Goal: Task Accomplishment & Management: Manage account settings

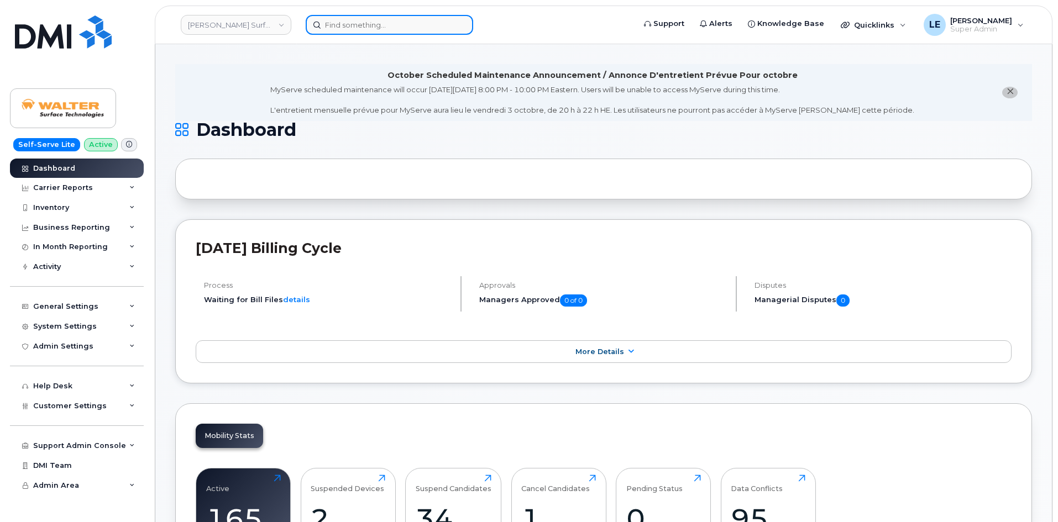
click at [350, 27] on input at bounding box center [389, 25] width 167 height 20
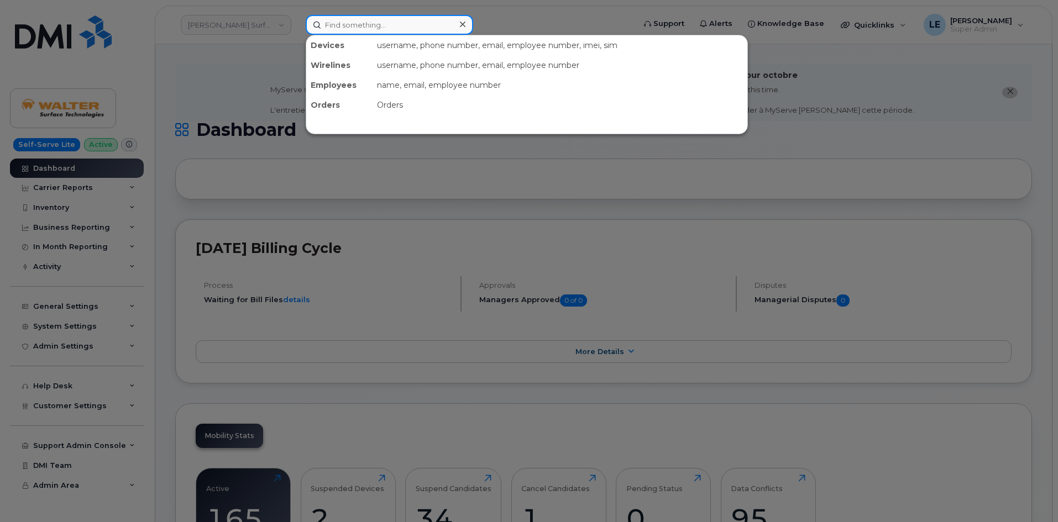
paste input "3068075477"
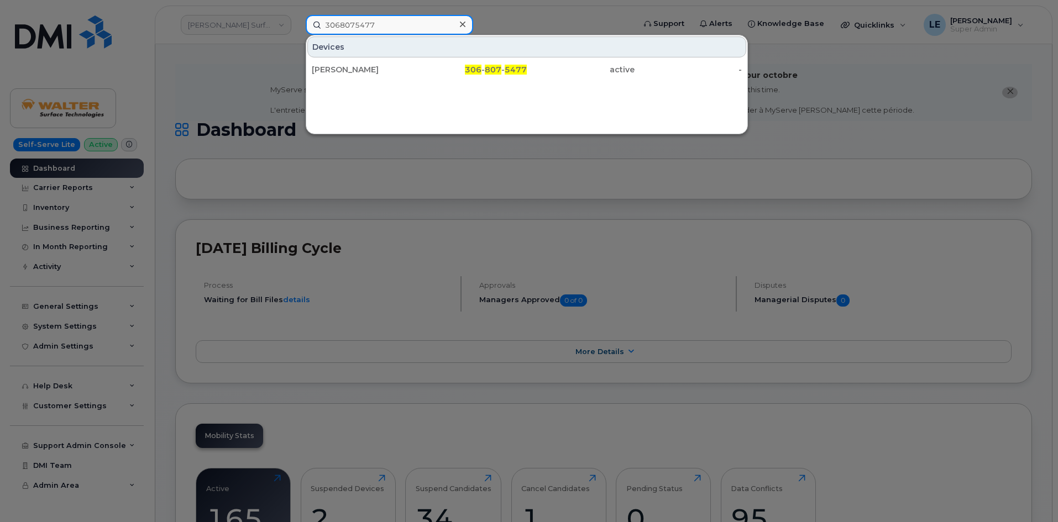
type input "3068075477"
click at [385, 67] on div "Craig Istace" at bounding box center [366, 69] width 108 height 11
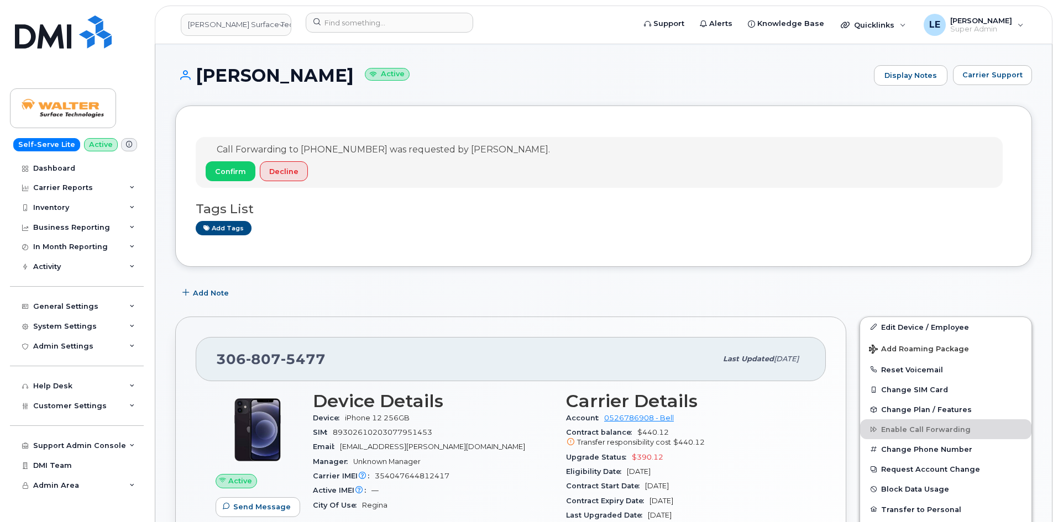
scroll to position [111, 0]
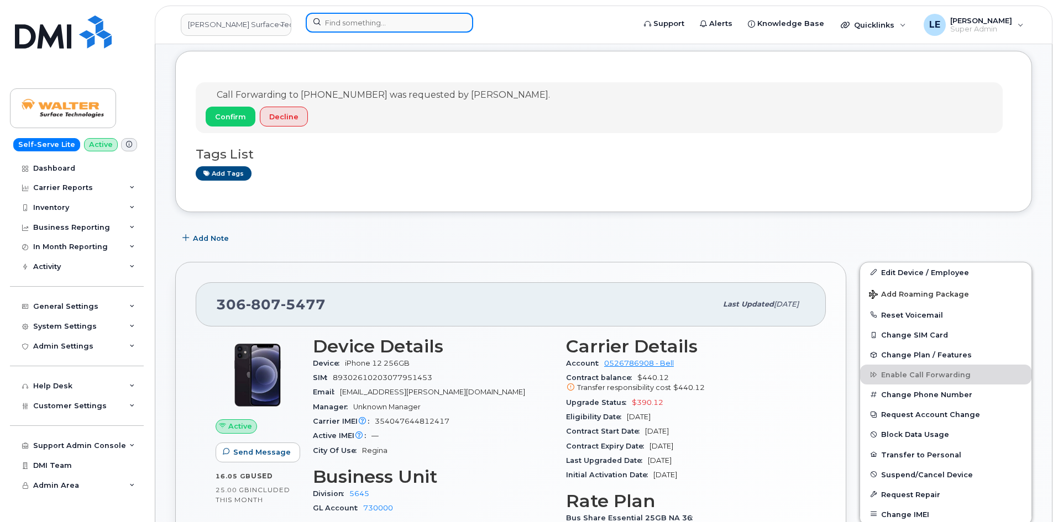
click at [322, 24] on input at bounding box center [389, 23] width 167 height 20
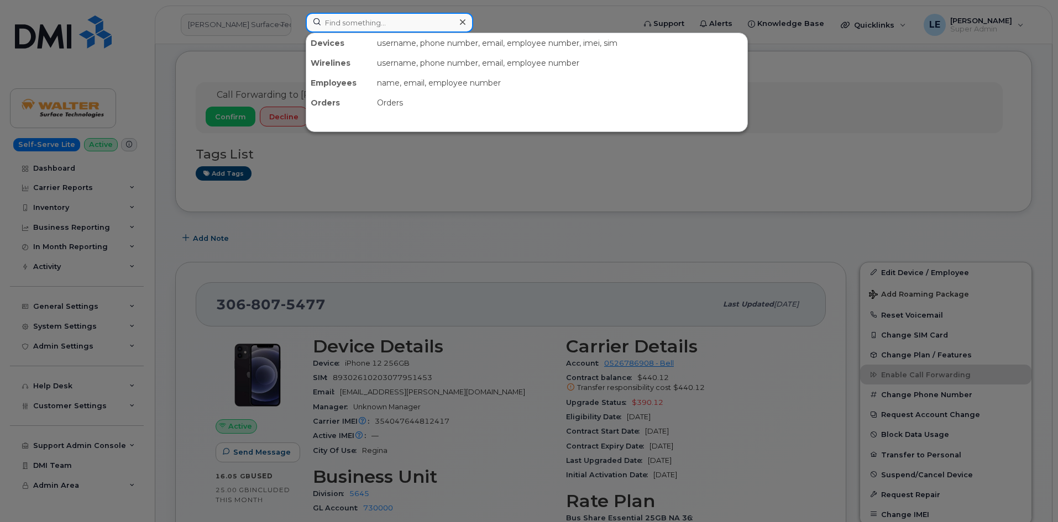
paste input "4027701541"
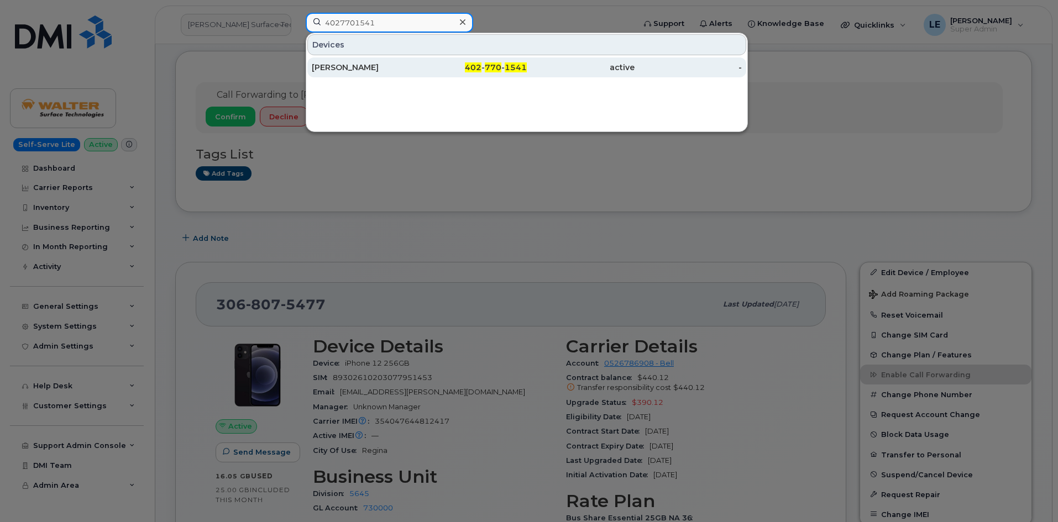
type input "4027701541"
click at [366, 59] on div "PAUL ANDREWS" at bounding box center [366, 67] width 108 height 20
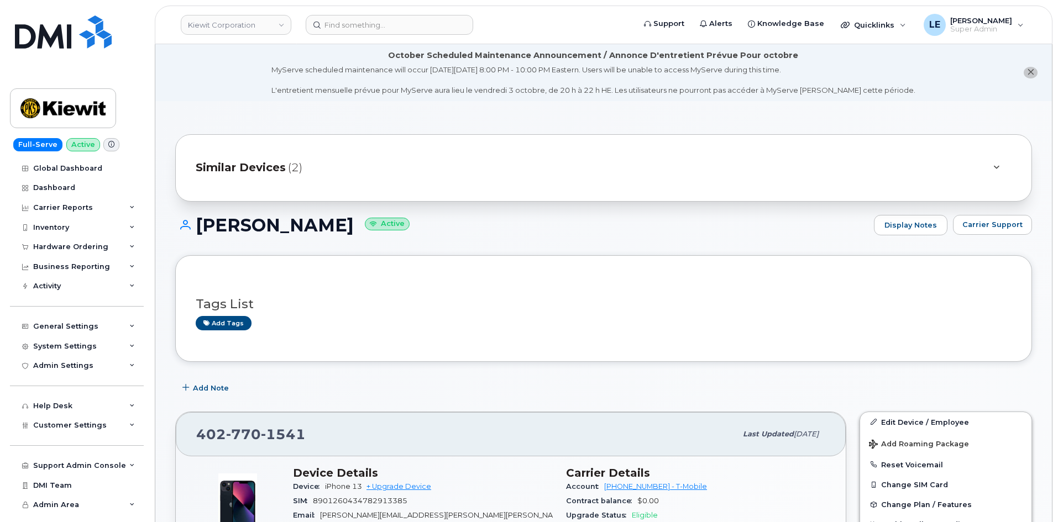
click at [296, 177] on div "Similar Devices (2)" at bounding box center [588, 168] width 785 height 27
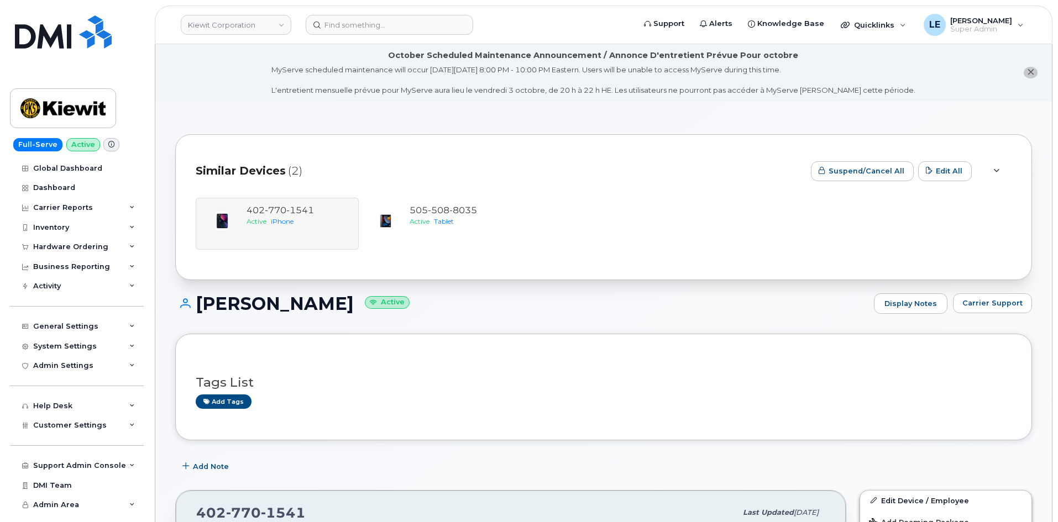
click at [292, 170] on span "(2)" at bounding box center [295, 171] width 14 height 16
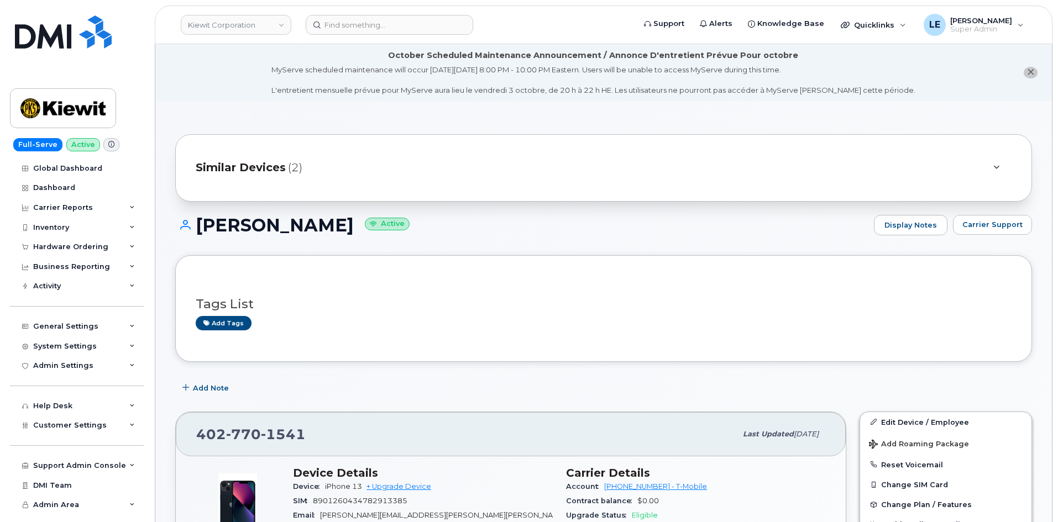
click at [292, 170] on span "(2)" at bounding box center [295, 168] width 14 height 16
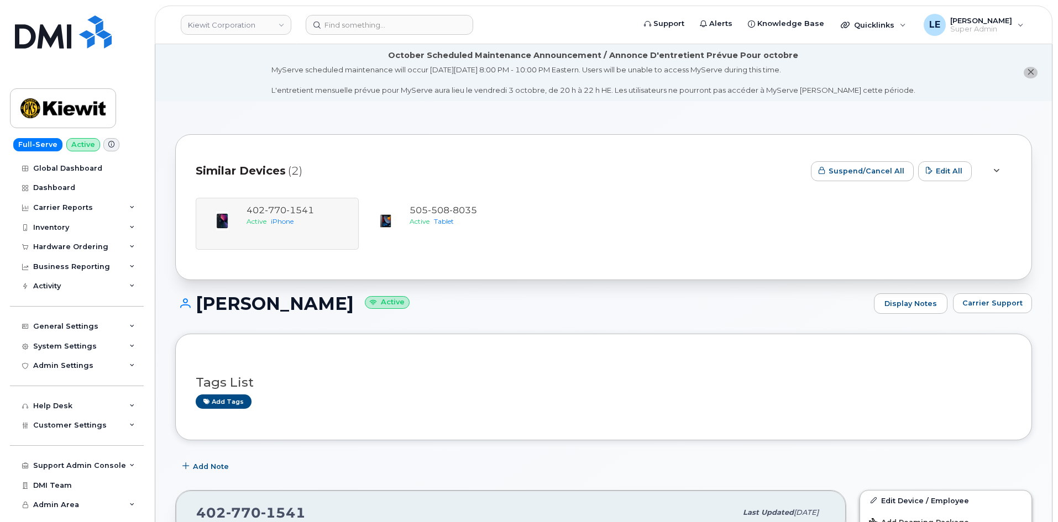
click at [292, 170] on span "(2)" at bounding box center [295, 171] width 14 height 16
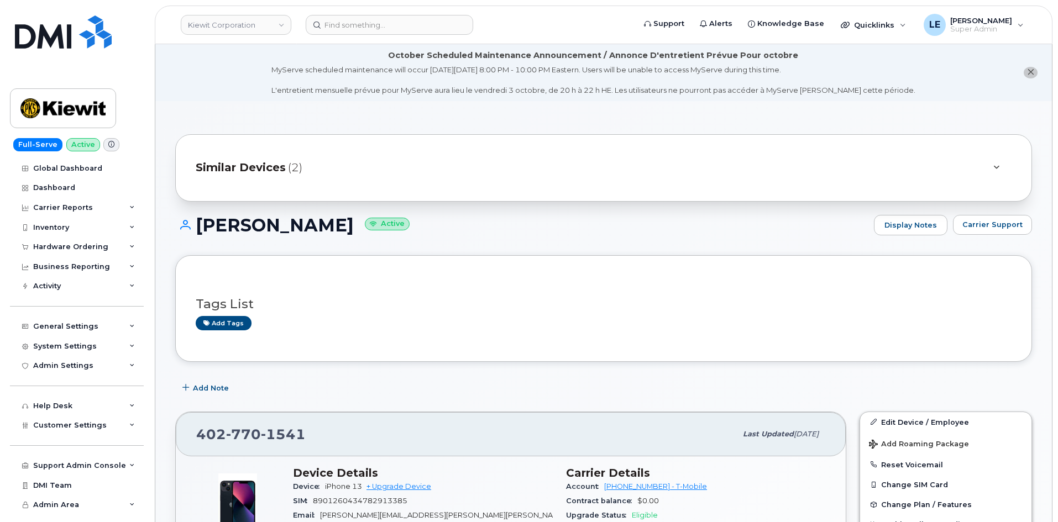
click at [292, 170] on span "(2)" at bounding box center [295, 168] width 14 height 16
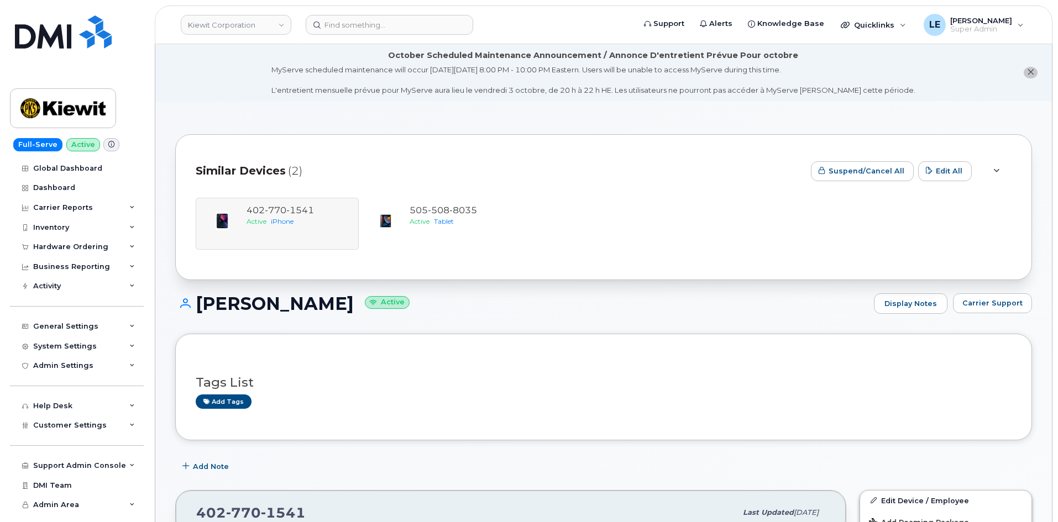
click at [292, 170] on span "(2)" at bounding box center [295, 171] width 14 height 16
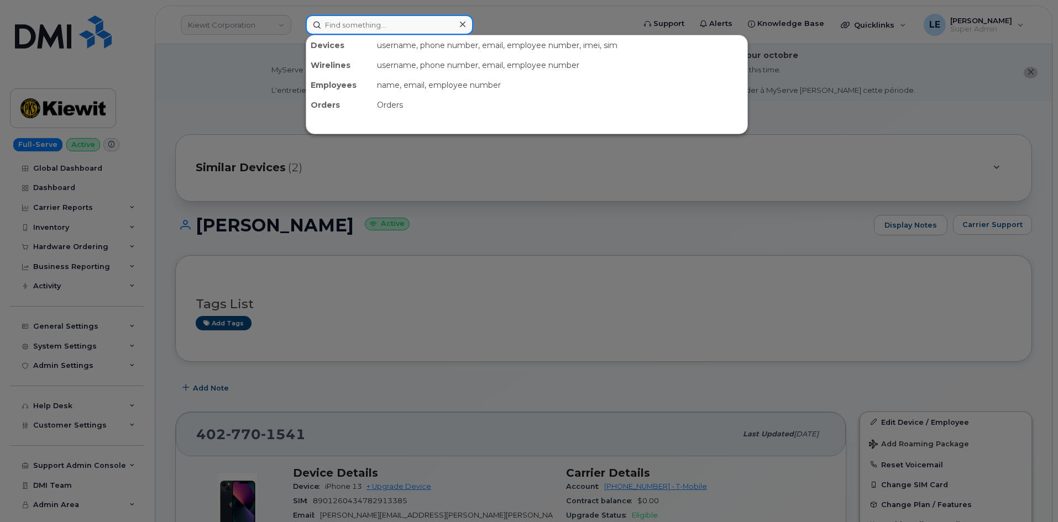
click at [423, 33] on input at bounding box center [389, 25] width 167 height 20
paste input "6134470272"
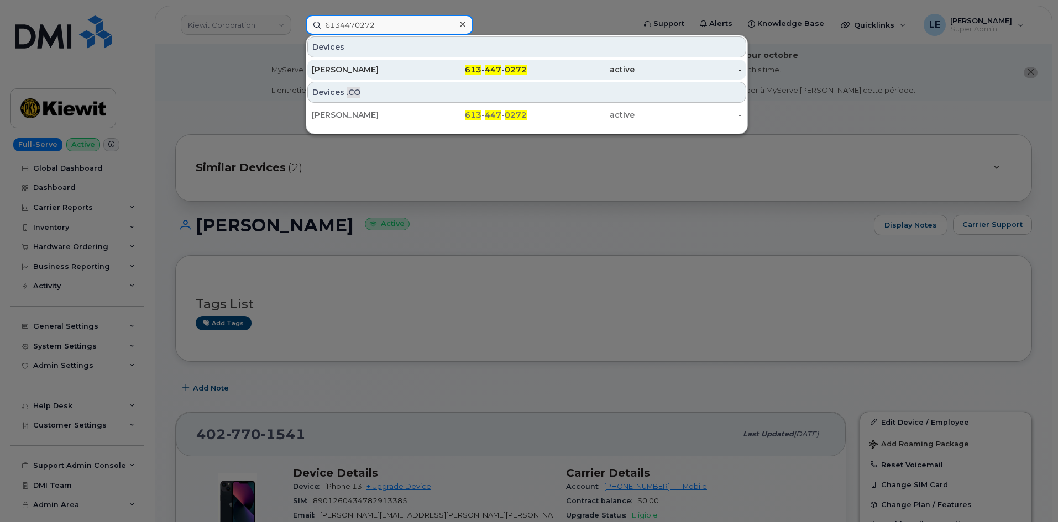
type input "6134470272"
click at [409, 61] on div "Sarah Deol" at bounding box center [366, 70] width 108 height 20
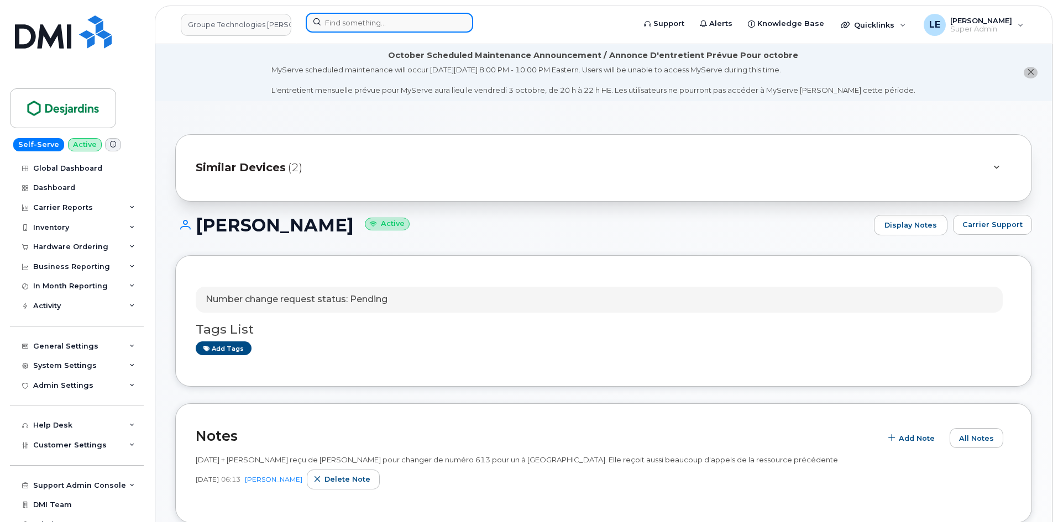
click at [386, 17] on input at bounding box center [389, 23] width 167 height 20
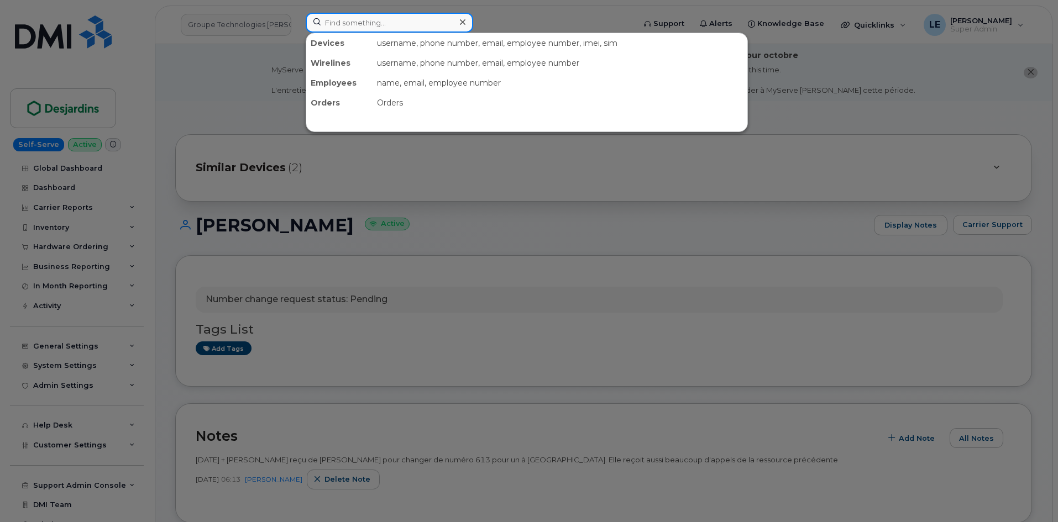
paste input "6134470272"
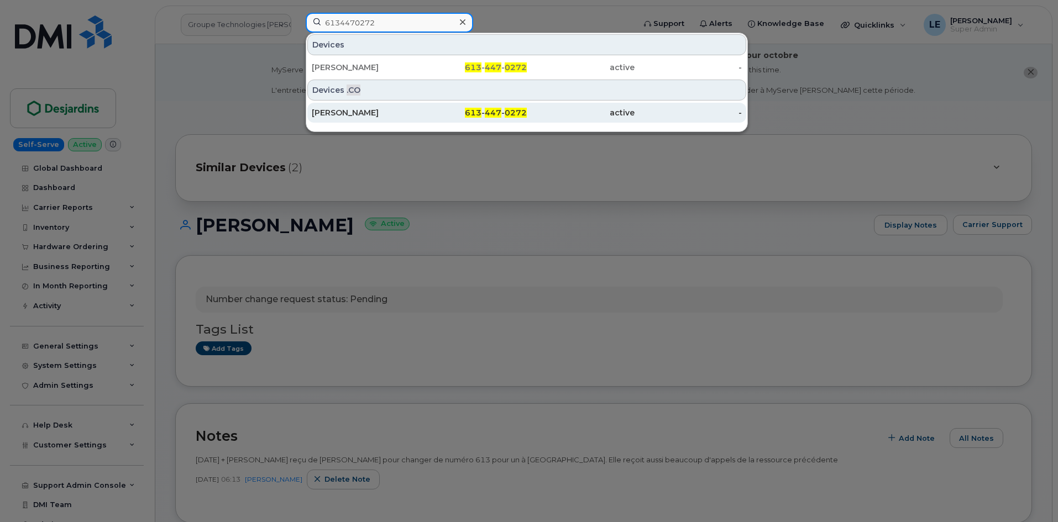
type input "6134470272"
click at [387, 112] on div "Tony Welk" at bounding box center [366, 112] width 108 height 11
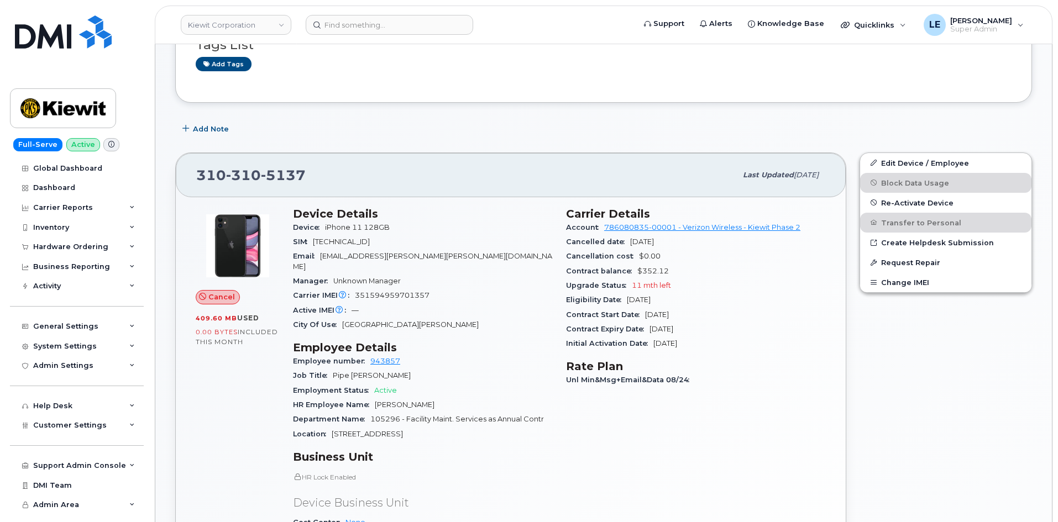
scroll to position [166, 0]
click at [937, 206] on span "Re-Activate Device" at bounding box center [917, 202] width 72 height 8
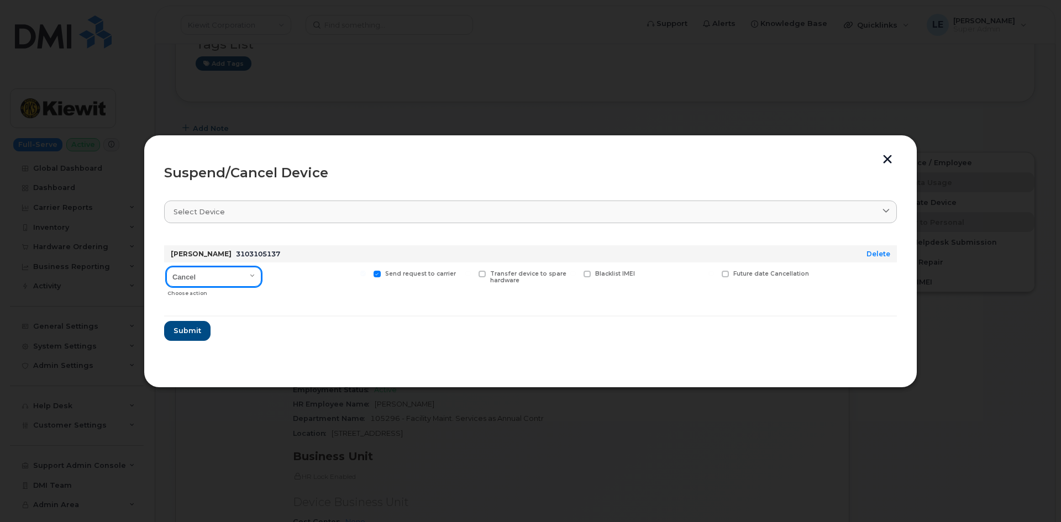
click at [212, 283] on select "Cancel Suspend - Reduced Rate Suspend - Full Rate Suspend - Lost Device/Stolen …" at bounding box center [213, 277] width 95 height 20
select select "[object Object]"
click at [166, 267] on select "Cancel Suspend - Reduced Rate Suspend - Full Rate Suspend - Lost Device/Stolen …" at bounding box center [213, 277] width 95 height 20
click at [192, 335] on span "Submit" at bounding box center [187, 331] width 28 height 11
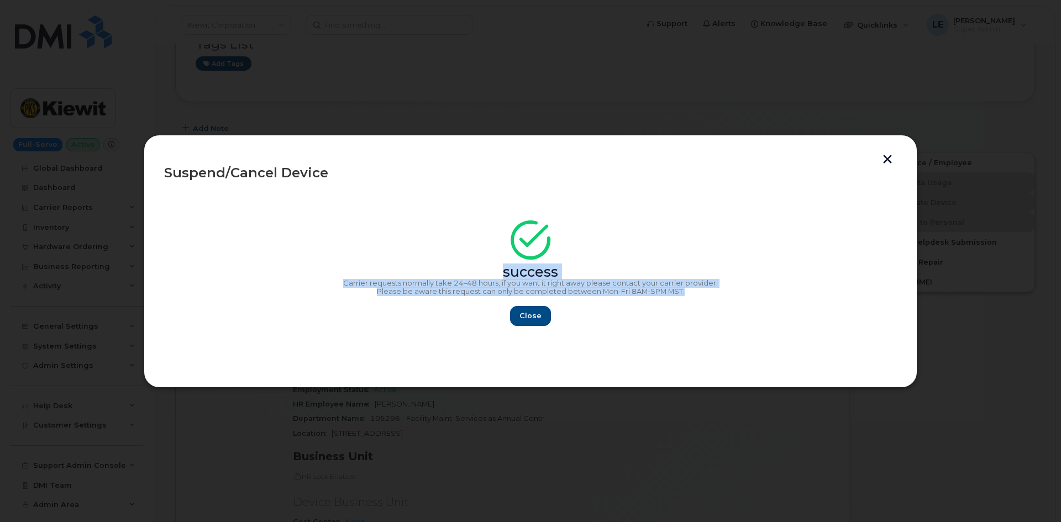
drag, startPoint x: 701, startPoint y: 293, endPoint x: 455, endPoint y: 259, distance: 247.8
click at [455, 259] on div "success Carrier requests normally take 24–48 hours, if you want it right away p…" at bounding box center [530, 276] width 733 height 99
copy div "success Carrier requests normally take 24–48 hours, if you want it right away p…"
click at [534, 321] on span "Close" at bounding box center [531, 316] width 22 height 11
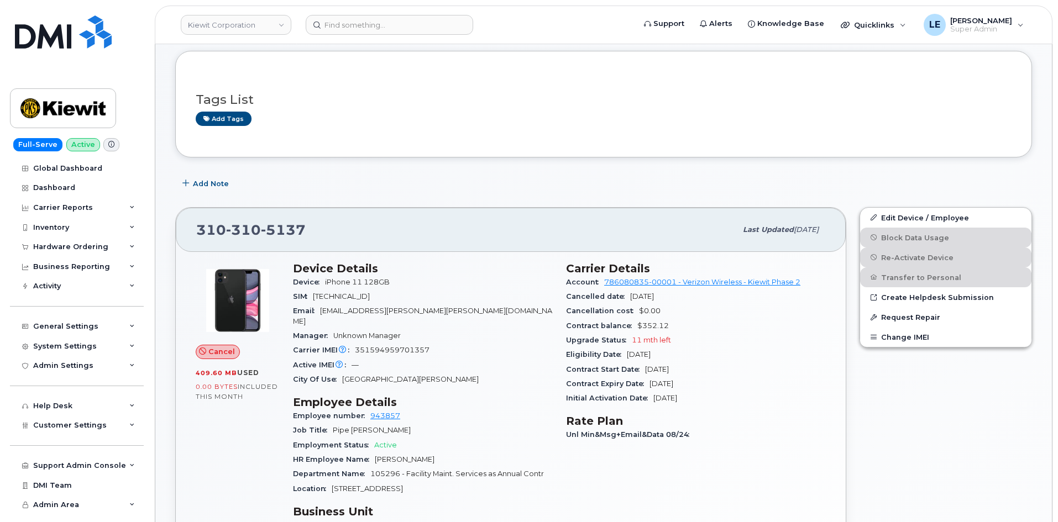
scroll to position [0, 0]
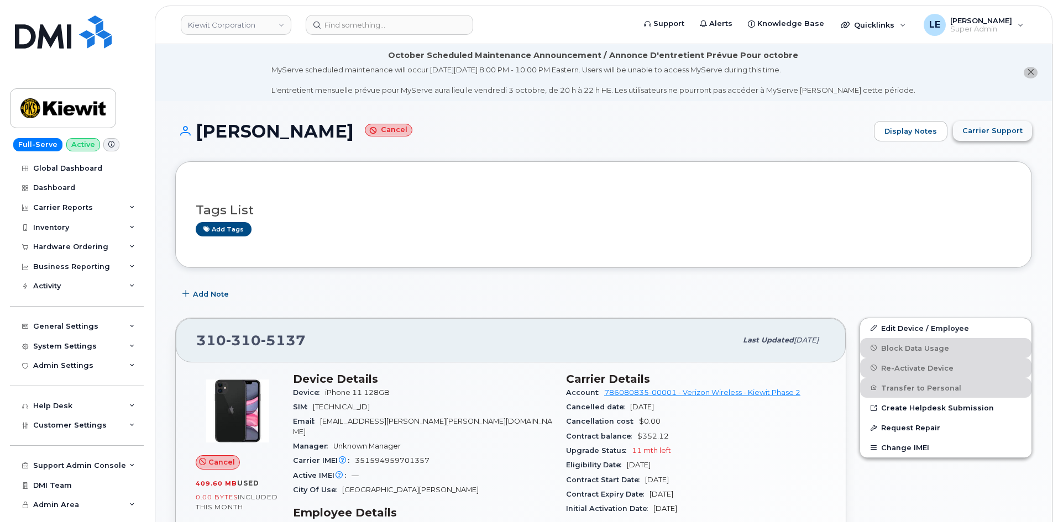
click at [993, 133] on span "Carrier Support" at bounding box center [992, 130] width 60 height 11
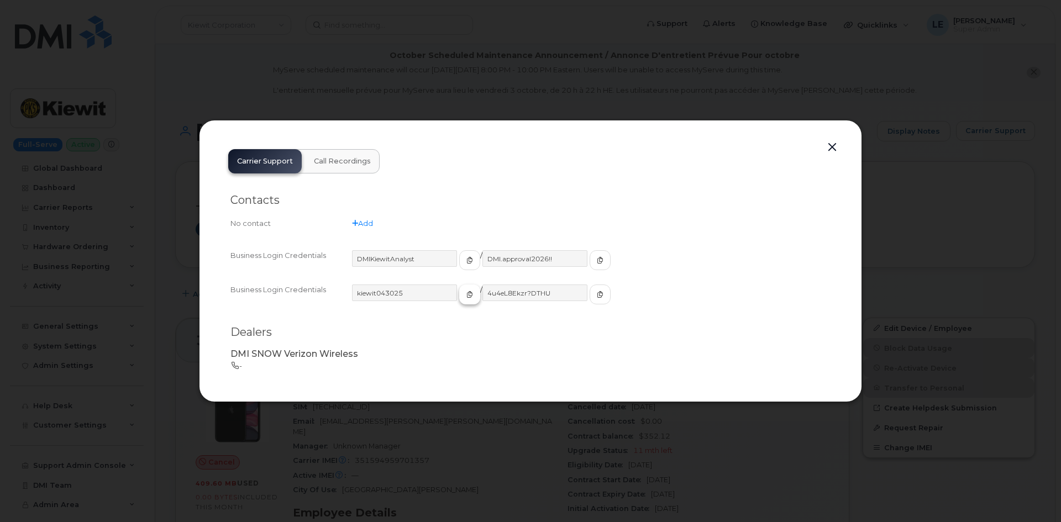
click at [466, 297] on icon "button" at bounding box center [469, 294] width 7 height 7
click at [597, 292] on icon "button" at bounding box center [600, 294] width 7 height 7
click at [461, 171] on div "Carrier Support Call Recordings Contacts No contact Add Business Login Credenti…" at bounding box center [530, 261] width 622 height 242
click at [452, 106] on div at bounding box center [530, 261] width 1061 height 522
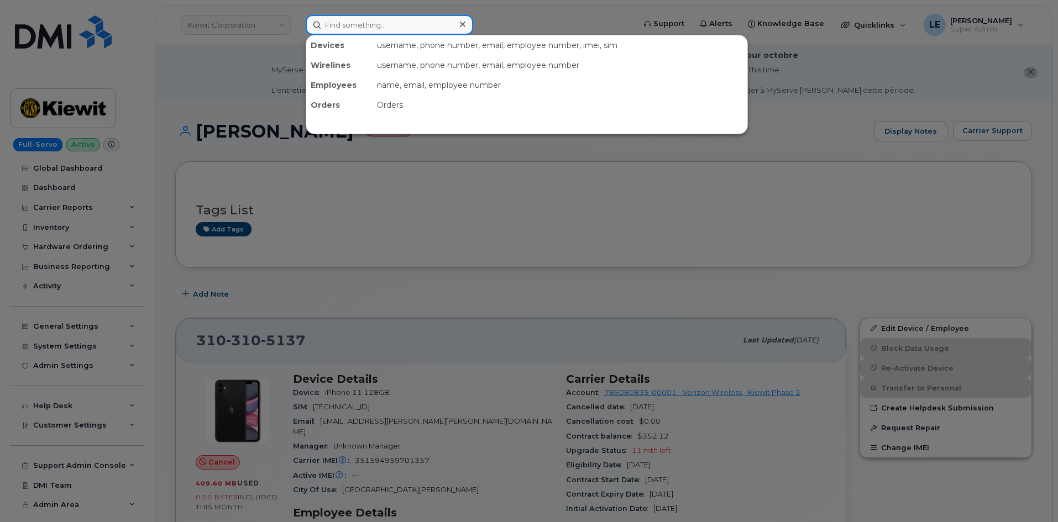
click at [343, 32] on input at bounding box center [389, 25] width 167 height 20
paste input "864) 788-2707"
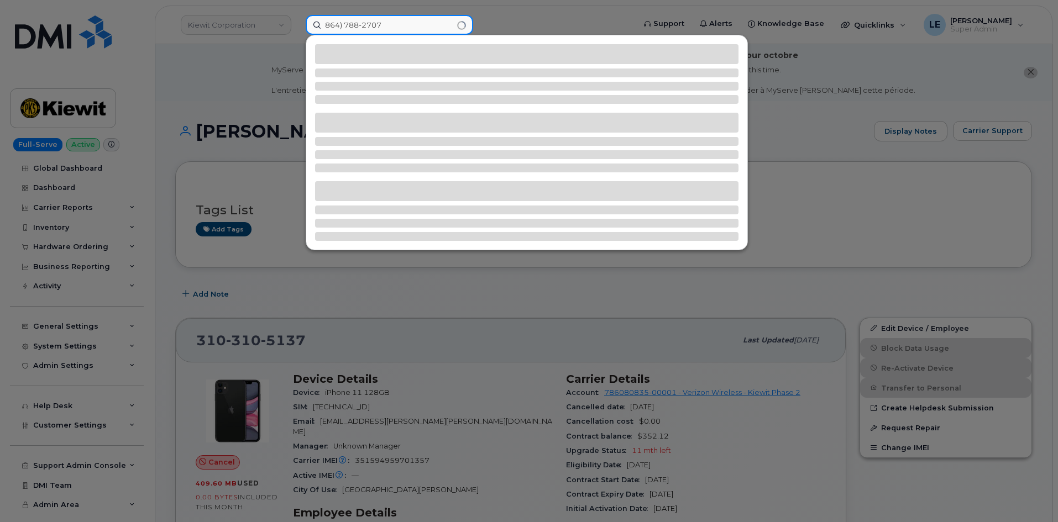
type input "864) 788-2707"
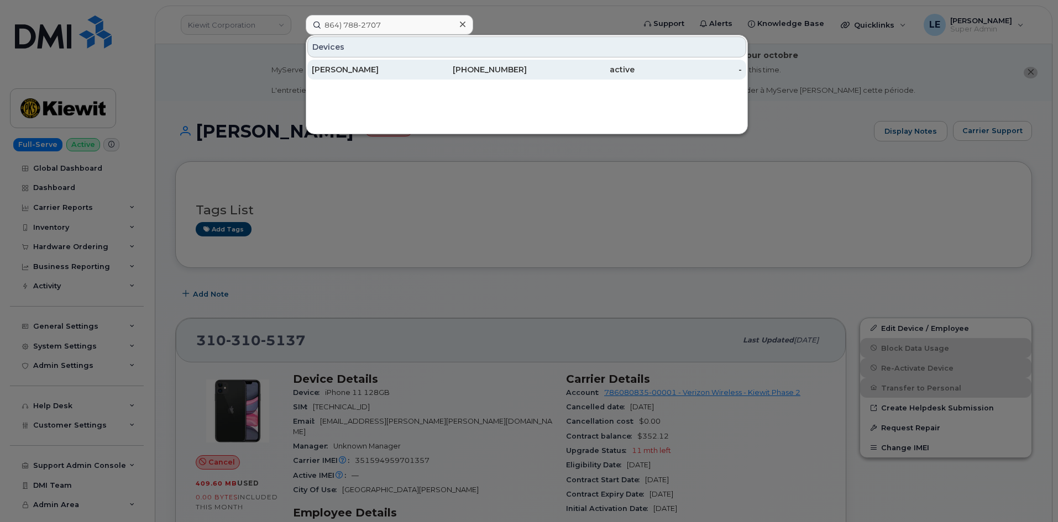
click at [360, 62] on div "[PERSON_NAME]" at bounding box center [366, 70] width 108 height 20
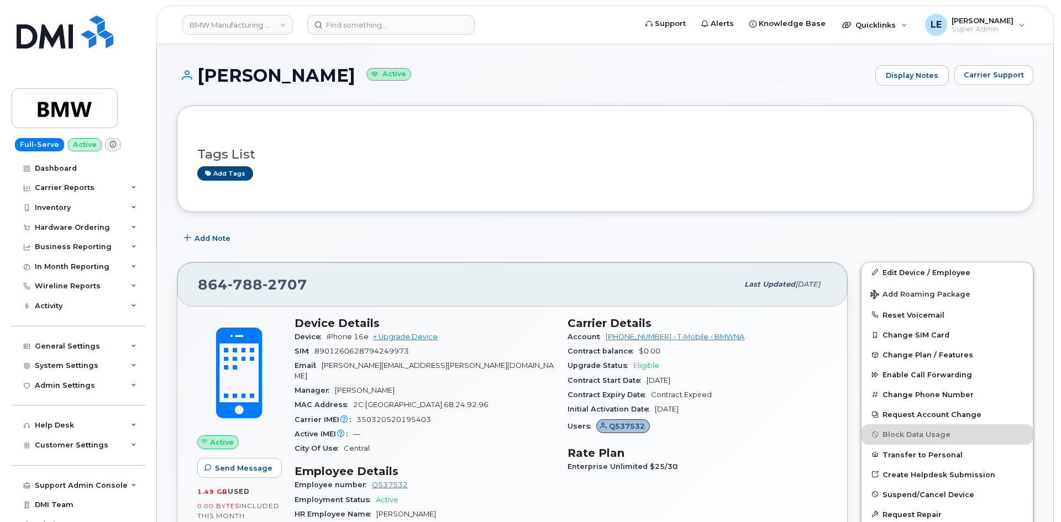
scroll to position [55, 0]
click at [915, 298] on span "Add Roaming Package" at bounding box center [919, 296] width 100 height 11
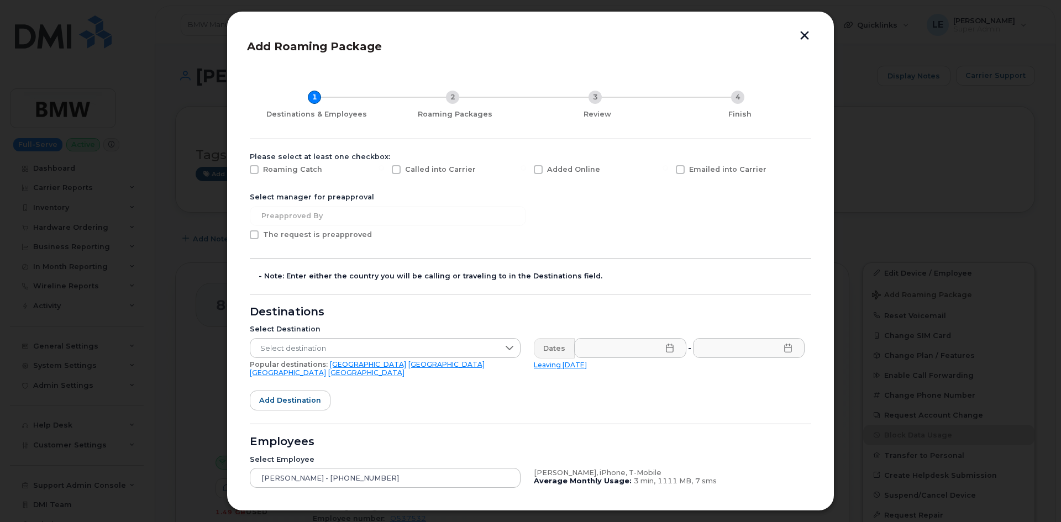
click at [562, 168] on span "Added Online" at bounding box center [573, 169] width 53 height 8
click at [526, 168] on input "Added Online" at bounding box center [524, 168] width 6 height 6
checkbox input "true"
click at [265, 235] on span "The request is preapproved" at bounding box center [317, 234] width 109 height 8
click at [246, 235] on div "Add Roaming Package 1 Destinations & Employees 2 Roaming Packages 3 Review 4 Fi…" at bounding box center [531, 261] width 608 height 500
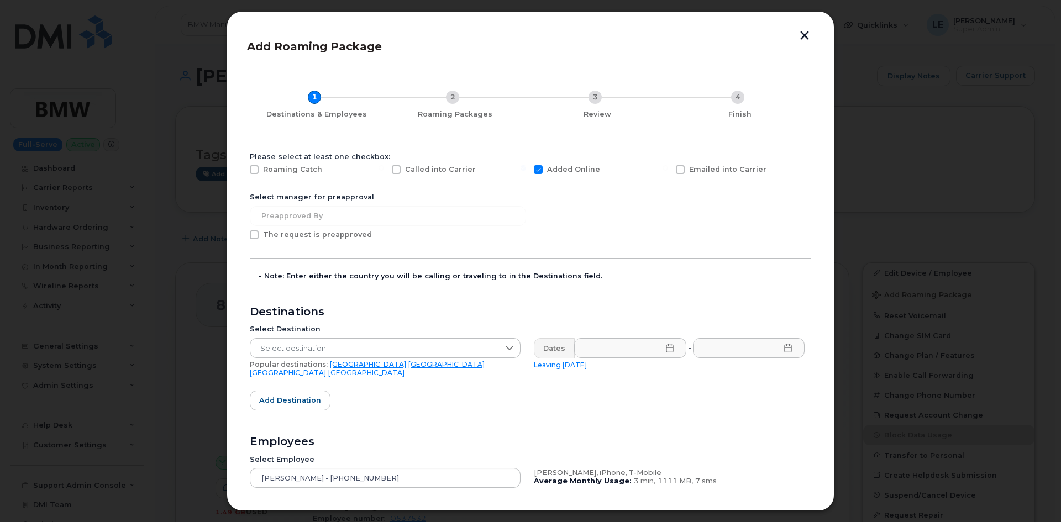
click at [251, 235] on span at bounding box center [254, 234] width 9 height 9
click at [242, 235] on input "The request is preapproved" at bounding box center [240, 233] width 6 height 6
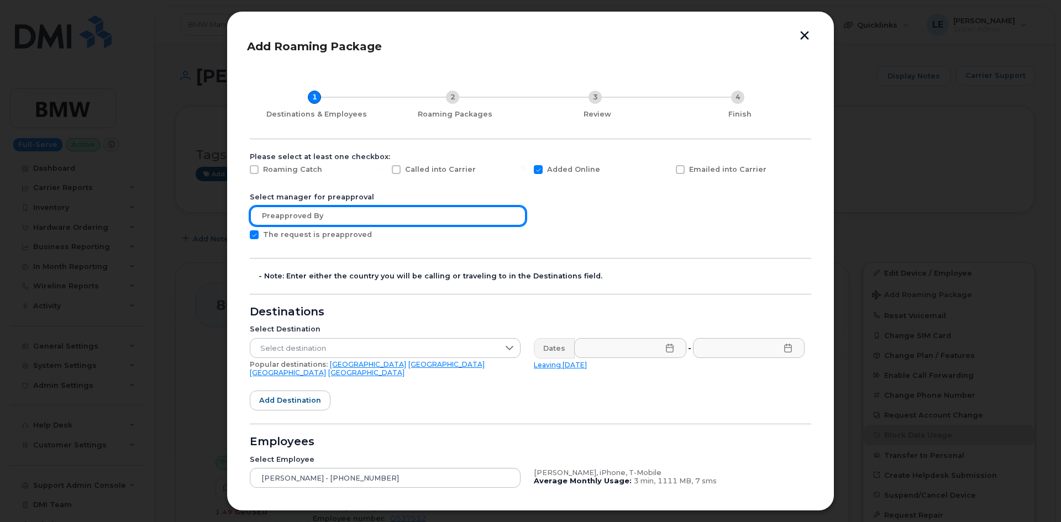
click at [295, 213] on input "text" at bounding box center [388, 216] width 276 height 20
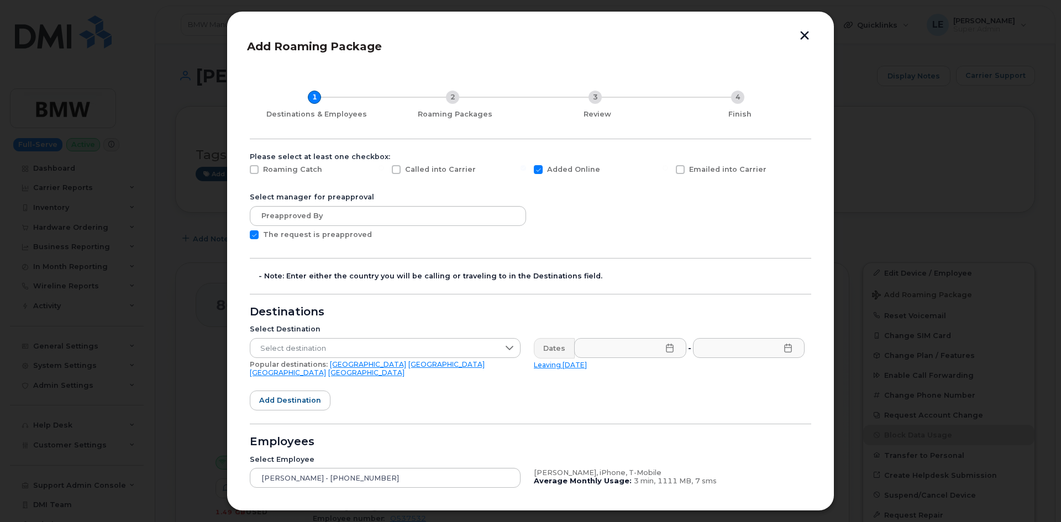
click at [259, 233] on label "The request is preapproved" at bounding box center [311, 234] width 122 height 9
click at [242, 233] on input "The request is preapproved" at bounding box center [240, 233] width 6 height 6
checkbox input "false"
click at [239, 245] on div "Add Roaming Package 1 Destinations & Employees 2 Roaming Packages 3 Review 4 Fi…" at bounding box center [531, 261] width 608 height 500
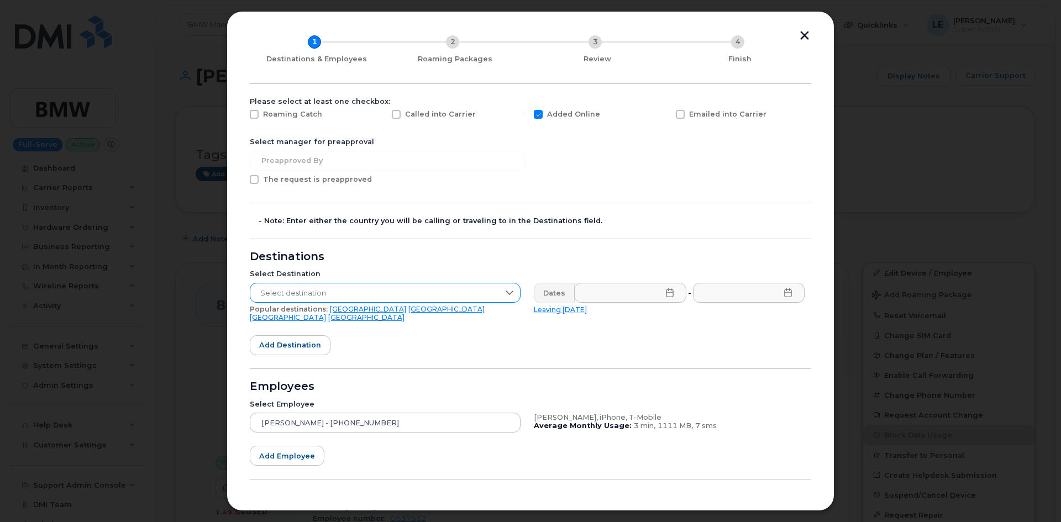
click at [303, 290] on span "Select destination" at bounding box center [374, 294] width 249 height 20
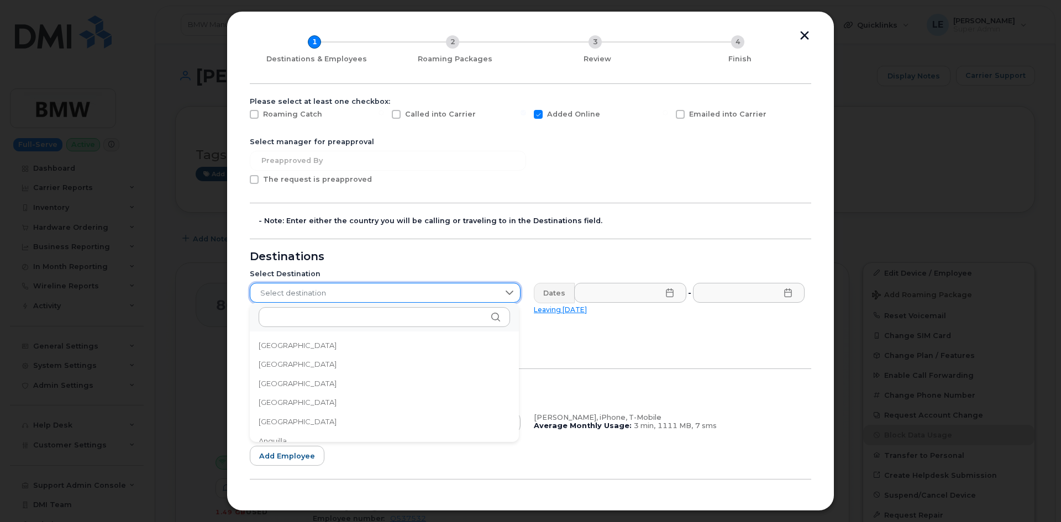
scroll to position [1728, 0]
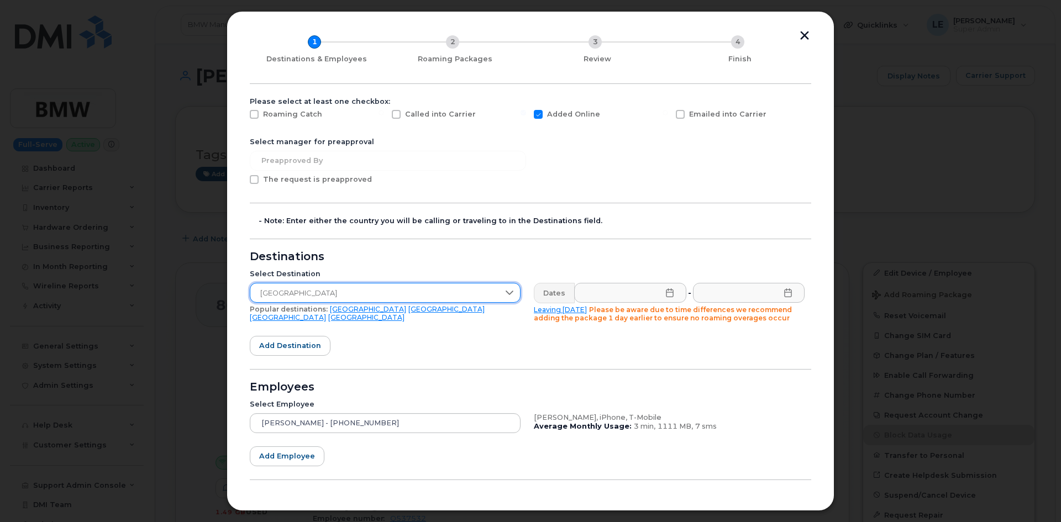
click at [568, 296] on div "Dates" at bounding box center [554, 293] width 41 height 20
click at [665, 297] on icon at bounding box center [669, 293] width 9 height 9
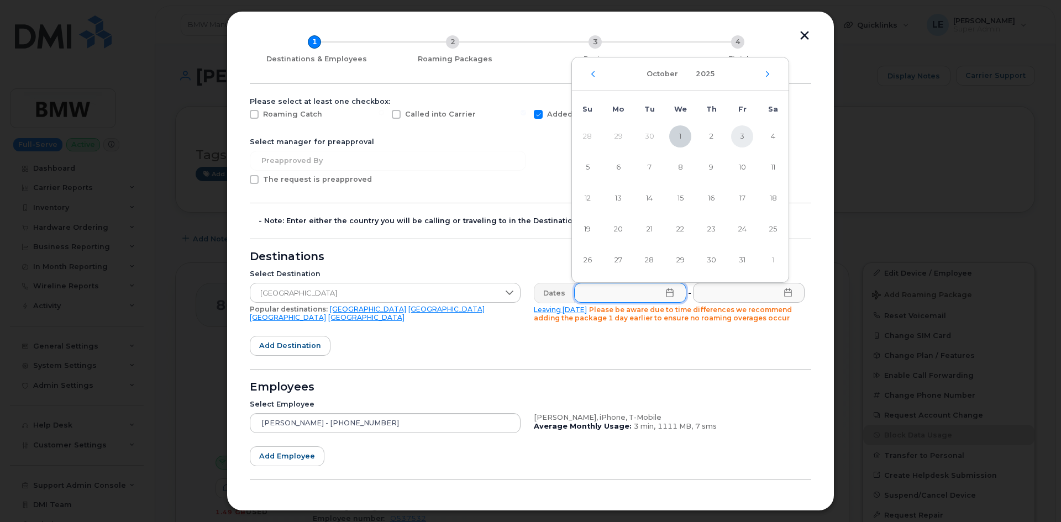
click at [739, 137] on span "3" at bounding box center [742, 136] width 22 height 22
type input "10/03/2025"
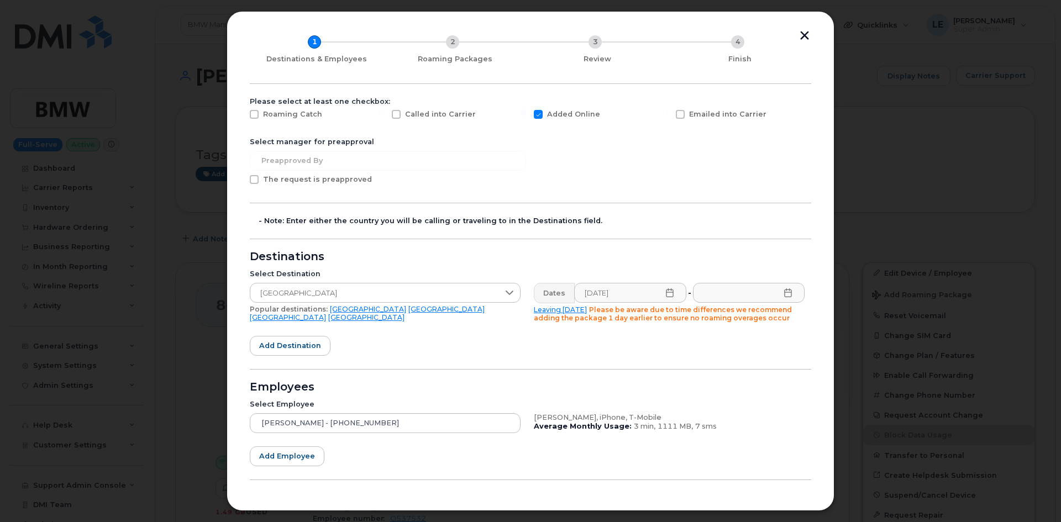
click at [787, 291] on icon at bounding box center [788, 293] width 9 height 9
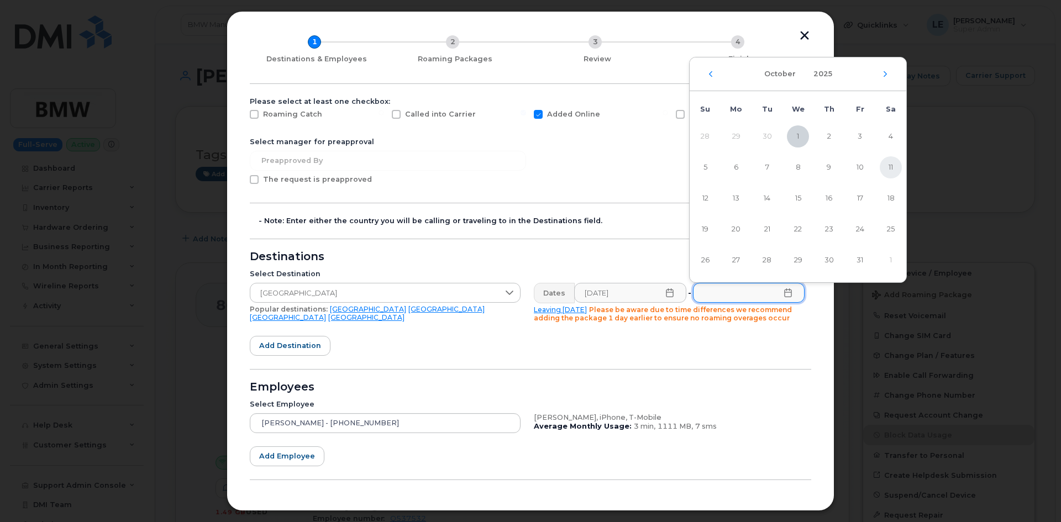
click at [883, 169] on span "11" at bounding box center [891, 167] width 22 height 22
type input "10/11/2025"
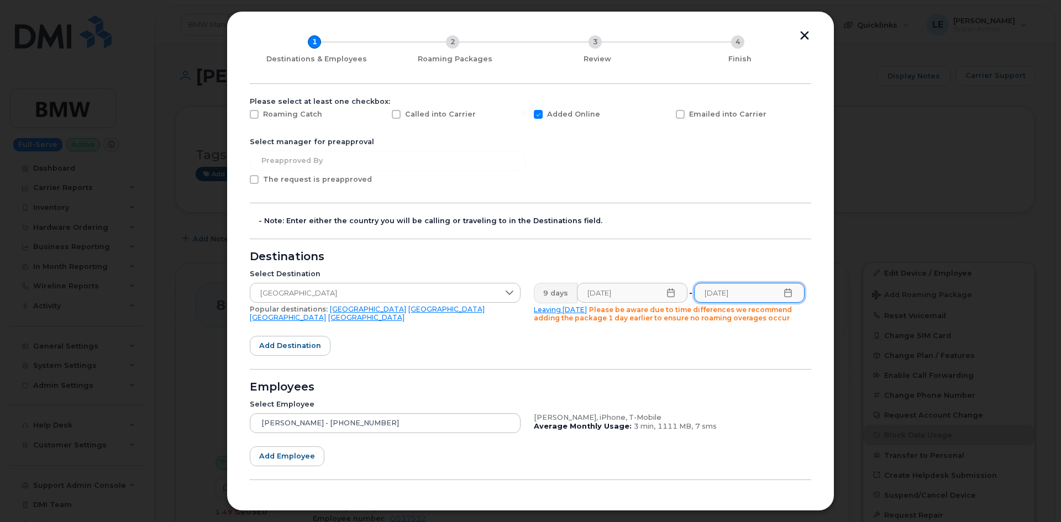
click at [675, 314] on span "Please be aware due to time differences we recommend adding the package 1 day e…" at bounding box center [663, 314] width 258 height 17
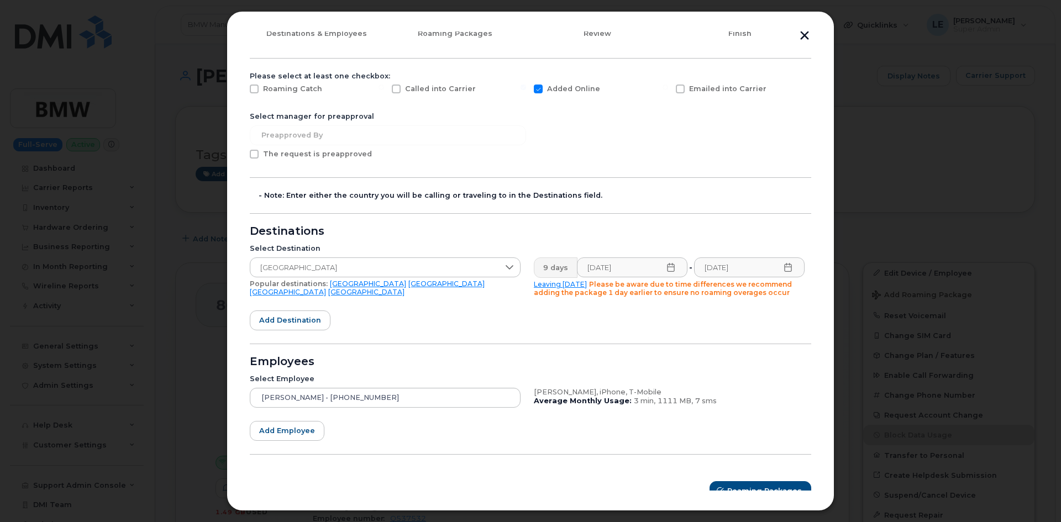
scroll to position [94, 0]
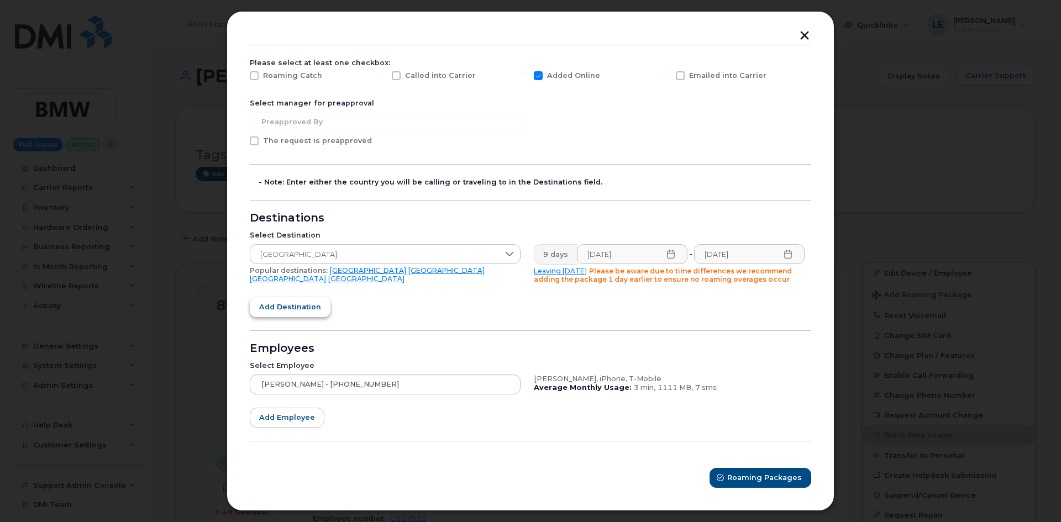
click at [294, 311] on span "Add destination" at bounding box center [290, 307] width 62 height 11
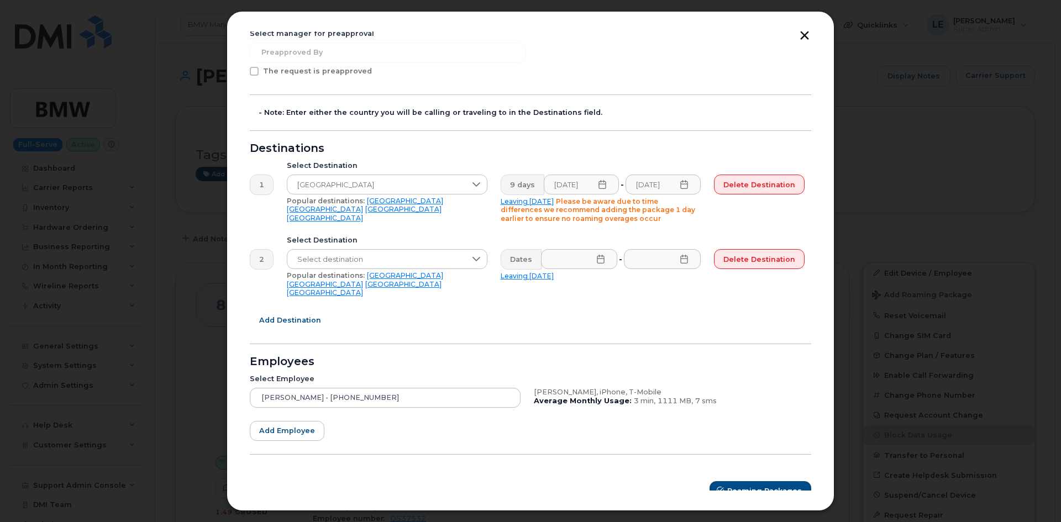
scroll to position [168, 0]
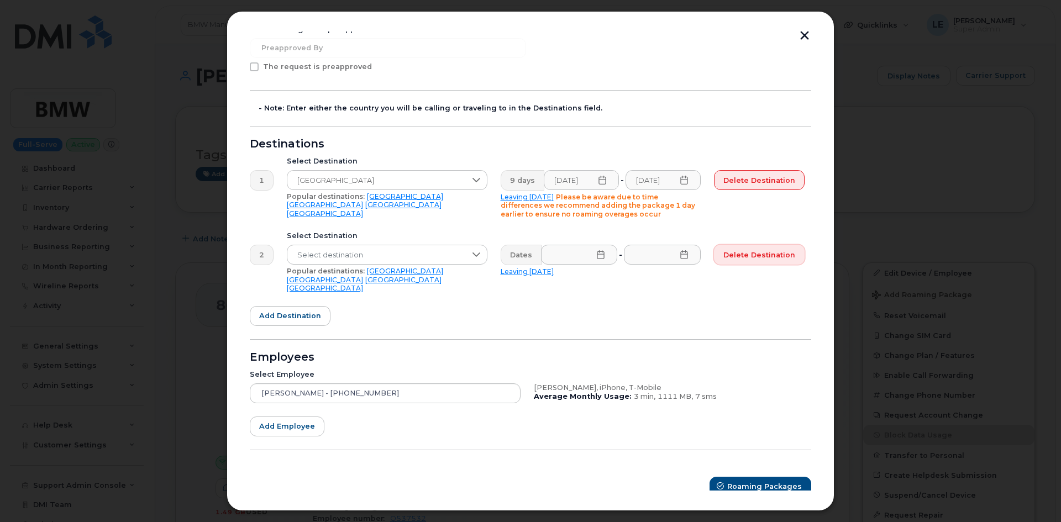
click at [773, 250] on span "Delete destination" at bounding box center [759, 255] width 72 height 11
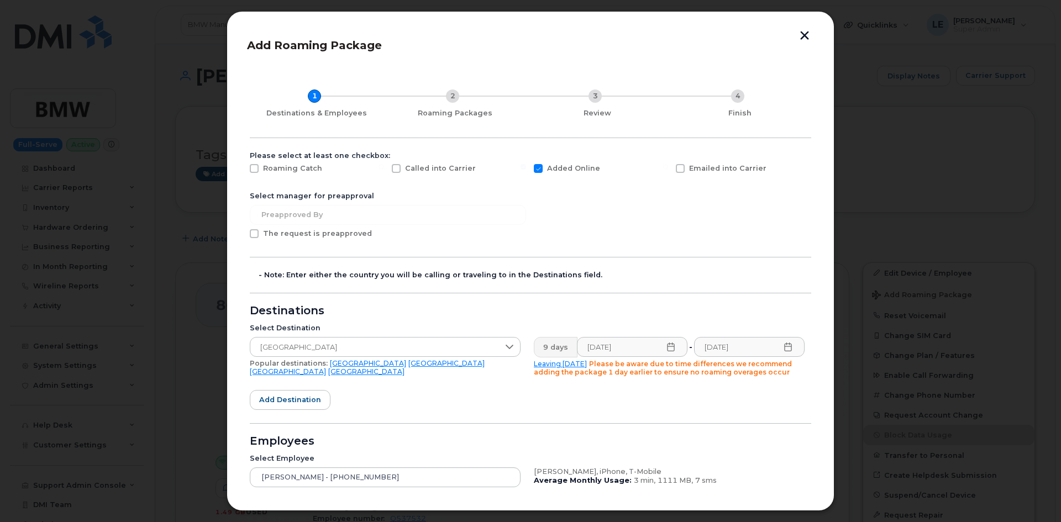
scroll to position [0, 0]
click at [285, 232] on span "The request is preapproved" at bounding box center [317, 234] width 109 height 8
click at [242, 232] on input "The request is preapproved" at bounding box center [240, 233] width 6 height 6
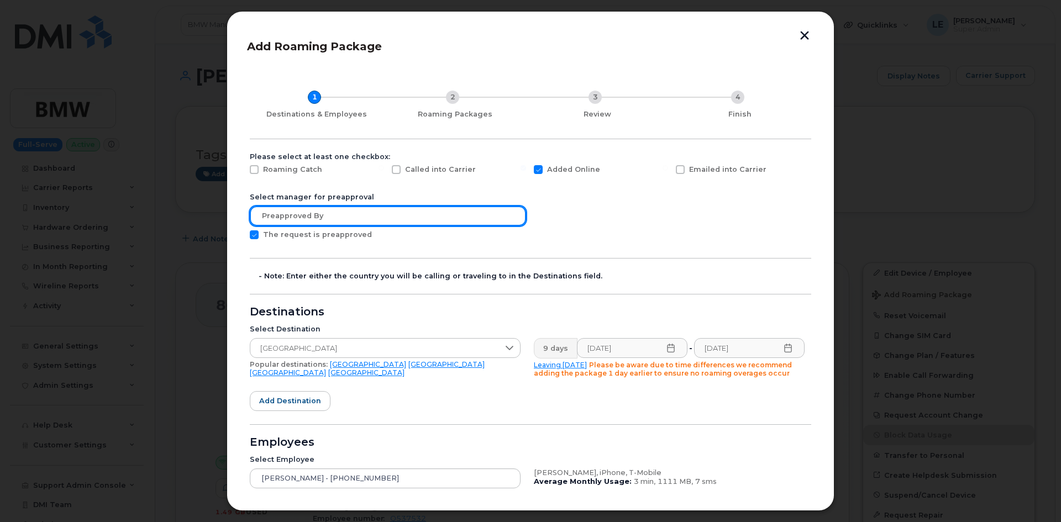
click at [288, 215] on input "text" at bounding box center [388, 216] width 276 height 20
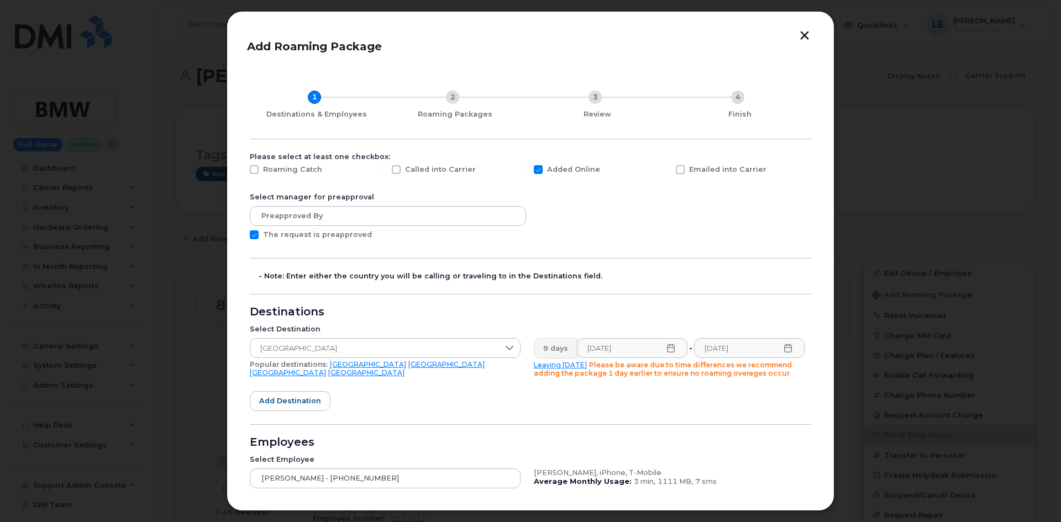
click at [272, 230] on span "The request is preapproved" at bounding box center [317, 234] width 109 height 8
click at [242, 230] on input "The request is preapproved" at bounding box center [240, 233] width 6 height 6
checkbox input "false"
click at [244, 234] on div "Add Roaming Package 1 Destinations & Employees 2 Roaming Packages 3 Review 4 Fi…" at bounding box center [531, 261] width 608 height 500
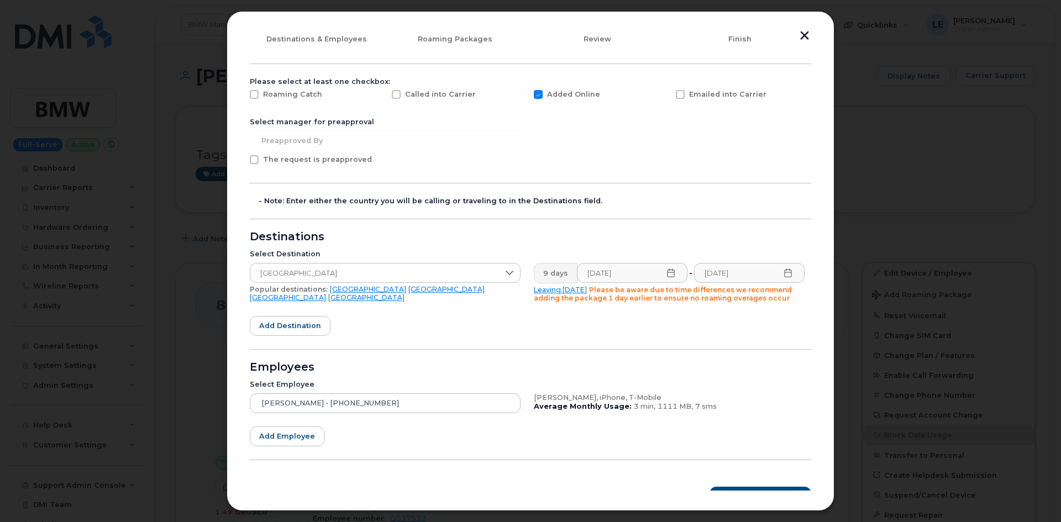
scroll to position [94, 0]
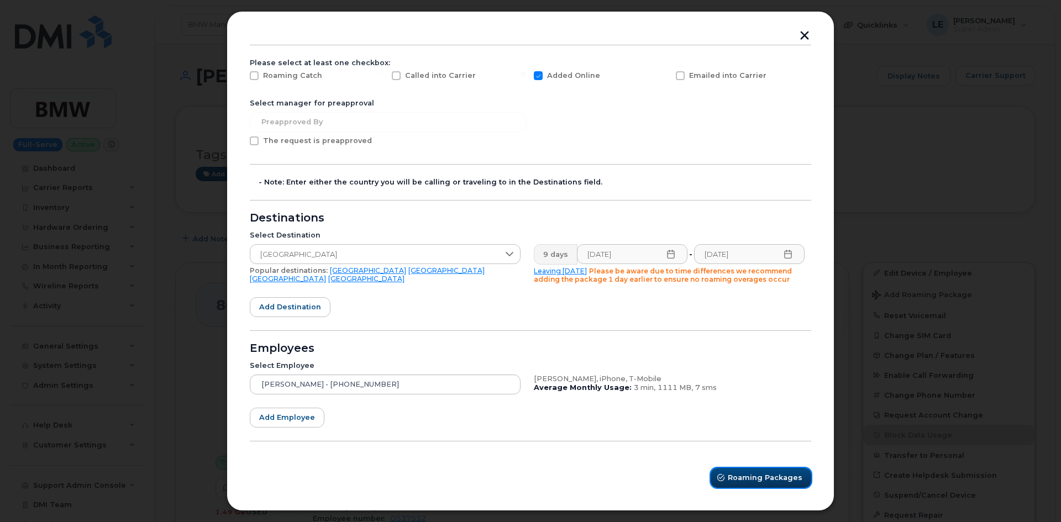
click at [767, 483] on span "Roaming Packages" at bounding box center [765, 478] width 75 height 11
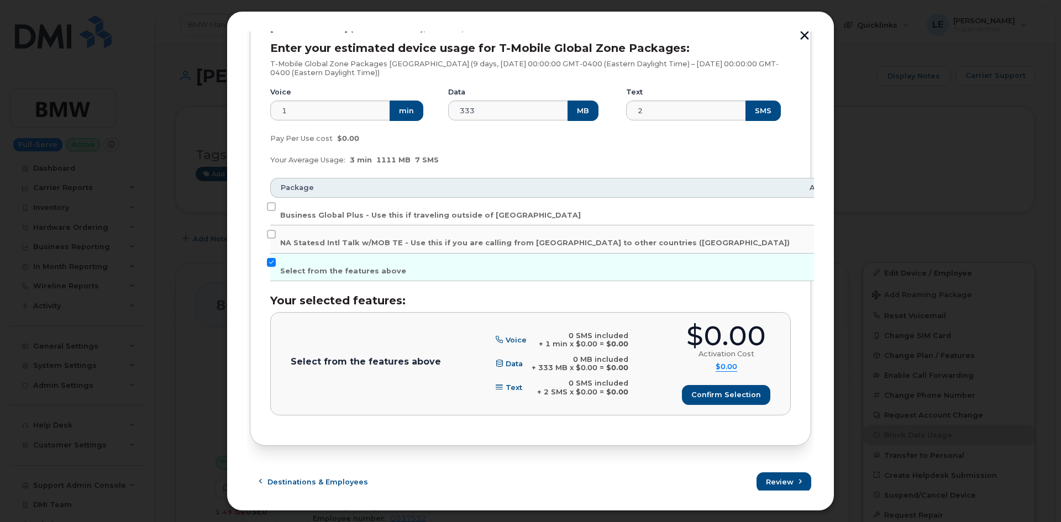
scroll to position [167, 0]
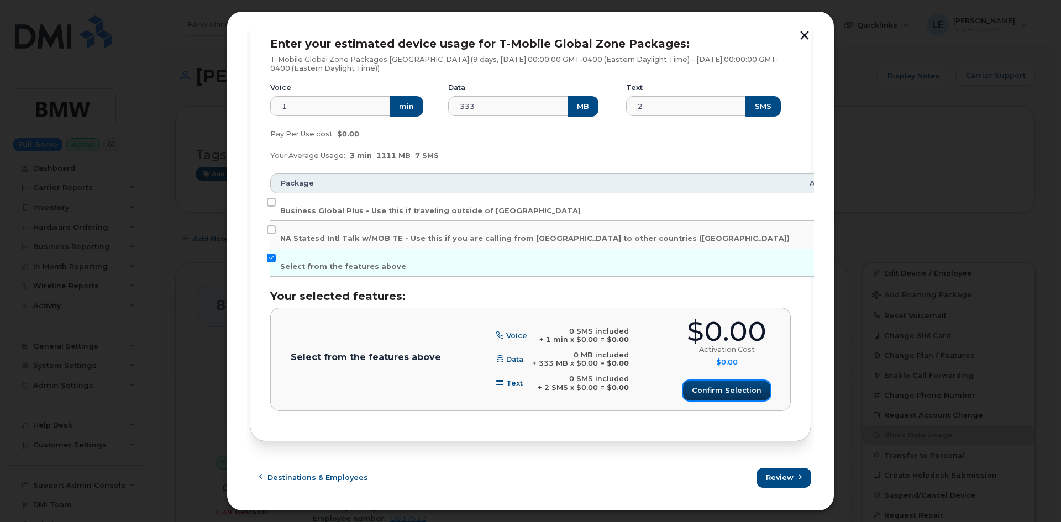
click at [738, 398] on button "Confirm selection" at bounding box center [726, 391] width 87 height 20
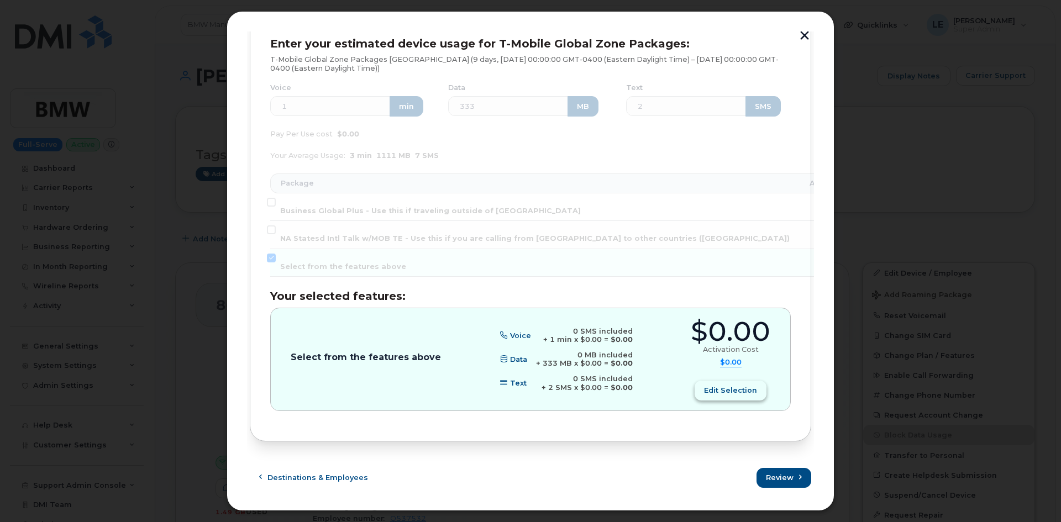
click at [727, 399] on button "Edit selection" at bounding box center [731, 391] width 72 height 20
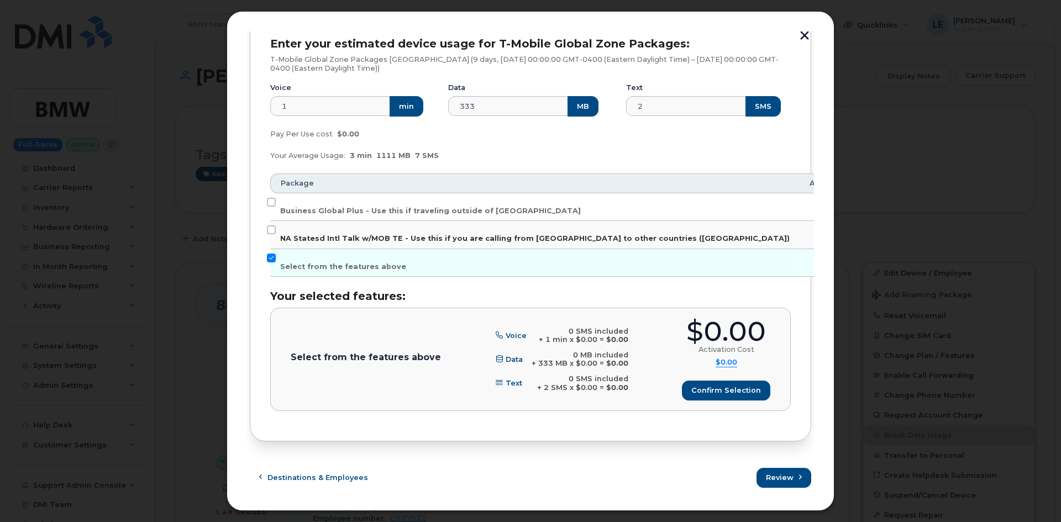
click at [324, 233] on label "NA Statesd Intl Talk w/MOB TE - Use this if you are calling from US to other co…" at bounding box center [535, 234] width 510 height 18
click at [276, 233] on input "NA Statesd Intl Talk w/MOB TE - Use this if you are calling from US to other co…" at bounding box center [271, 229] width 9 height 9
checkbox input "true"
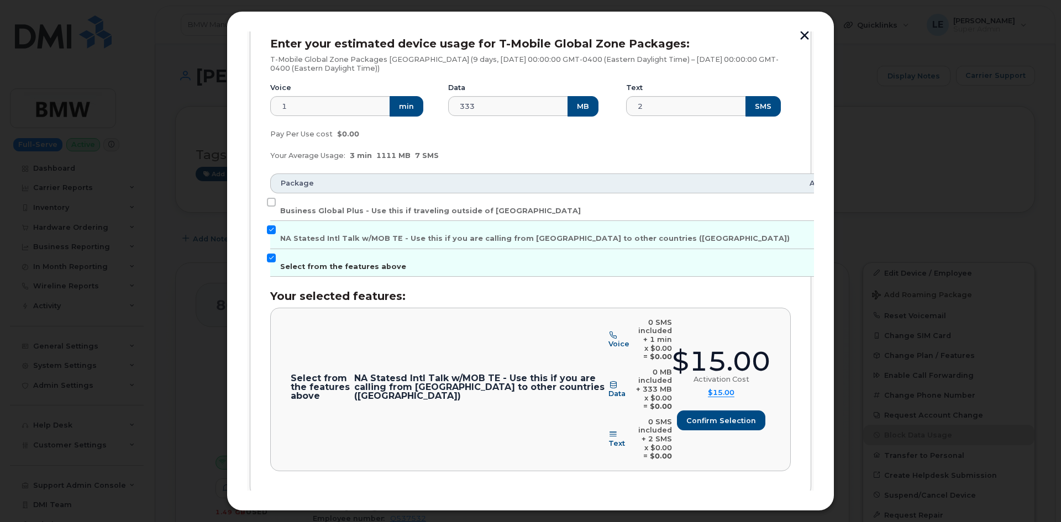
click at [337, 258] on label "Select from the features above" at bounding box center [343, 263] width 126 height 18
click at [276, 258] on input "Select from the features above" at bounding box center [271, 258] width 9 height 9
checkbox input "false"
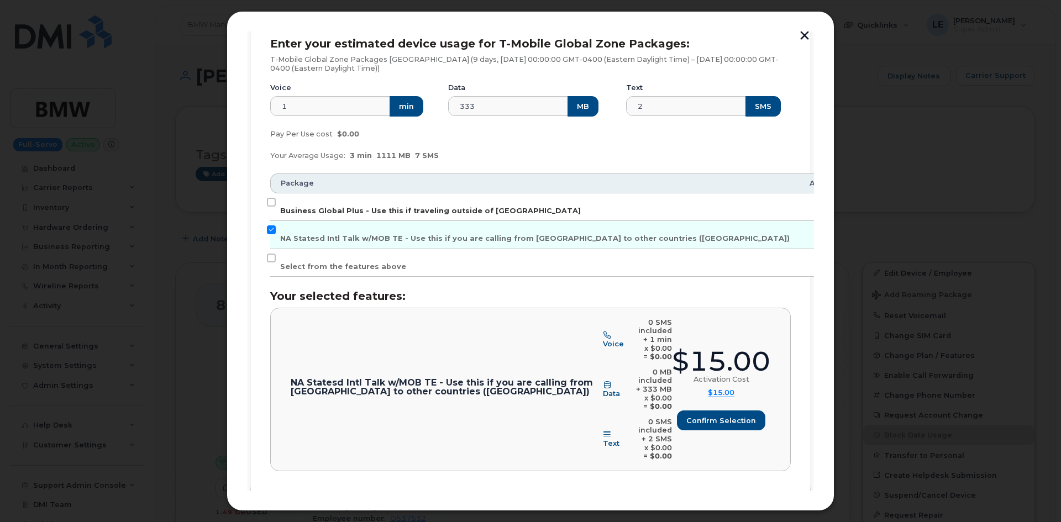
click at [342, 212] on span "Business Global Plus - Use this if traveling outside of North America" at bounding box center [430, 211] width 301 height 8
click at [276, 207] on input "Business Global Plus - Use this if traveling outside of North America" at bounding box center [271, 202] width 9 height 9
checkbox input "true"
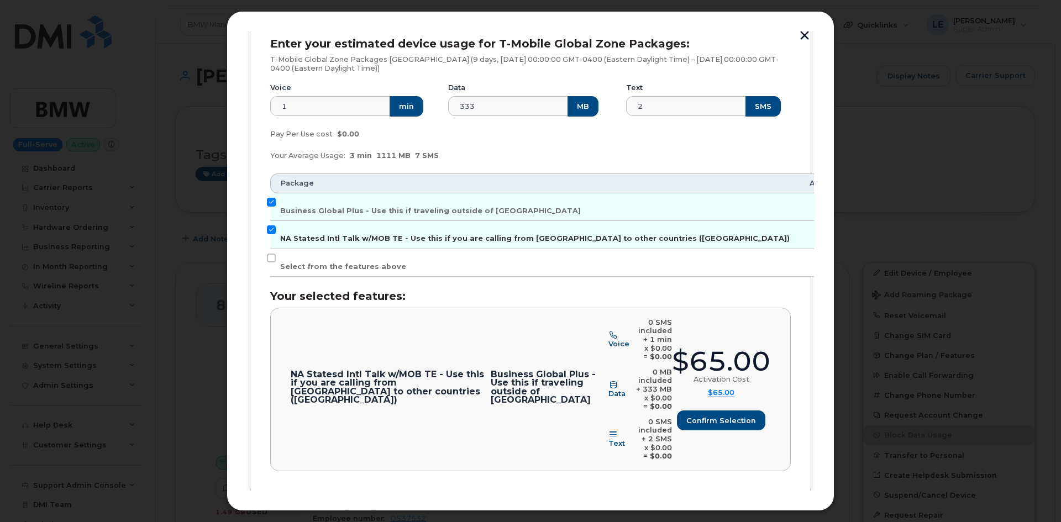
click at [334, 237] on span "NA Statesd Intl Talk w/MOB TE - Use this if you are calling from US to other co…" at bounding box center [535, 238] width 510 height 8
click at [276, 234] on input "NA Statesd Intl Talk w/MOB TE - Use this if you are calling from US to other co…" at bounding box center [271, 229] width 9 height 9
checkbox input "false"
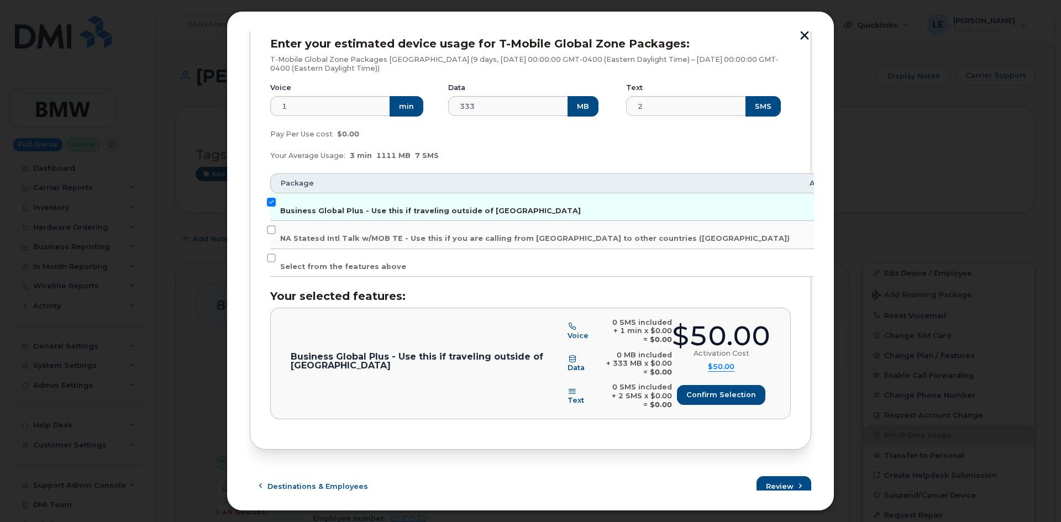
click at [331, 209] on span "Business Global Plus - Use this if traveling outside of North America" at bounding box center [430, 211] width 301 height 8
click at [276, 207] on input "Business Global Plus - Use this if traveling outside of North America" at bounding box center [271, 202] width 9 height 9
checkbox input "false"
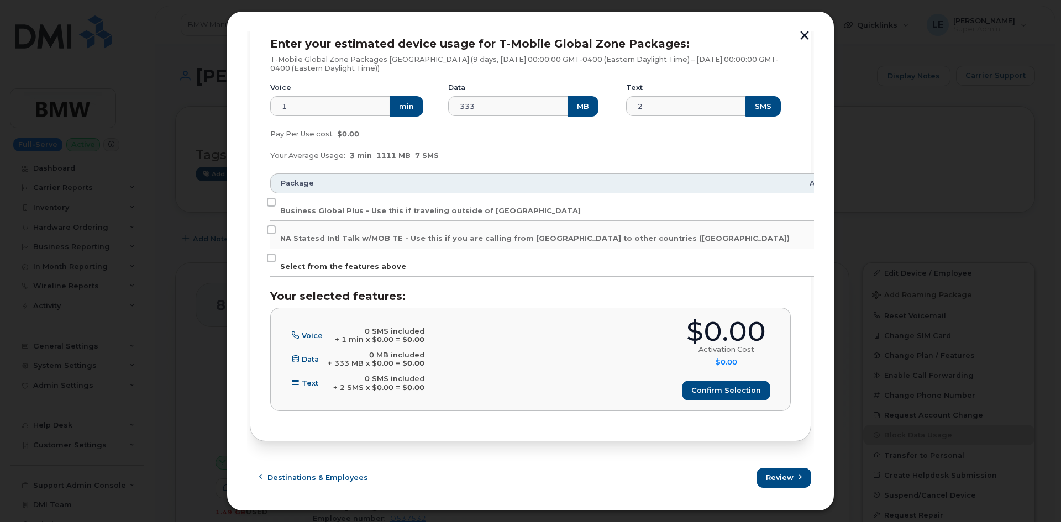
click at [323, 261] on label "Select from the features above" at bounding box center [343, 263] width 126 height 18
click at [276, 261] on input "Select from the features above" at bounding box center [271, 258] width 9 height 9
checkbox input "true"
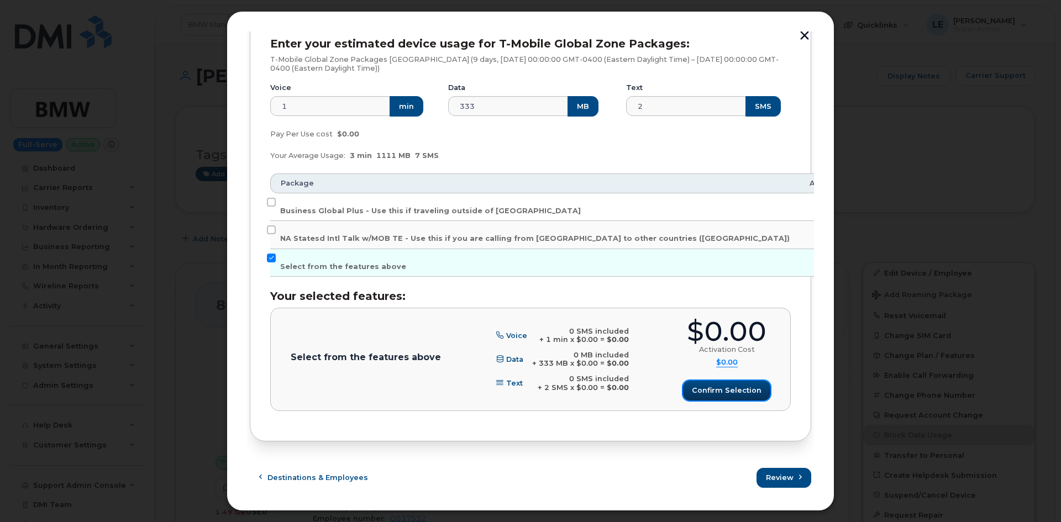
click at [718, 398] on button "Confirm selection" at bounding box center [726, 391] width 87 height 20
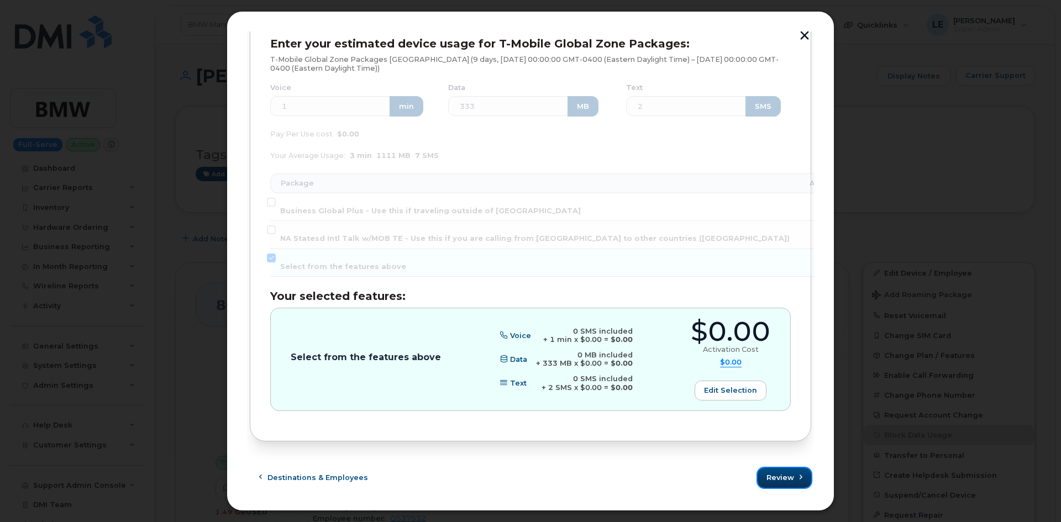
click at [772, 476] on span "Review" at bounding box center [781, 478] width 28 height 11
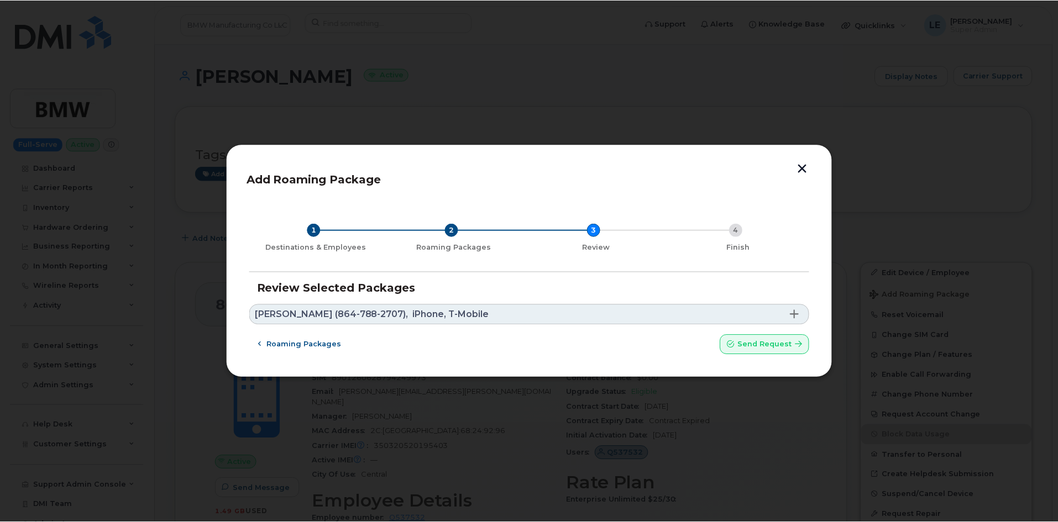
scroll to position [0, 0]
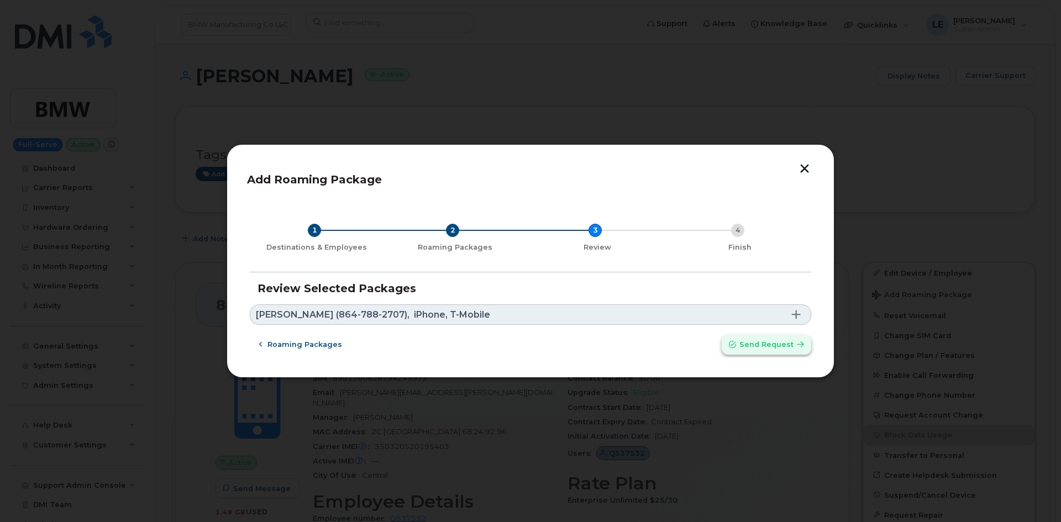
click at [742, 349] on button "Send request" at bounding box center [767, 345] width 90 height 20
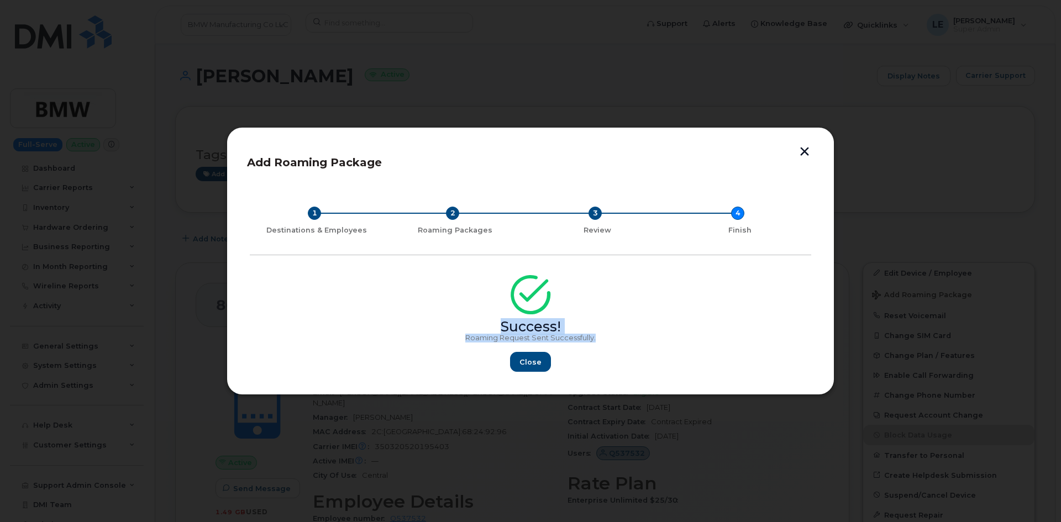
copy div "Success! Roaming Request Sent Successfully."
drag, startPoint x: 621, startPoint y: 339, endPoint x: 490, endPoint y: 314, distance: 132.8
click at [490, 314] on div "Success! Roaming Request Sent Successfully. Close" at bounding box center [531, 327] width 562 height 91
click at [486, 303] on div "Success!" at bounding box center [531, 307] width 562 height 50
click at [538, 362] on span "Close" at bounding box center [531, 362] width 22 height 11
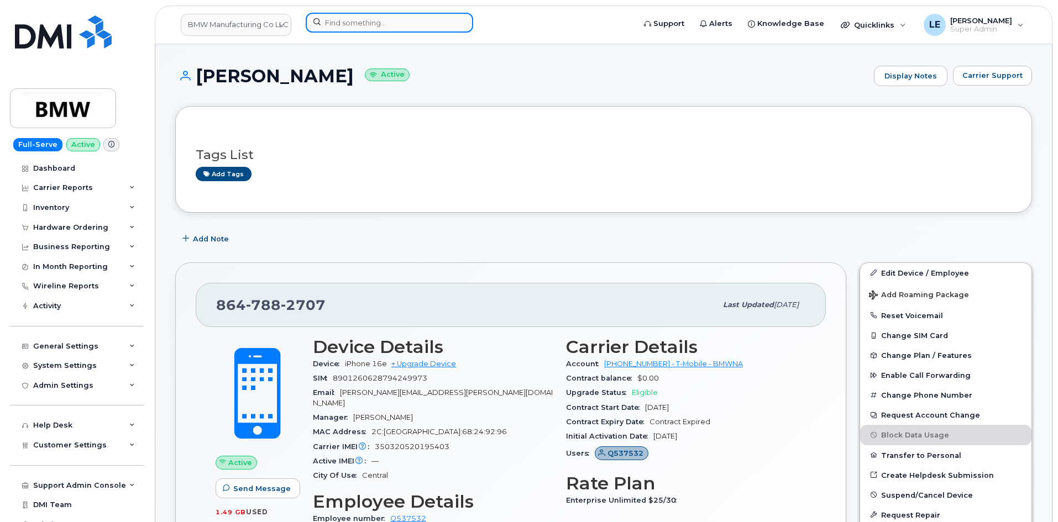
click at [363, 22] on input at bounding box center [389, 23] width 167 height 20
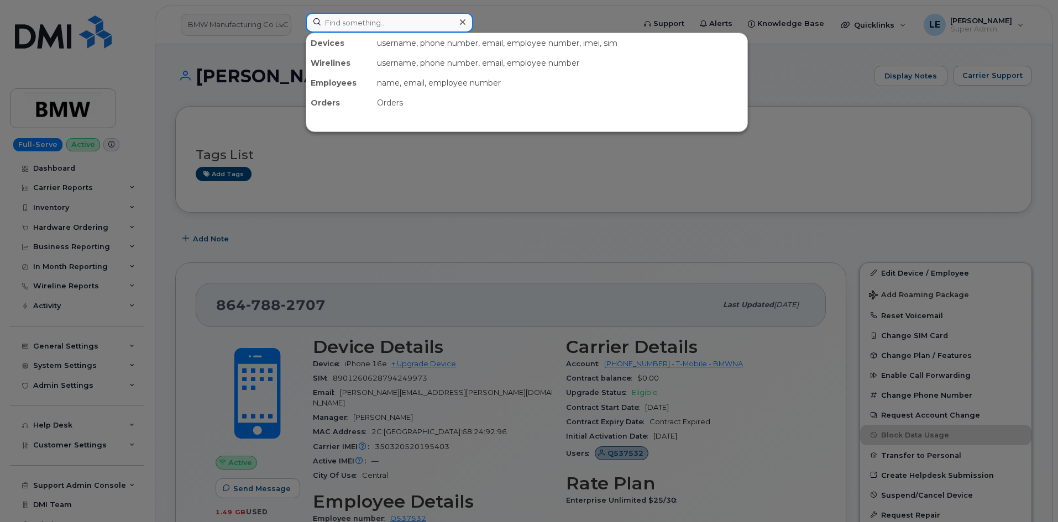
paste input "306.514.7433"
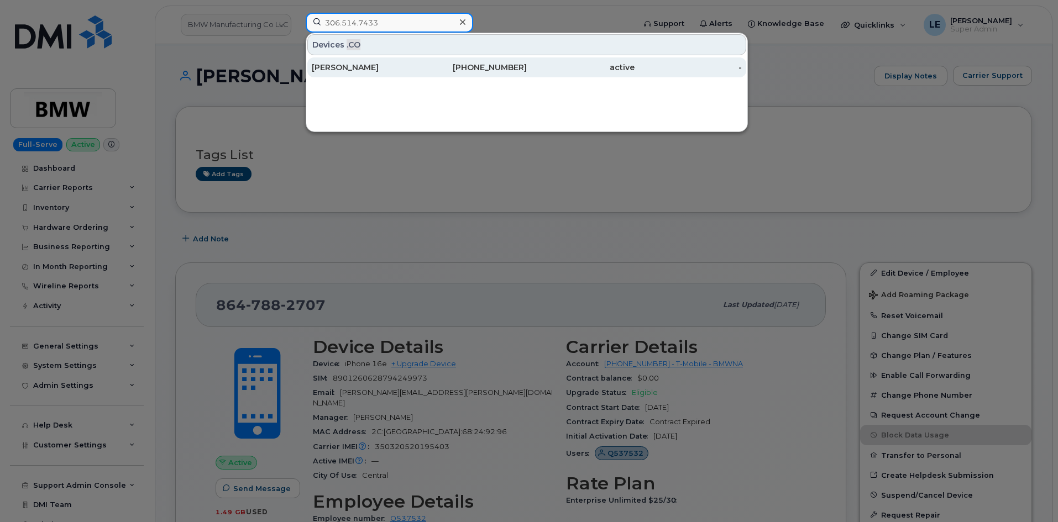
type input "306.514.7433"
click at [384, 70] on div "Kelly Tokarchuk" at bounding box center [366, 67] width 108 height 11
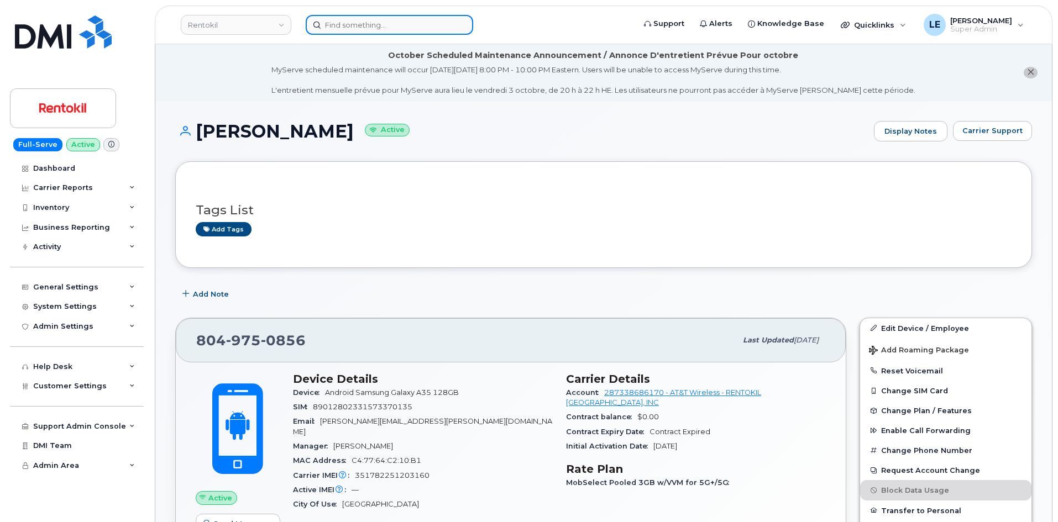
click at [398, 28] on input at bounding box center [389, 25] width 167 height 20
paste input "4013200164"
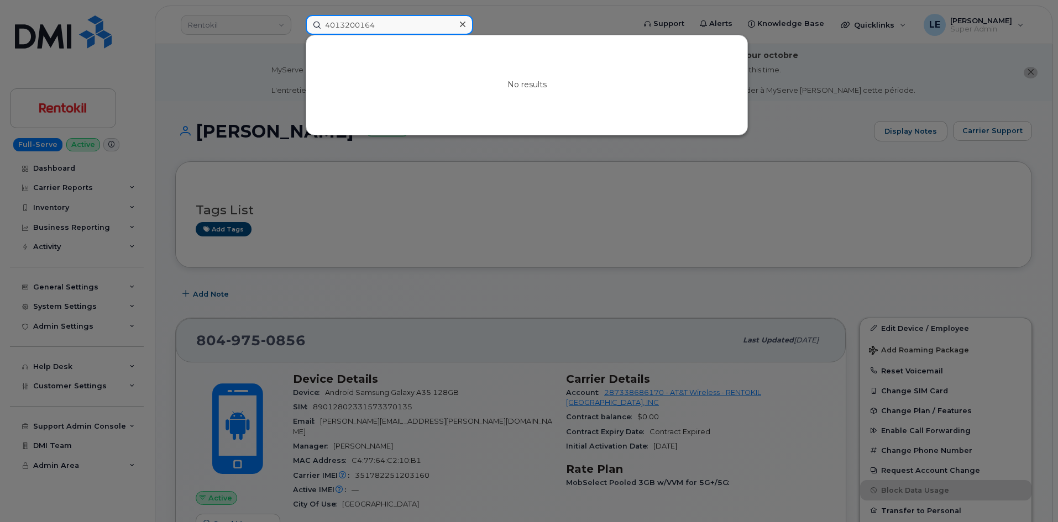
type input "4013200164"
click at [464, 22] on icon at bounding box center [463, 24] width 6 height 9
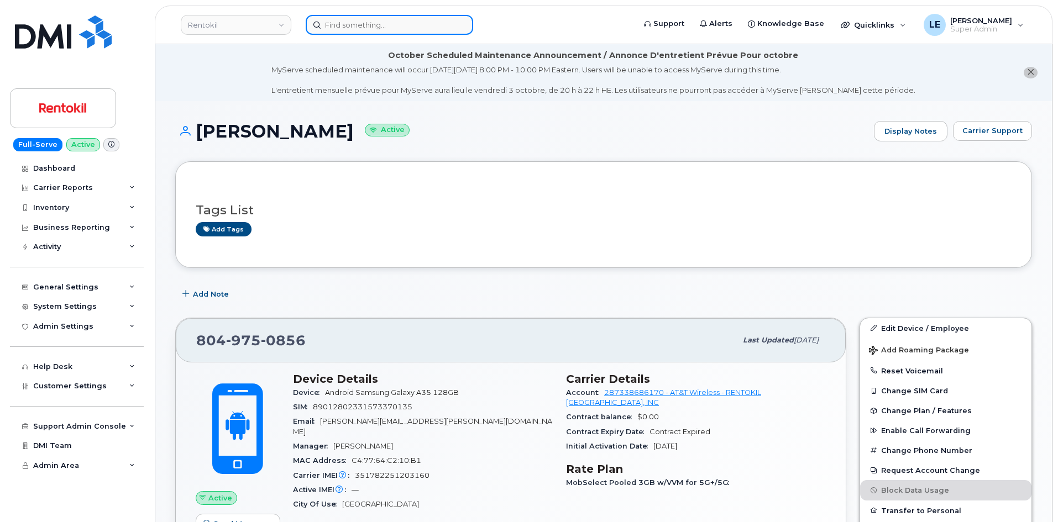
click at [459, 24] on div at bounding box center [389, 25] width 167 height 20
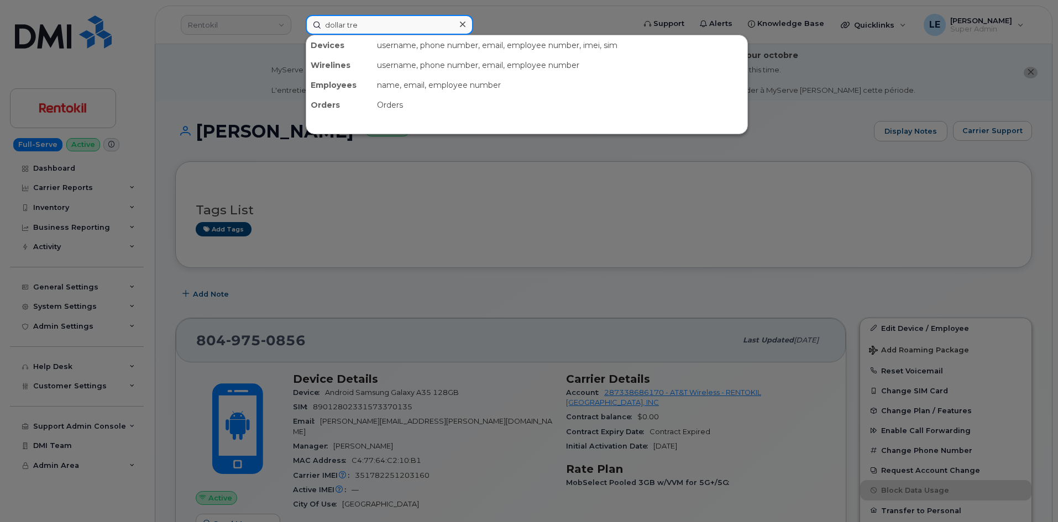
type input "dollar tree"
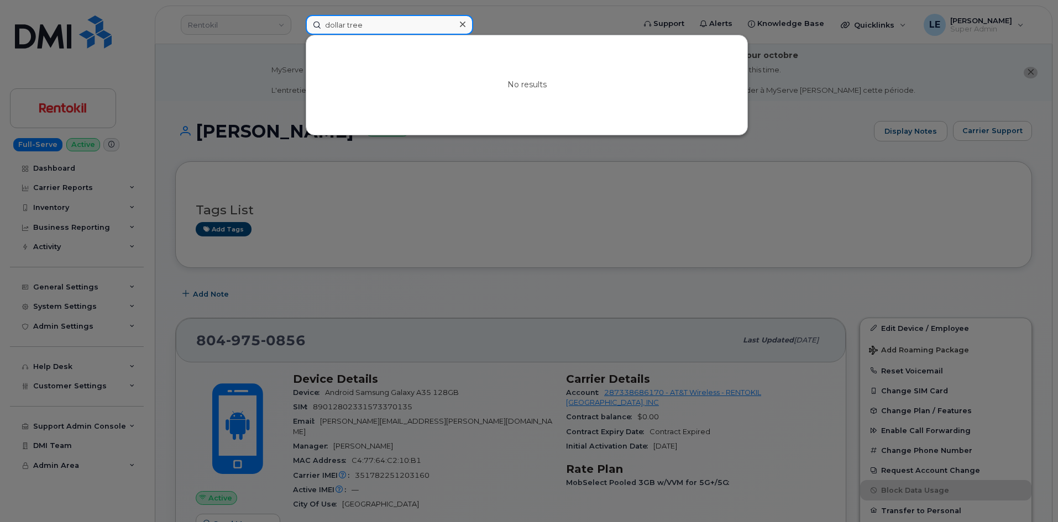
click at [423, 25] on input "dollar tree" at bounding box center [389, 25] width 167 height 20
click at [421, 25] on input "dollar tree" at bounding box center [389, 25] width 167 height 20
click at [419, 22] on input "dollar tree" at bounding box center [389, 25] width 167 height 20
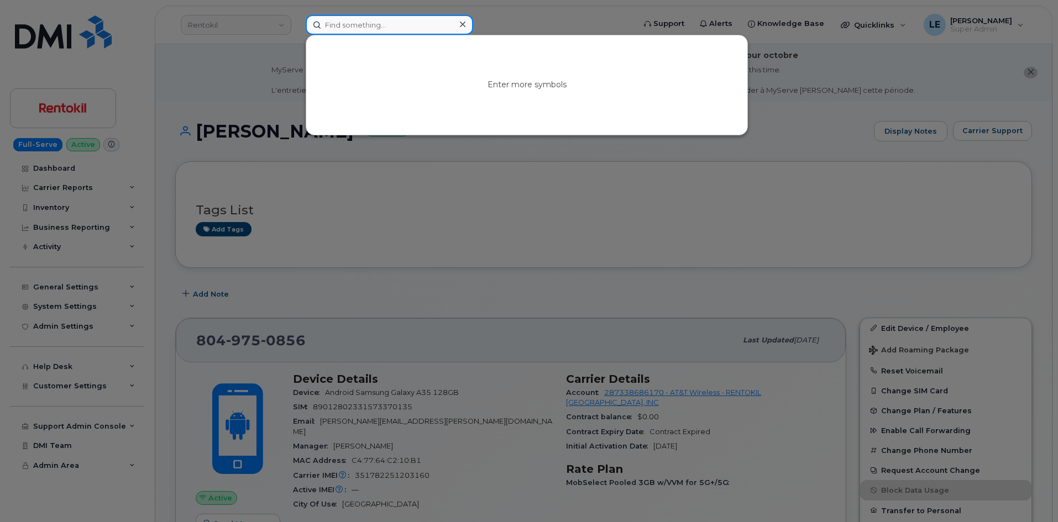
click at [449, 34] on input at bounding box center [389, 25] width 167 height 20
paste input "[PERSON_NAME][EMAIL_ADDRESS][PERSON_NAME][PERSON_NAME][DOMAIN_NAME]"
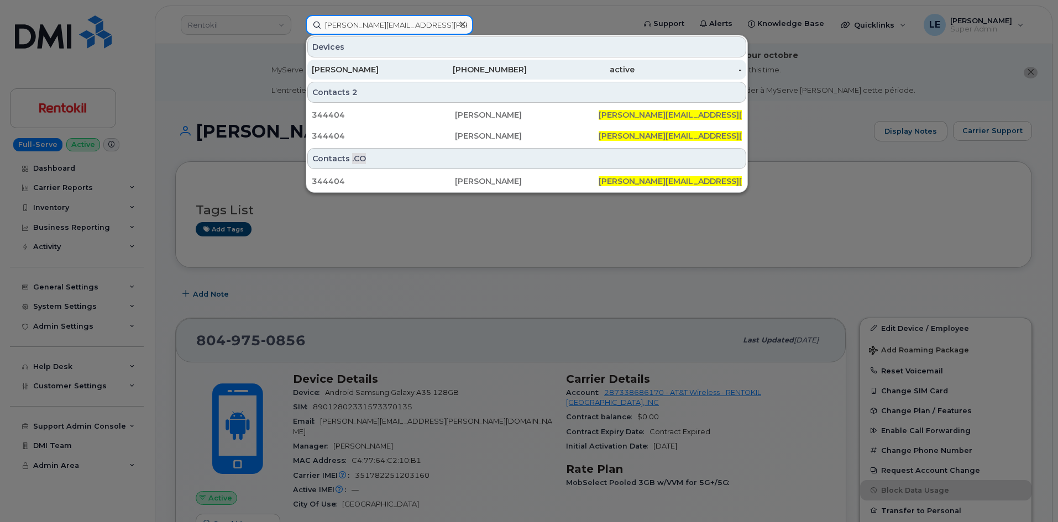
type input "[PERSON_NAME][EMAIL_ADDRESS][PERSON_NAME][PERSON_NAME][DOMAIN_NAME]"
click at [418, 72] on div "[PERSON_NAME]" at bounding box center [366, 69] width 108 height 11
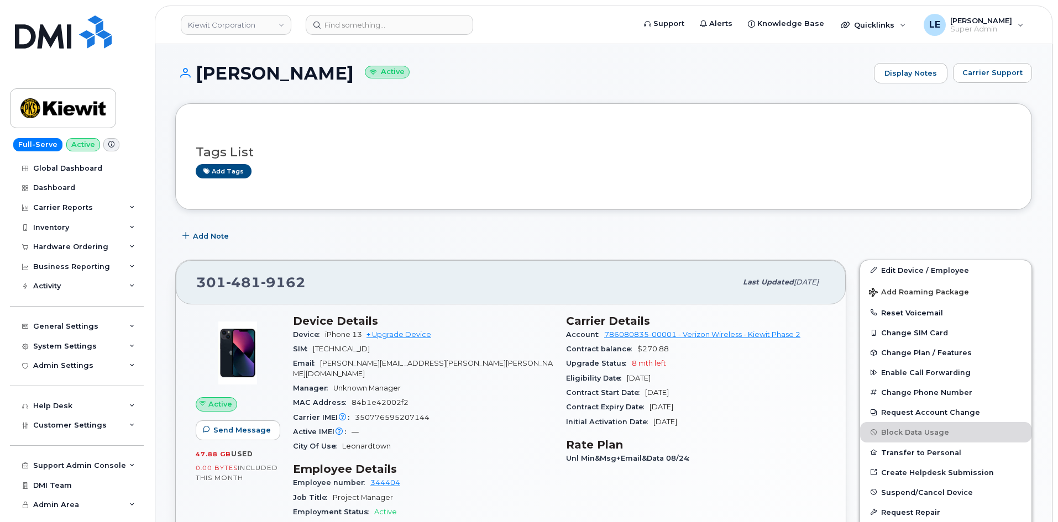
scroll to position [55, 0]
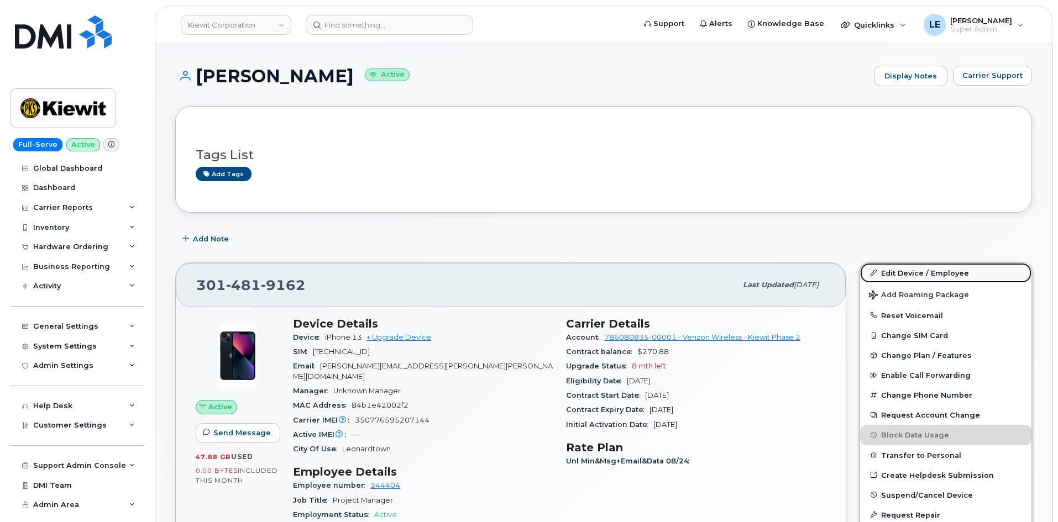
click at [917, 266] on link "Edit Device / Employee" at bounding box center [945, 273] width 171 height 20
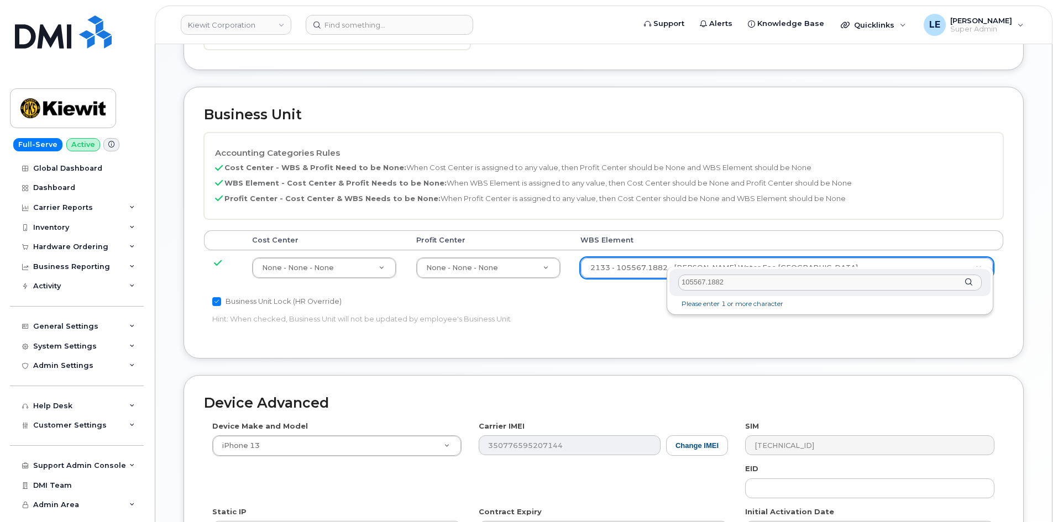
scroll to position [499, 0]
type input "105567.1882"
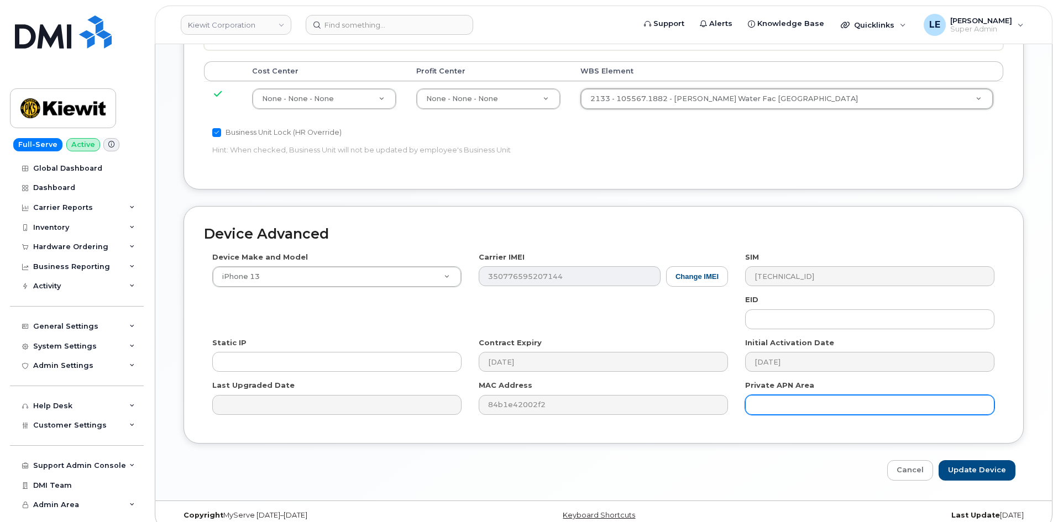
scroll to position [670, 0]
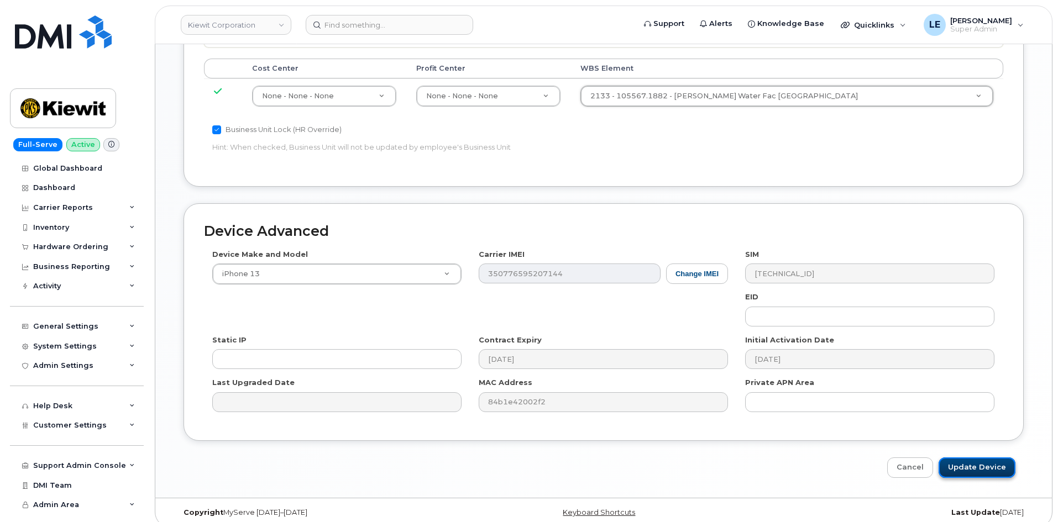
click at [991, 464] on input "Update Device" at bounding box center [976, 468] width 77 height 20
type input "Saving..."
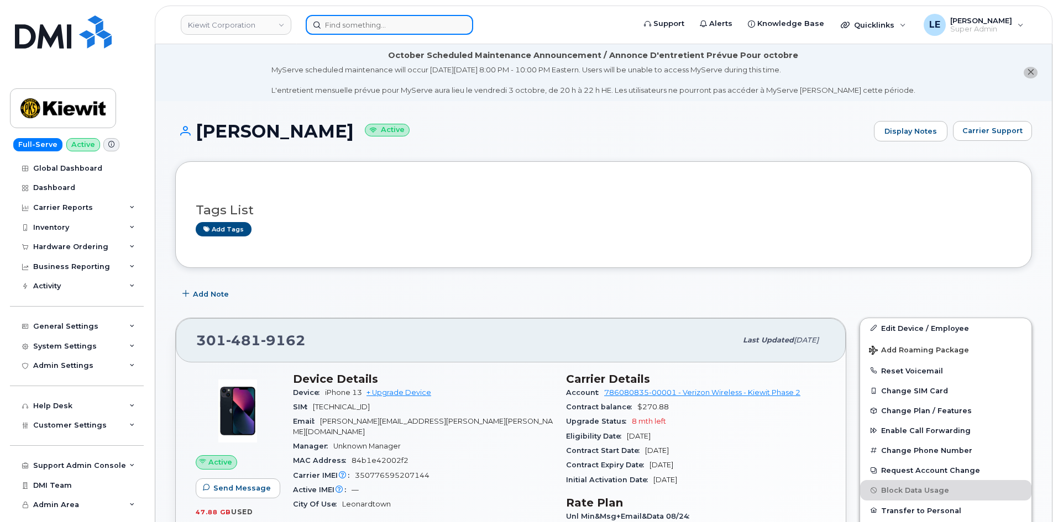
click at [328, 30] on input at bounding box center [389, 25] width 167 height 20
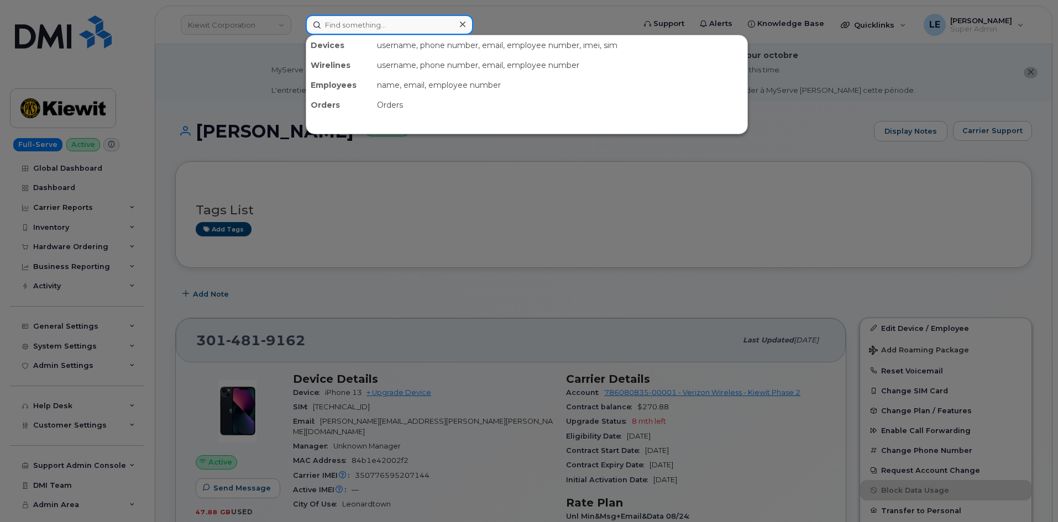
paste input "[PERSON_NAME]"
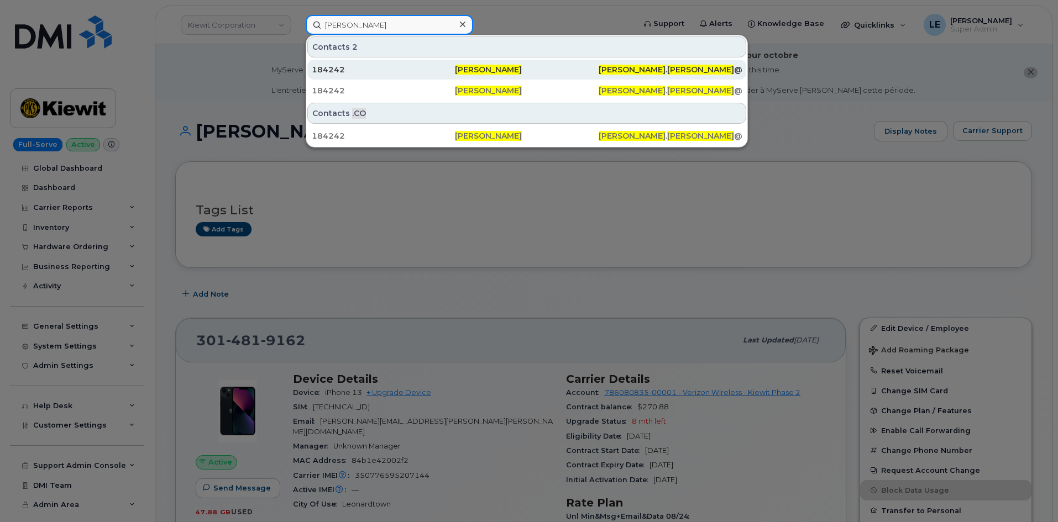
type input "[PERSON_NAME]"
click at [360, 65] on div "184242" at bounding box center [383, 69] width 143 height 11
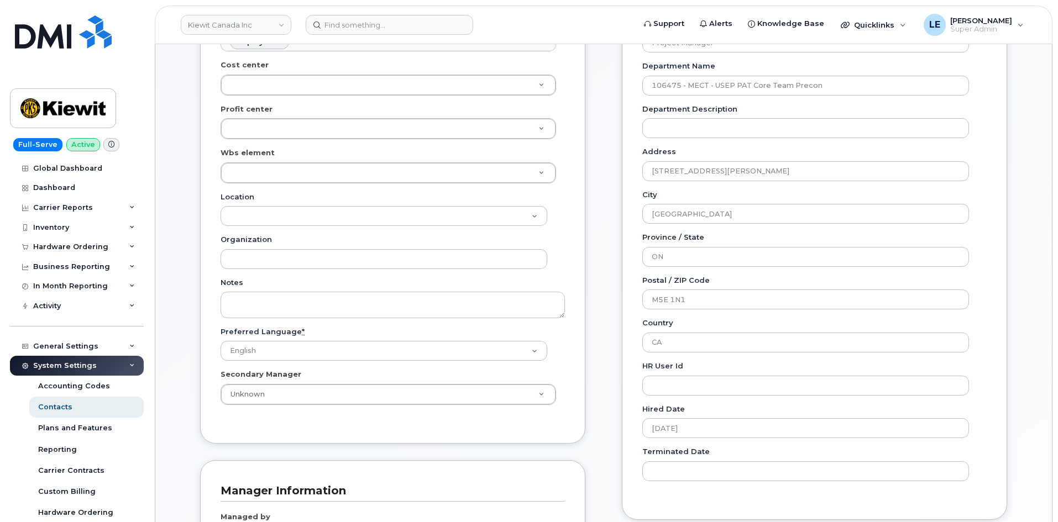
scroll to position [387, 0]
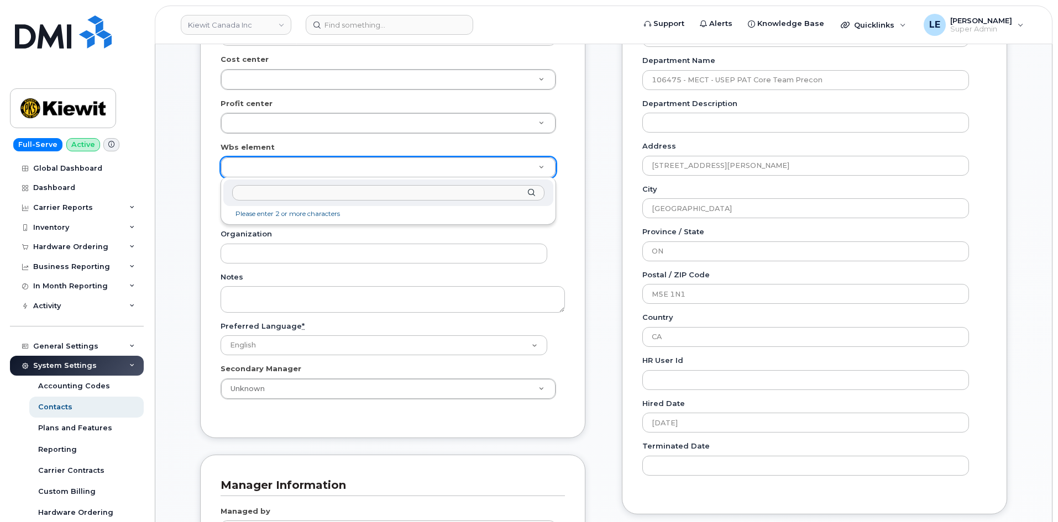
paste input "10638.1086"
type input "10638.1086"
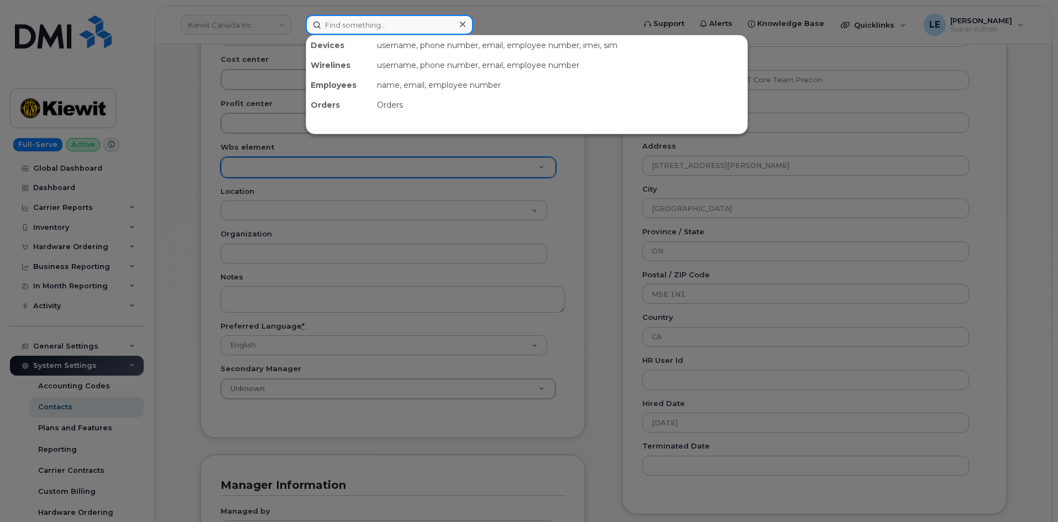
click at [343, 23] on input at bounding box center [389, 25] width 167 height 20
click at [139, 164] on div at bounding box center [529, 261] width 1058 height 522
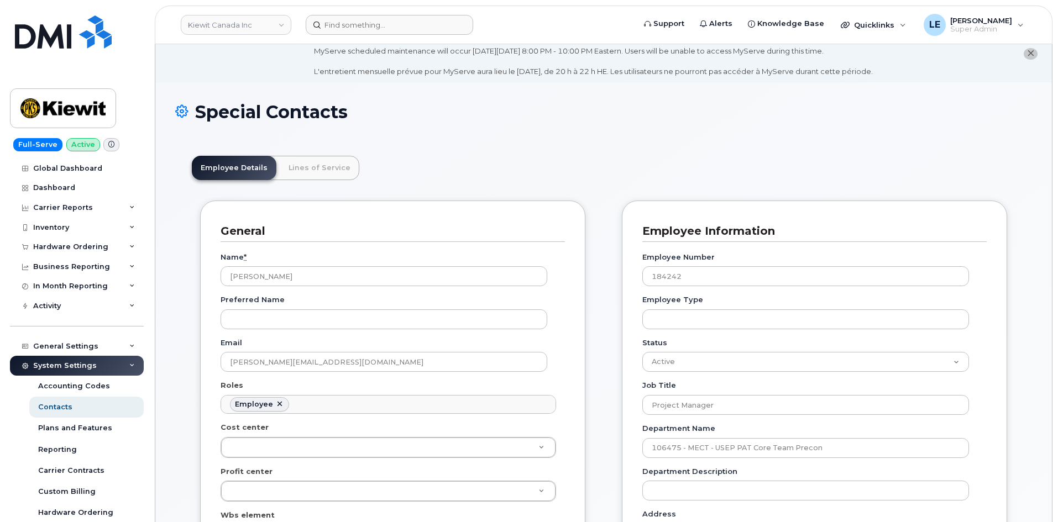
scroll to position [0, 0]
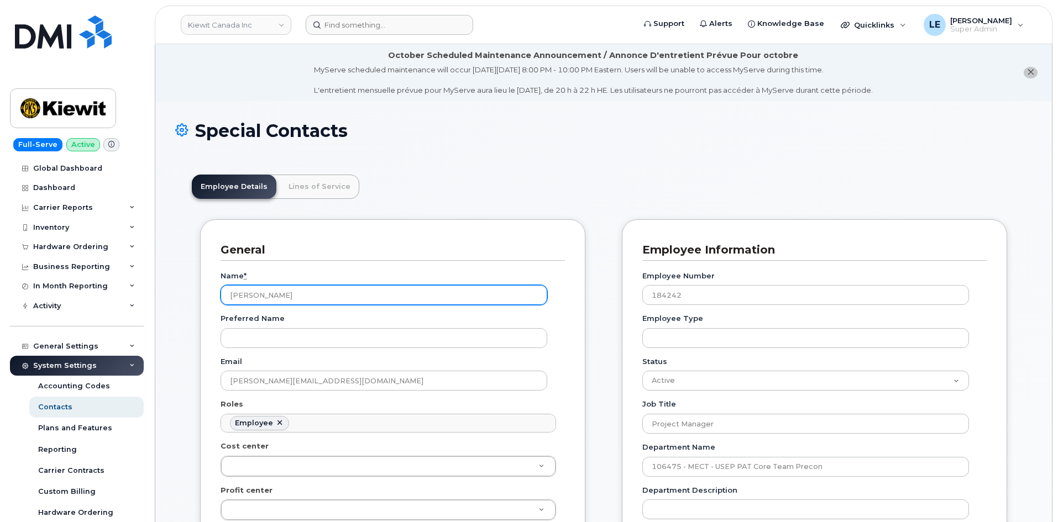
drag, startPoint x: 310, startPoint y: 301, endPoint x: 195, endPoint y: 296, distance: 115.6
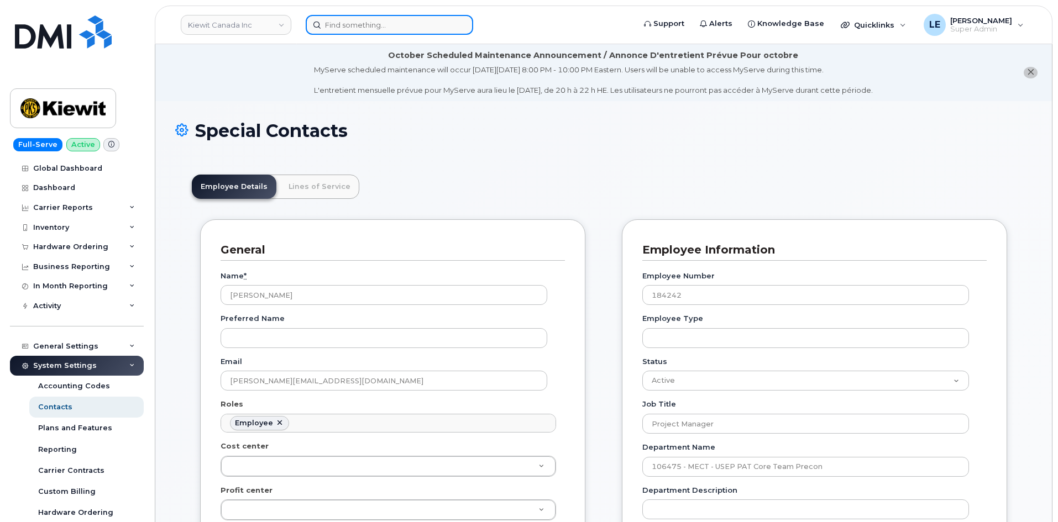
click at [335, 25] on input at bounding box center [389, 25] width 167 height 20
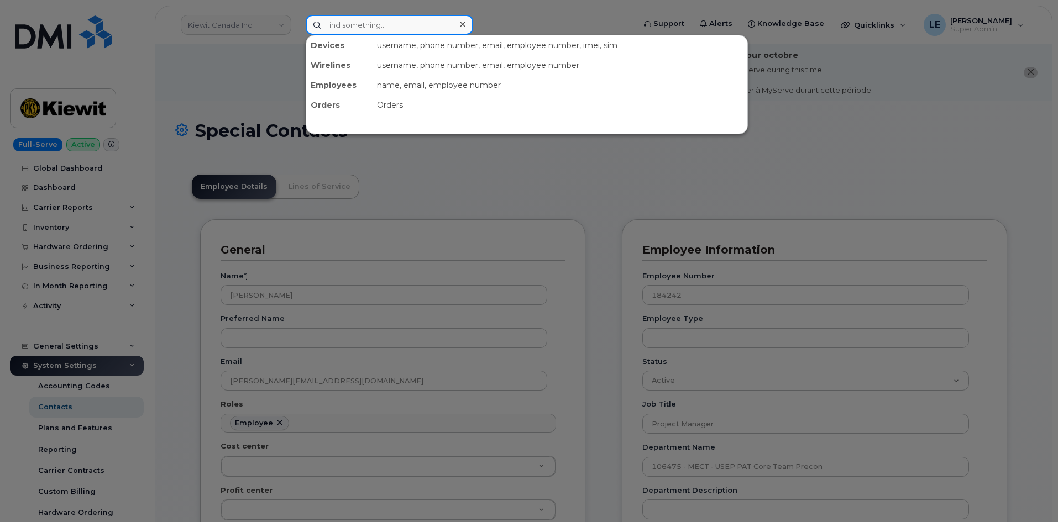
paste input "Brendan McDonnell"
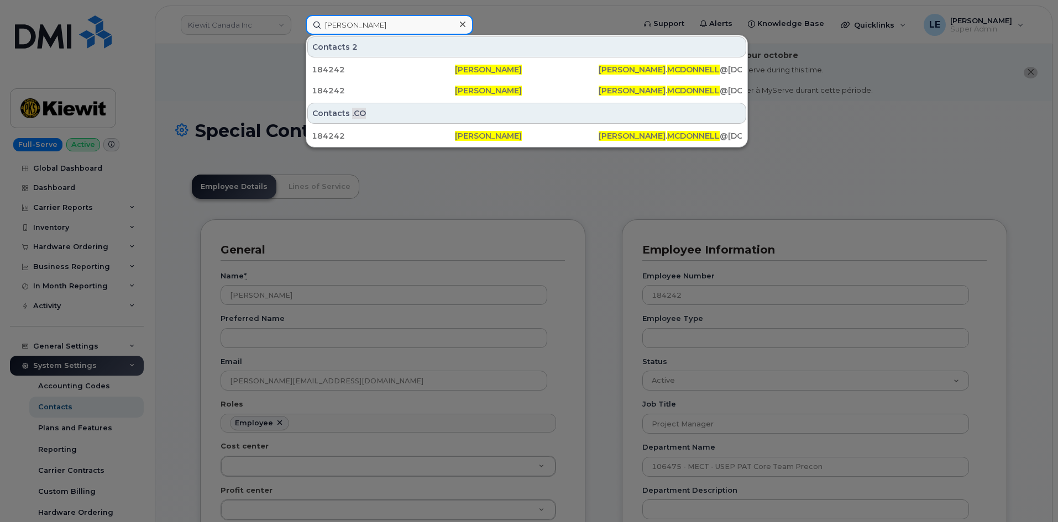
type input "Brendan McDonnell"
click at [585, 202] on div at bounding box center [529, 261] width 1058 height 522
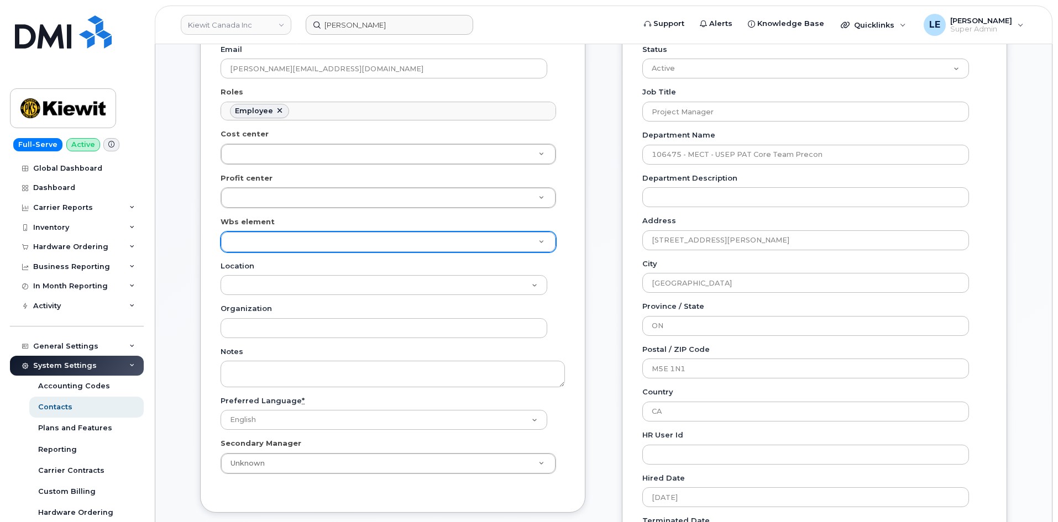
scroll to position [332, 0]
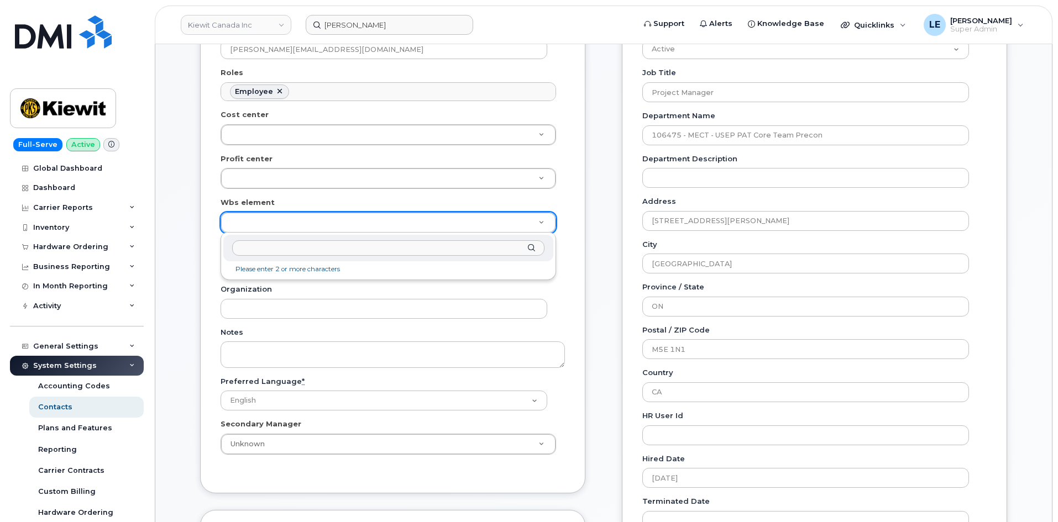
click at [268, 251] on input "text" at bounding box center [388, 248] width 312 height 16
paste input "10638.1086"
type input "10638.1086"
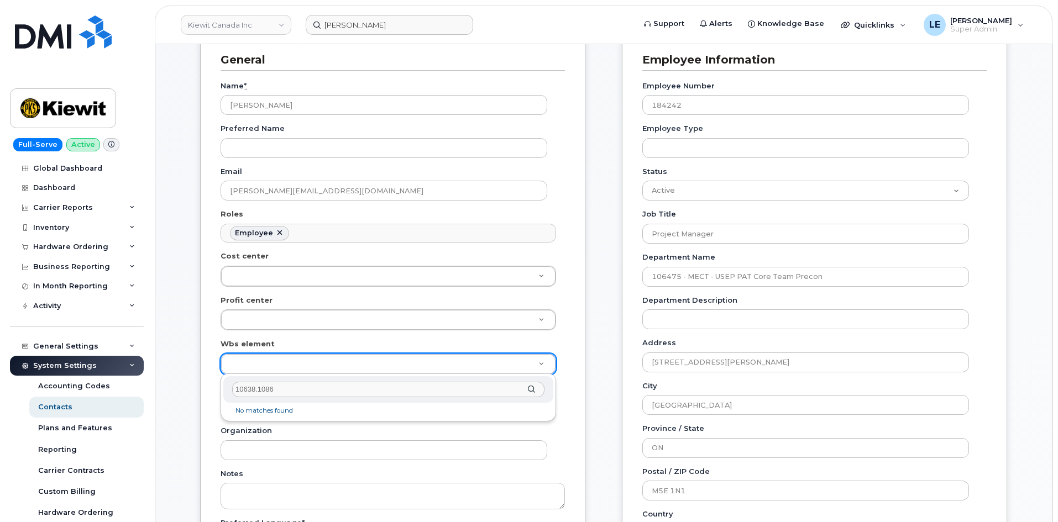
scroll to position [166, 0]
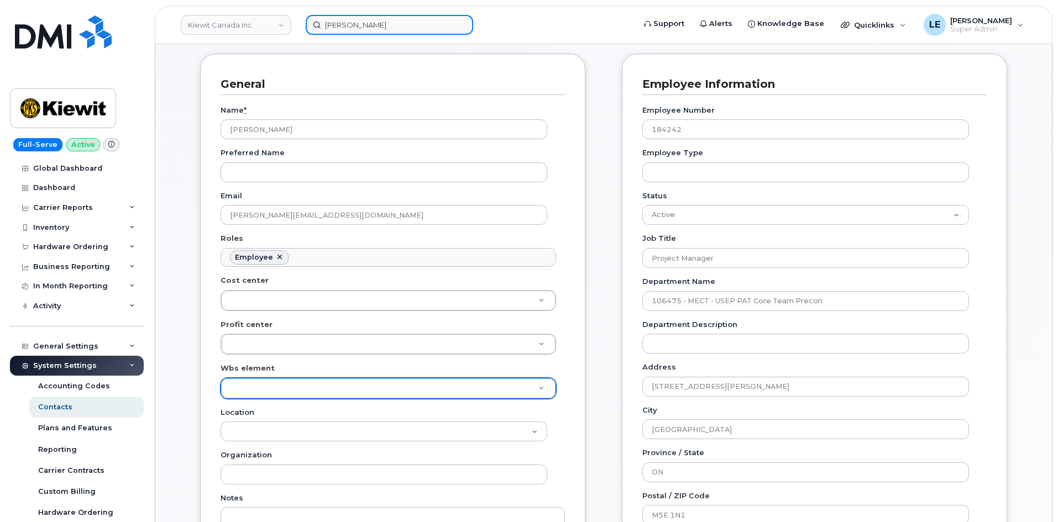
click at [391, 20] on input "Brendan McDonnell" at bounding box center [389, 25] width 167 height 20
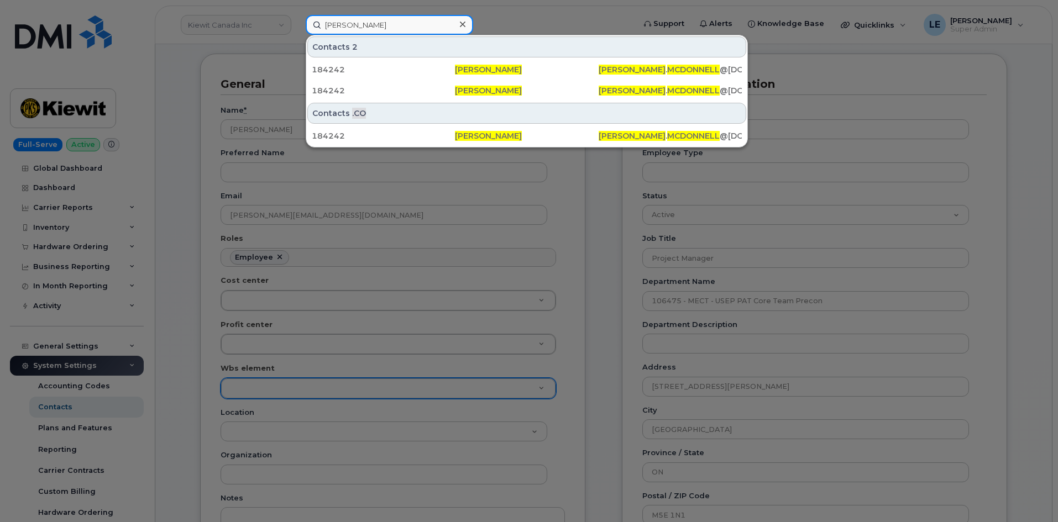
click at [391, 20] on input "Brendan McDonnell" at bounding box center [389, 25] width 167 height 20
paste input "602-769-2041"
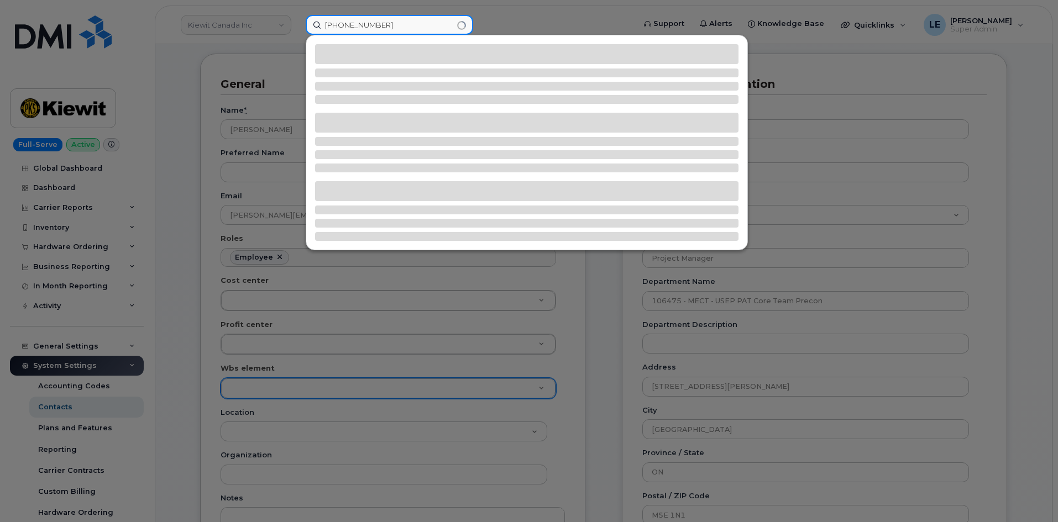
type input "602-769-2041"
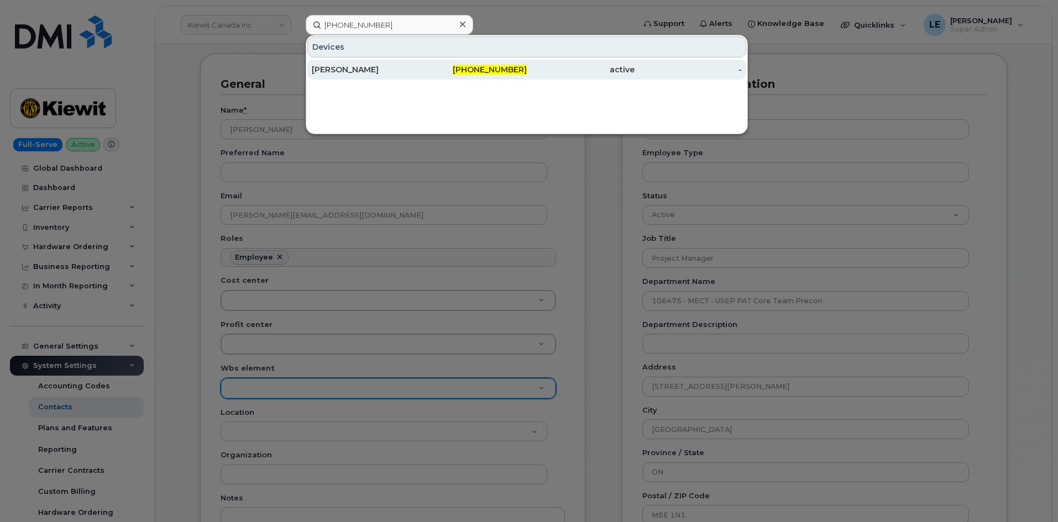
click at [397, 74] on div "RYAN GAMBOA" at bounding box center [366, 69] width 108 height 11
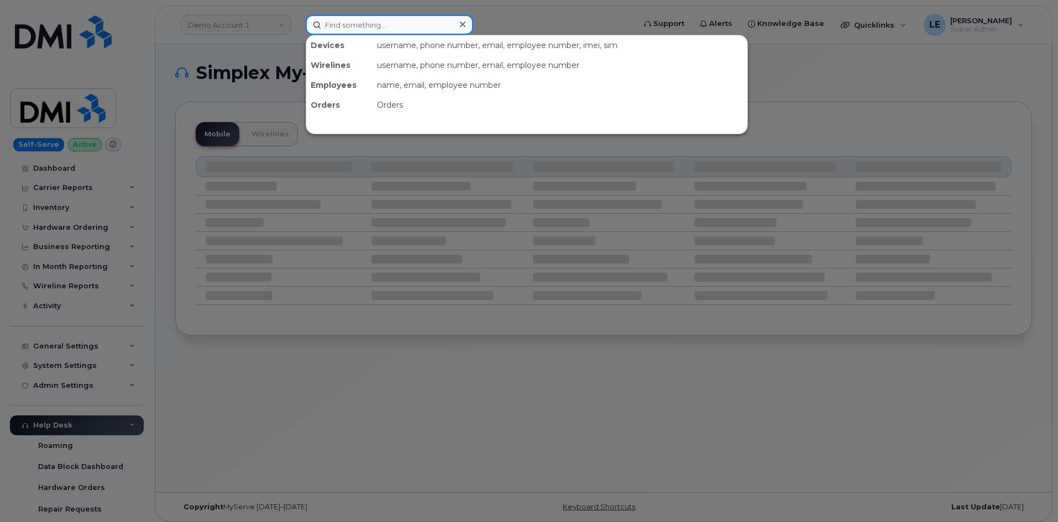
click at [347, 29] on input at bounding box center [389, 25] width 167 height 20
paste input "6042404209"
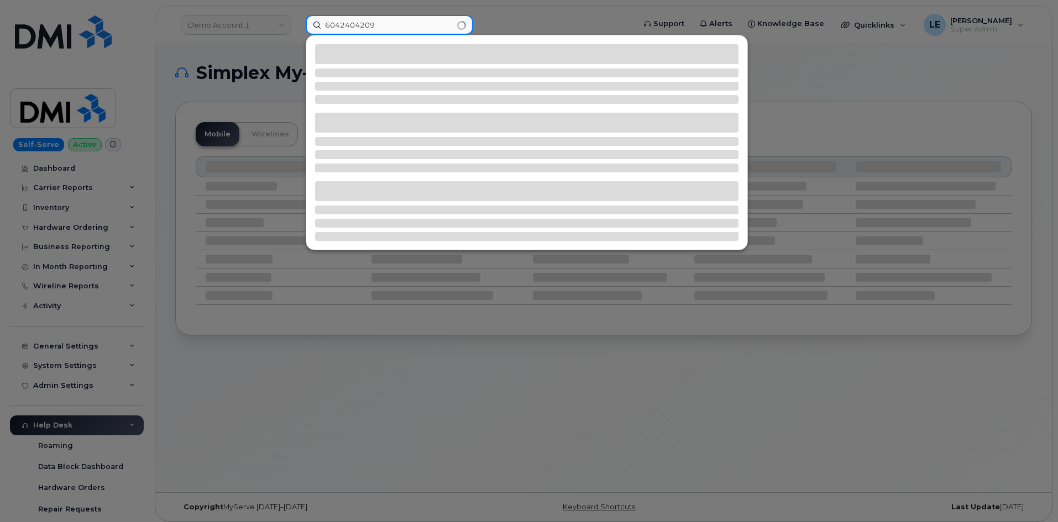
type input "6042404209"
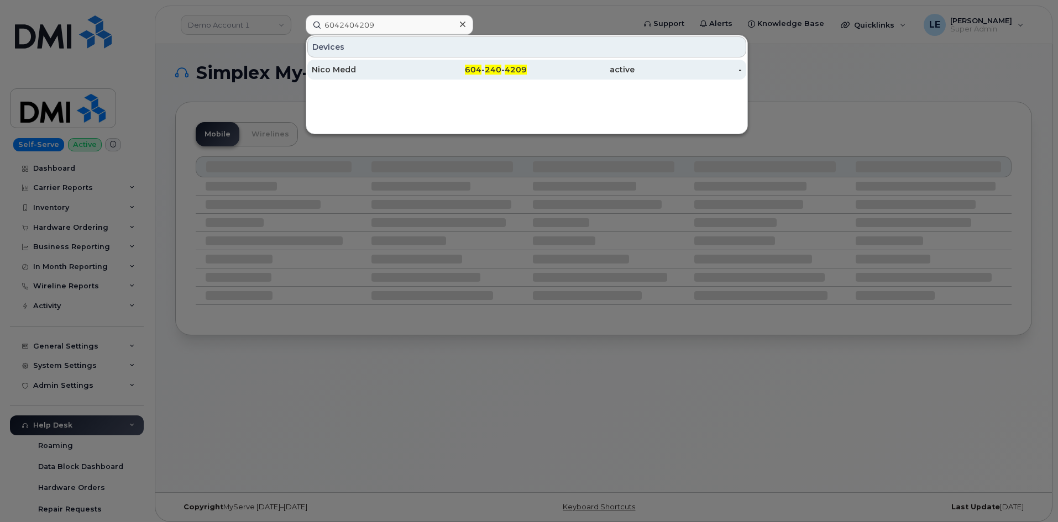
click at [384, 68] on div "Nico Medd" at bounding box center [366, 69] width 108 height 11
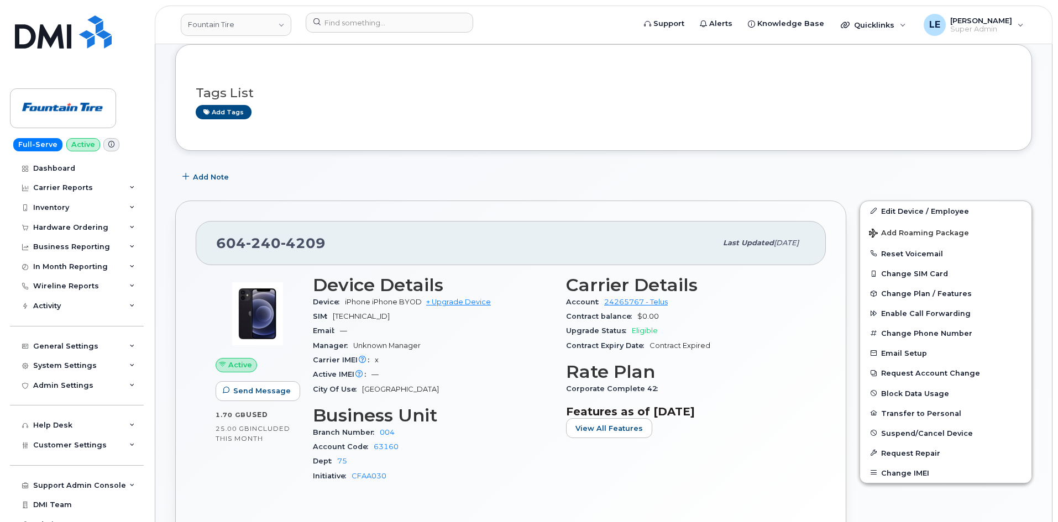
scroll to position [111, 0]
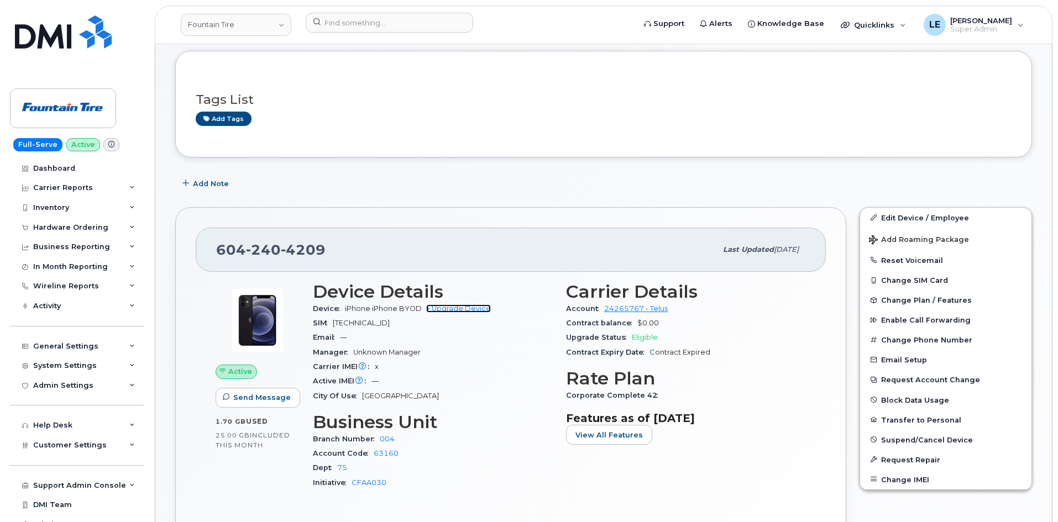
drag, startPoint x: 454, startPoint y: 309, endPoint x: 506, endPoint y: 174, distance: 144.3
click at [454, 309] on link "+ Upgrade Device" at bounding box center [458, 309] width 65 height 8
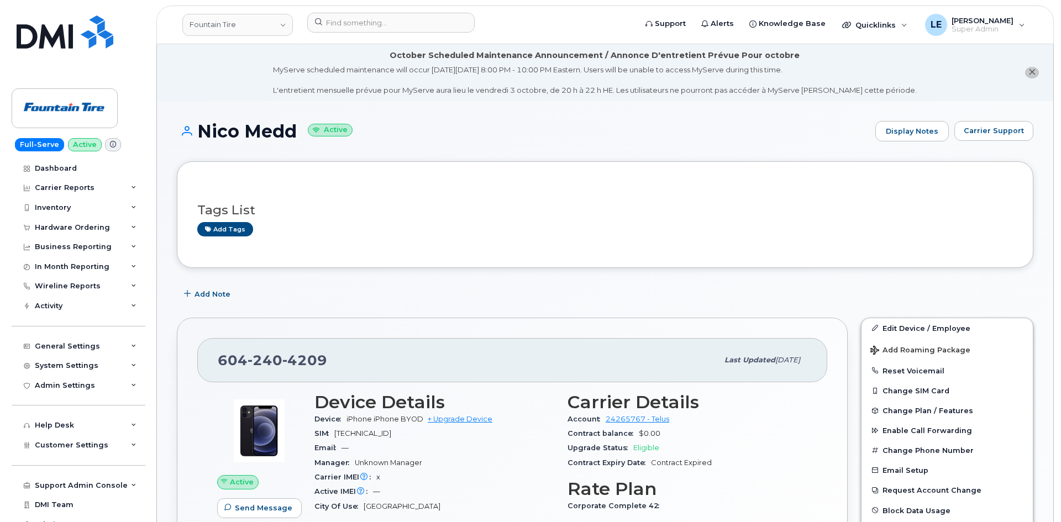
scroll to position [55, 0]
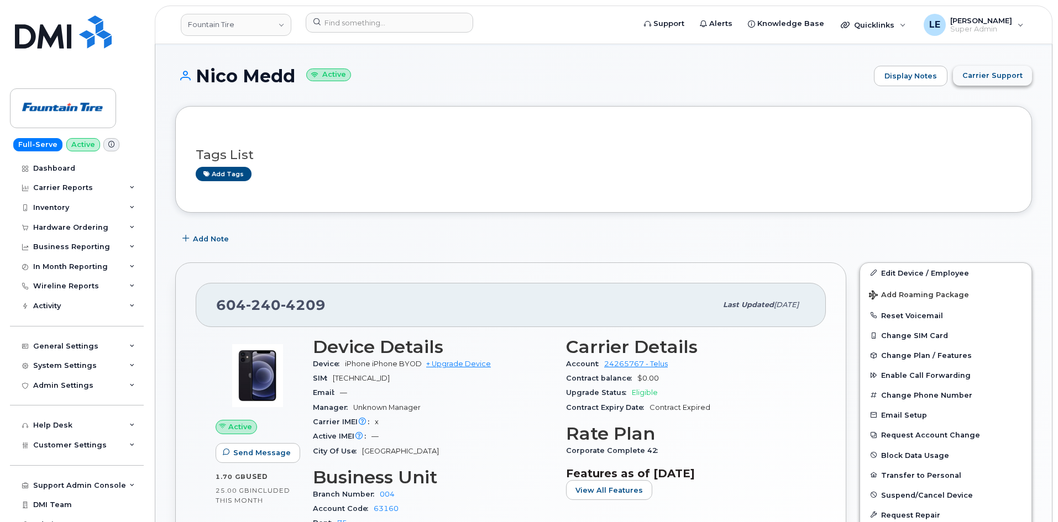
click at [966, 76] on span "Carrier Support" at bounding box center [992, 75] width 60 height 11
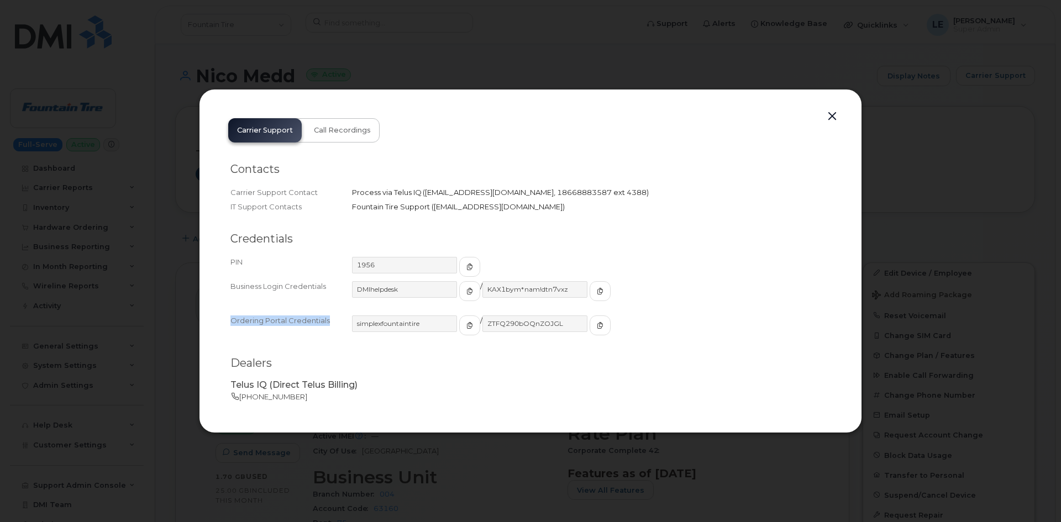
drag, startPoint x: 232, startPoint y: 321, endPoint x: 330, endPoint y: 324, distance: 98.4
click at [330, 324] on div "Ordering Portal Credentials" at bounding box center [291, 331] width 122 height 30
click at [466, 327] on icon "button" at bounding box center [469, 325] width 7 height 7
click at [597, 328] on icon "button" at bounding box center [600, 325] width 7 height 7
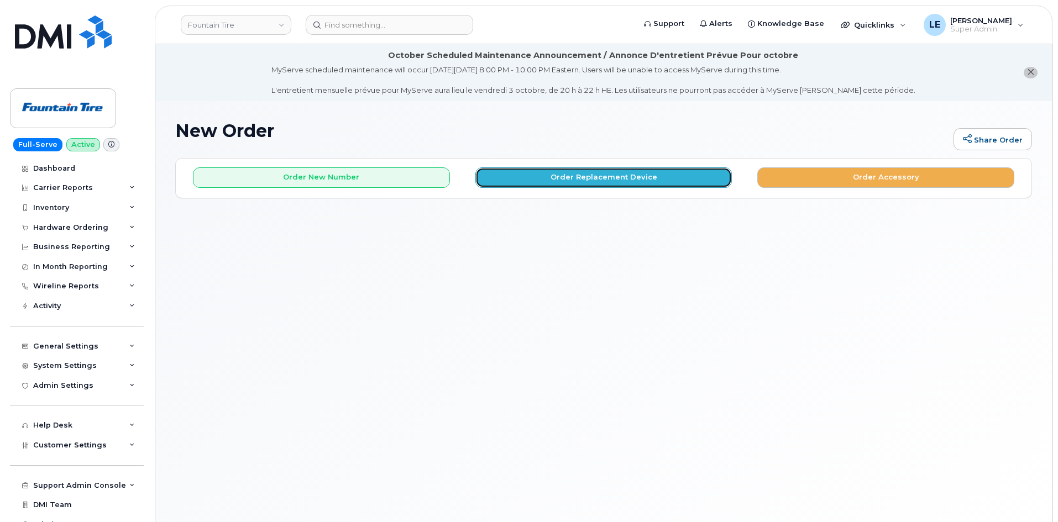
click at [542, 172] on button "Order Replacement Device" at bounding box center [603, 177] width 257 height 20
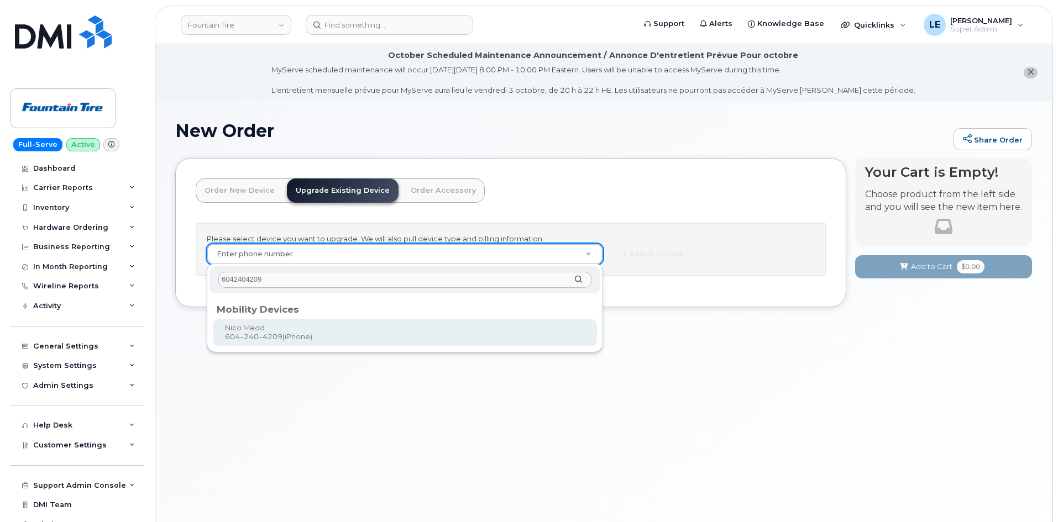
type input "6042404209"
type input "1100595"
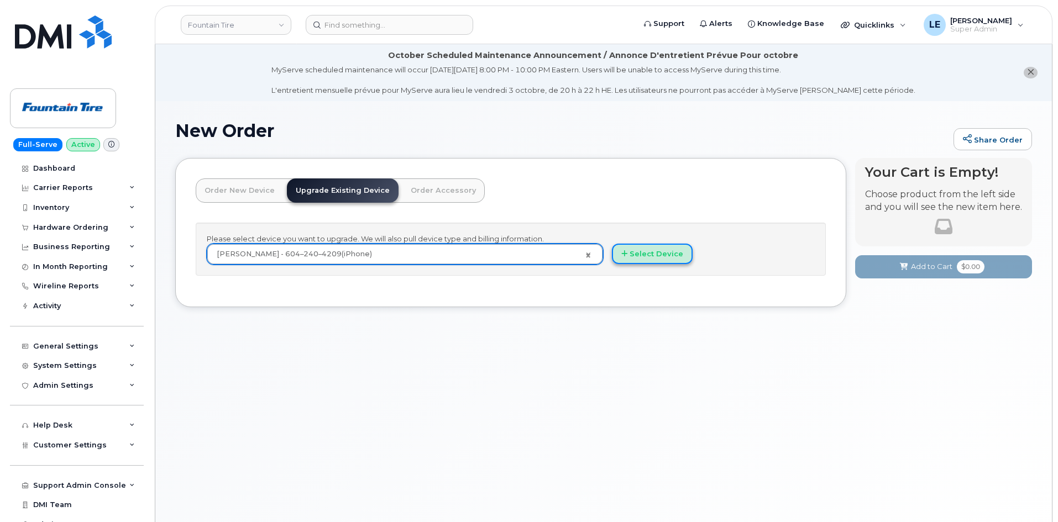
click at [667, 260] on button "Select Device" at bounding box center [652, 254] width 81 height 20
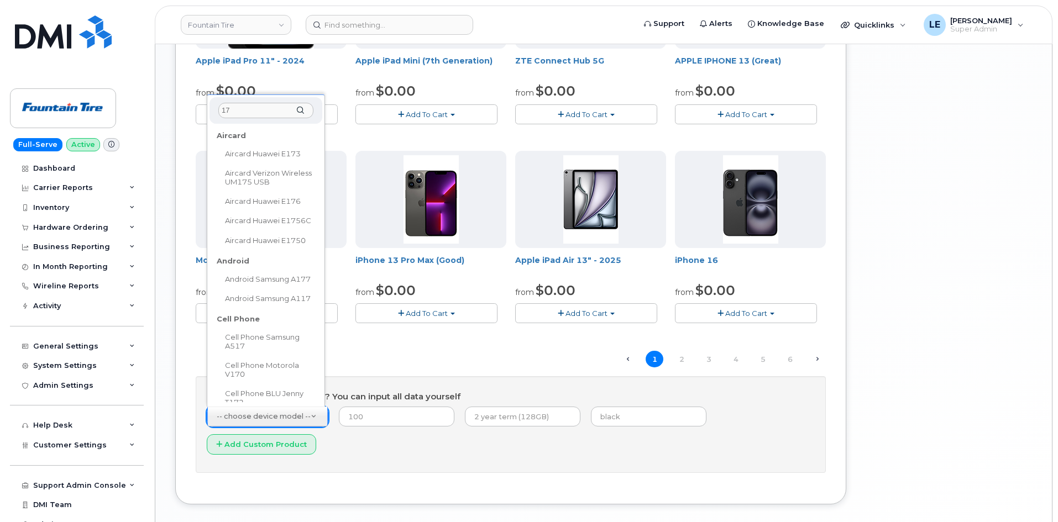
click at [264, 113] on input "17" at bounding box center [265, 111] width 95 height 16
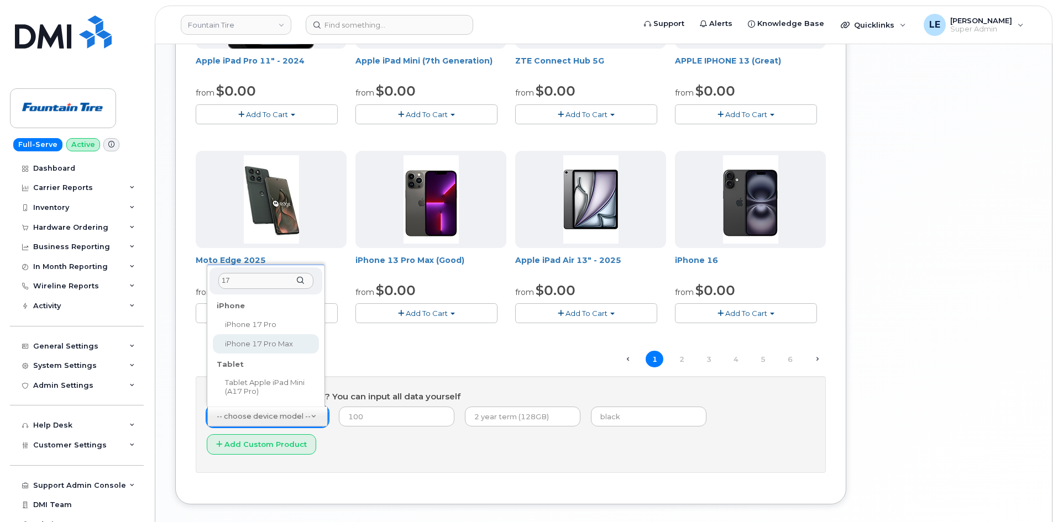
type input "17"
select select "3441"
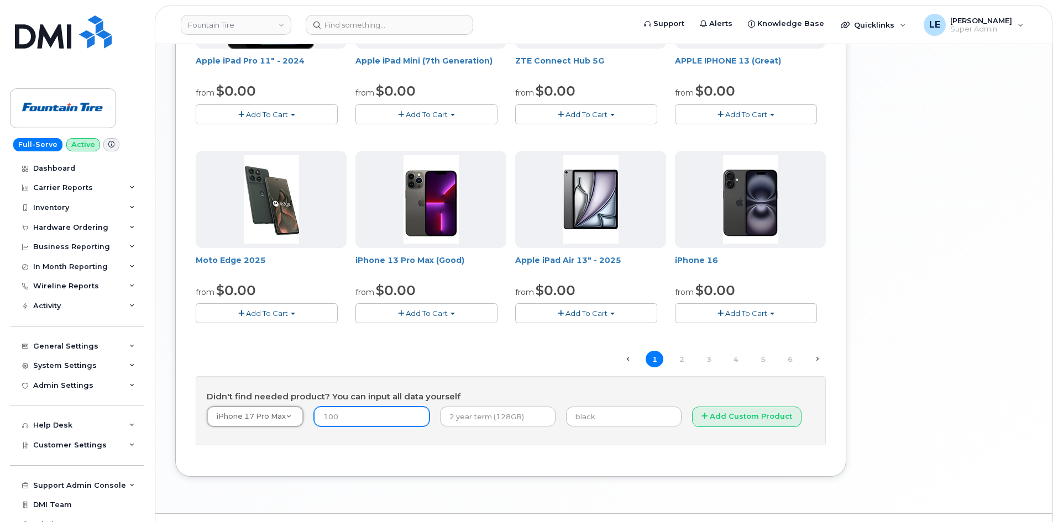
click at [360, 414] on input "number" at bounding box center [372, 417] width 116 height 20
click at [455, 420] on input "text" at bounding box center [498, 417] width 116 height 20
click at [407, 418] on input "number" at bounding box center [372, 417] width 116 height 20
click at [566, 418] on input "text" at bounding box center [624, 417] width 116 height 20
type input "Black"
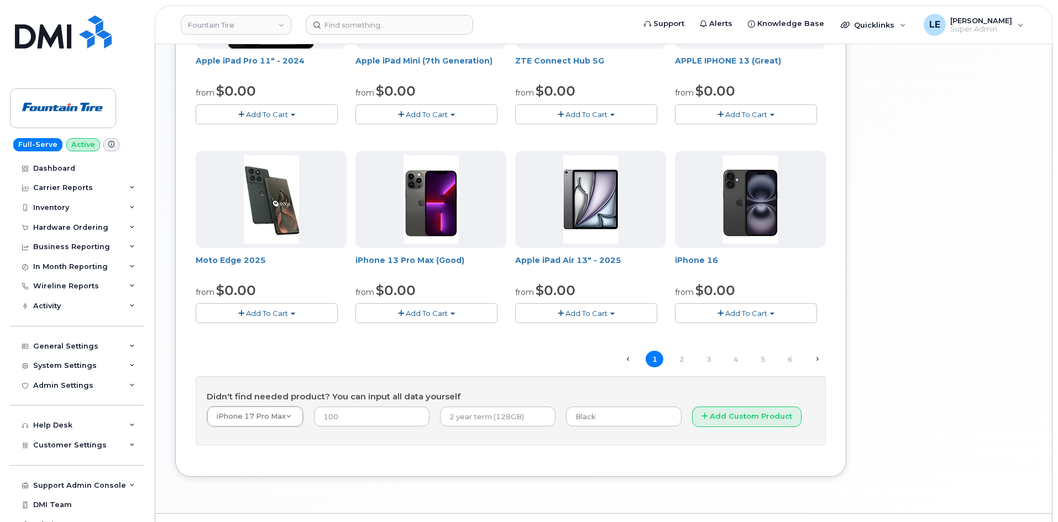
click at [544, 392] on h4 "Didn't find needed product? You can input all data yourself" at bounding box center [511, 396] width 608 height 9
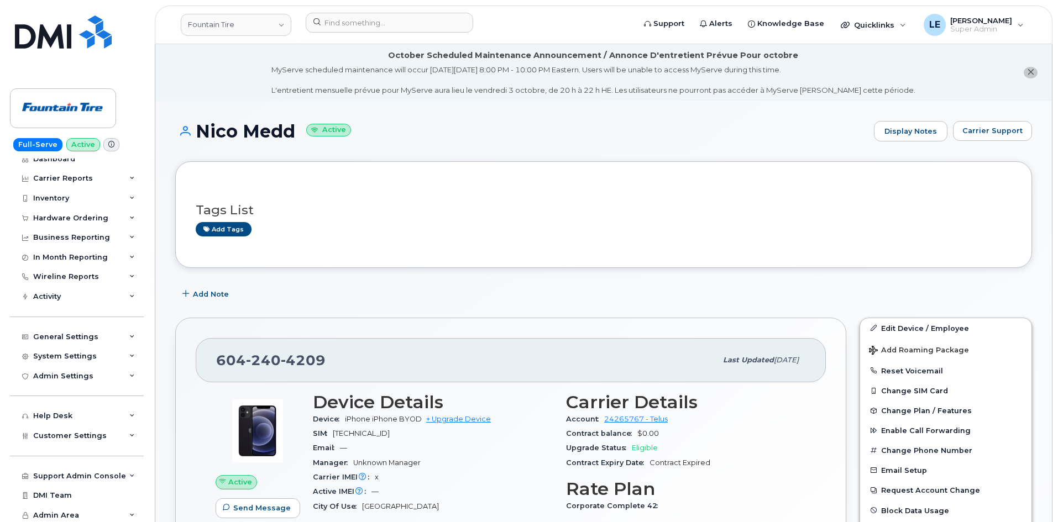
scroll to position [12, 0]
click at [76, 426] on div "Customer Settings" at bounding box center [77, 434] width 134 height 20
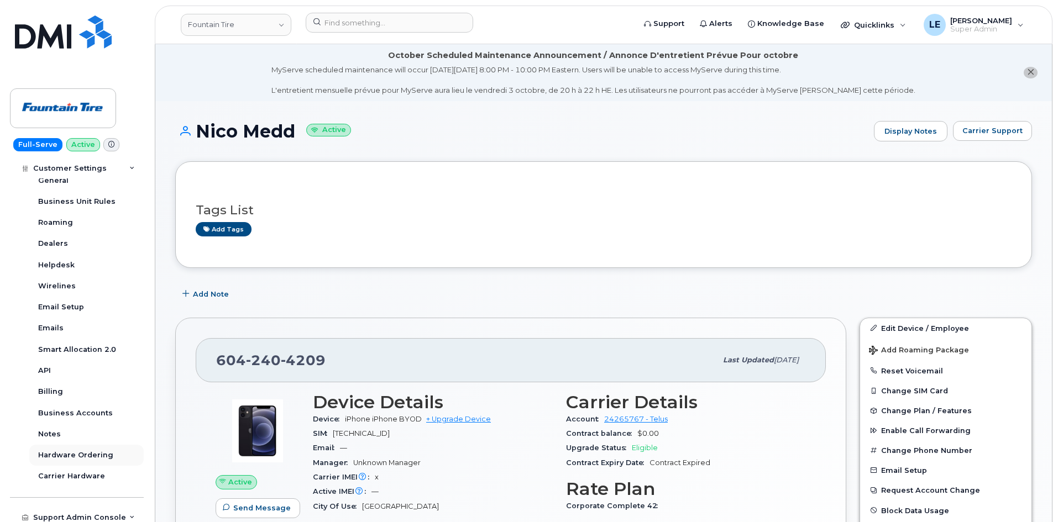
scroll to position [288, 0]
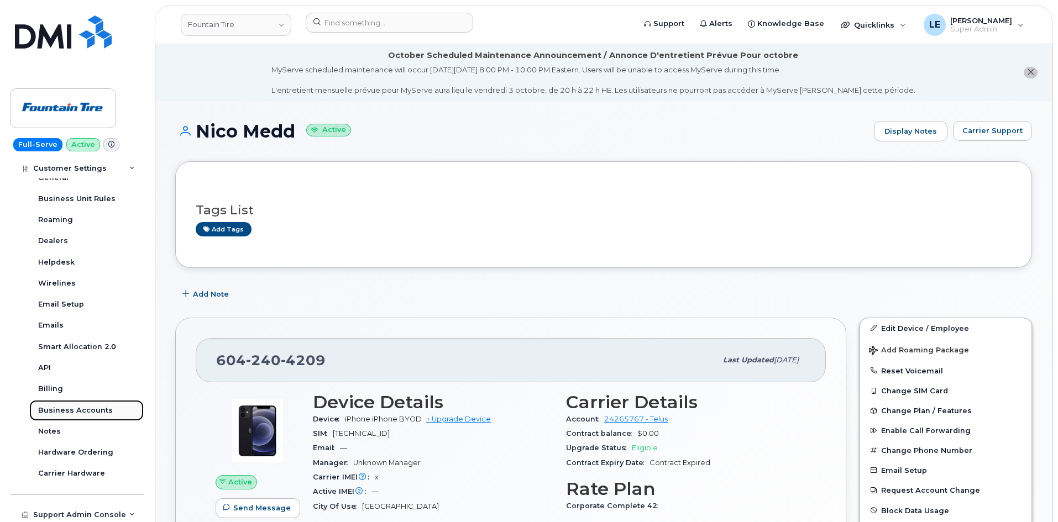
click at [80, 403] on link "Business Accounts" at bounding box center [86, 410] width 114 height 21
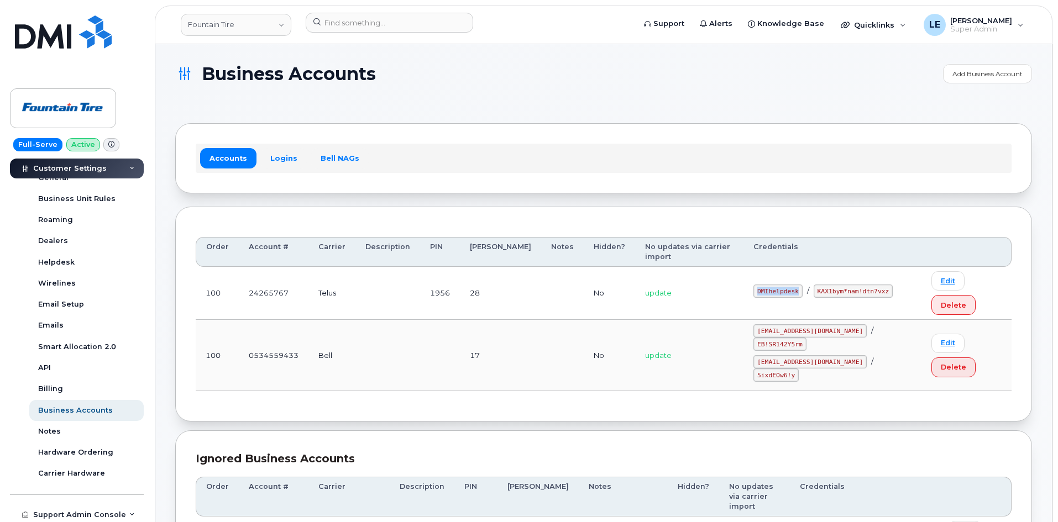
drag, startPoint x: 760, startPoint y: 269, endPoint x: 798, endPoint y: 271, distance: 37.1
click at [798, 285] on code "DMIhelpdesk" at bounding box center [777, 291] width 49 height 13
copy code "DMIhelpdesk"
click at [277, 163] on link "Logins" at bounding box center [284, 158] width 46 height 20
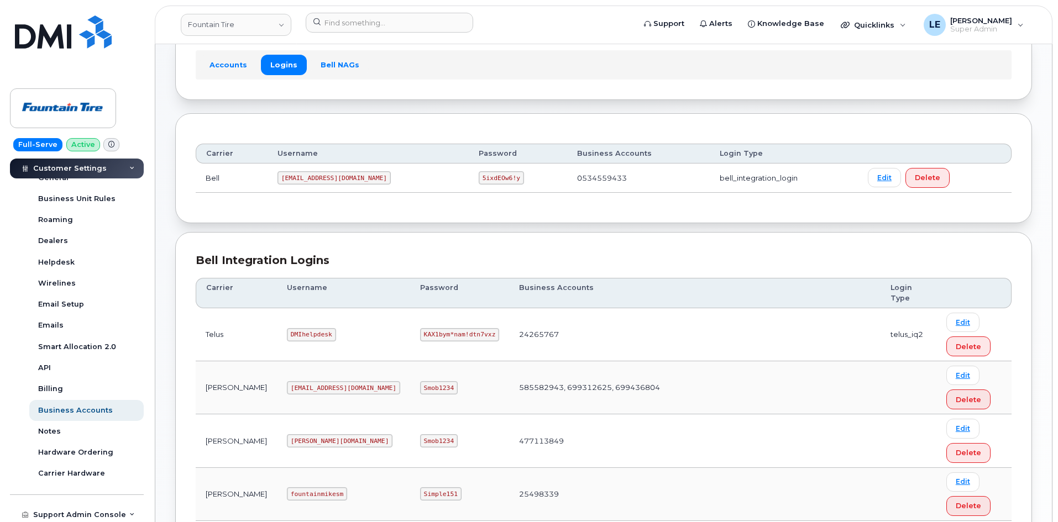
scroll to position [111, 0]
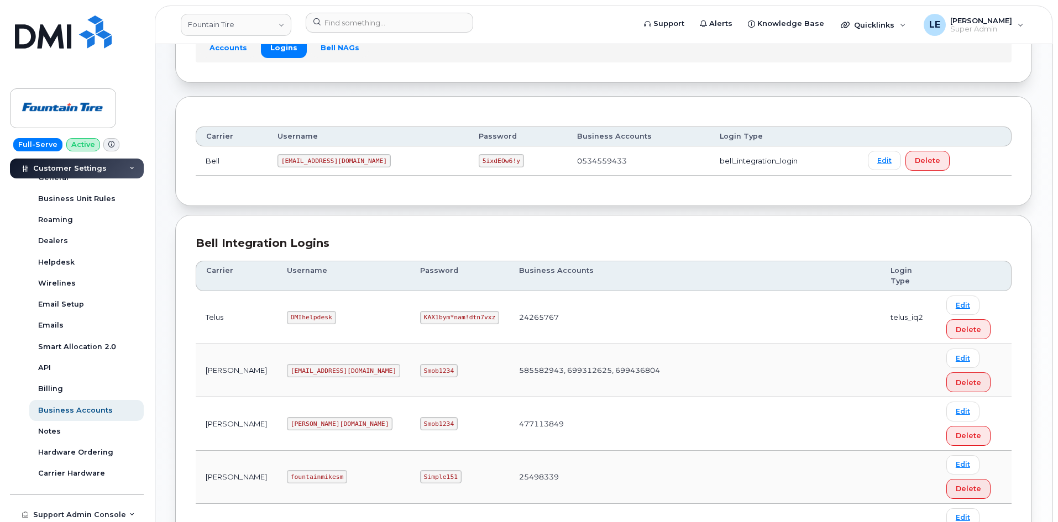
click at [287, 318] on code "DMIhelpdesk" at bounding box center [311, 317] width 49 height 13
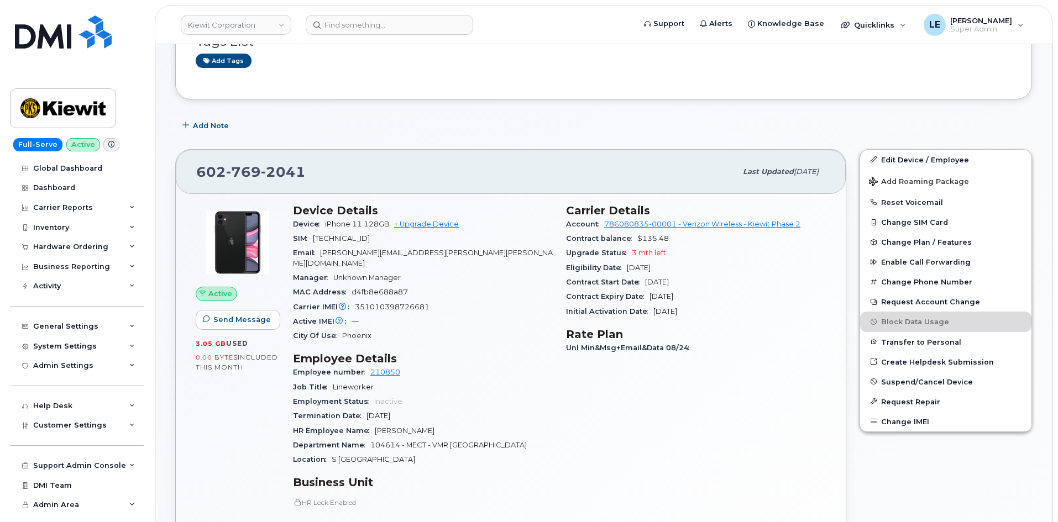
scroll to position [166, 0]
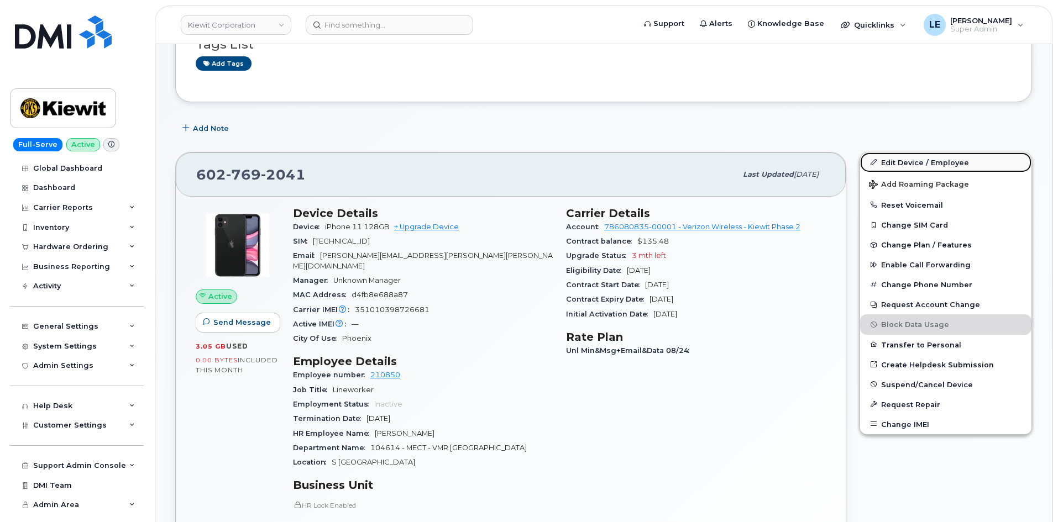
click at [882, 154] on link "Edit Device / Employee" at bounding box center [945, 163] width 171 height 20
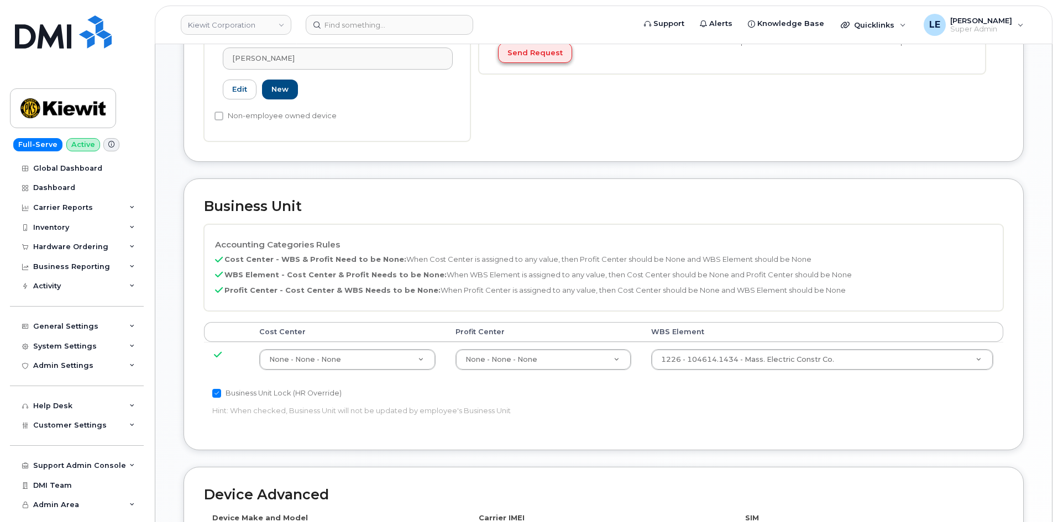
scroll to position [387, 0]
click at [711, 345] on td "1226 - 104614.1434 - Mass. Electric Constr Co. 29952755" at bounding box center [822, 357] width 362 height 35
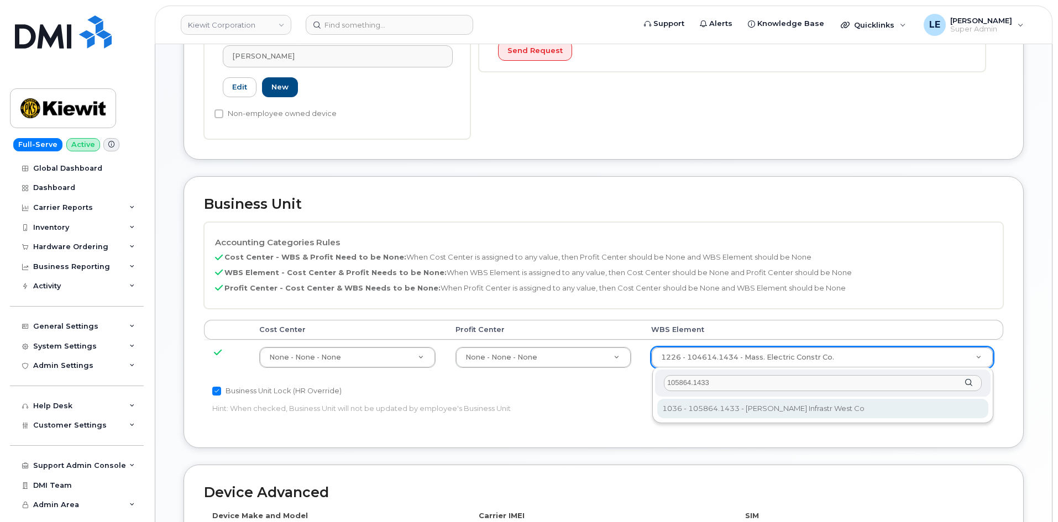
type input "105864.1433"
type input "33506685"
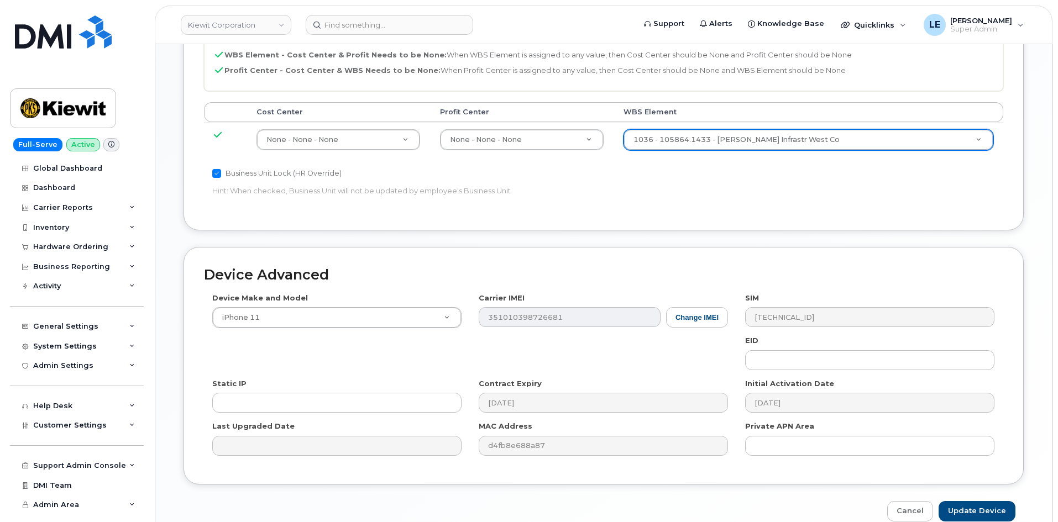
scroll to position [659, 0]
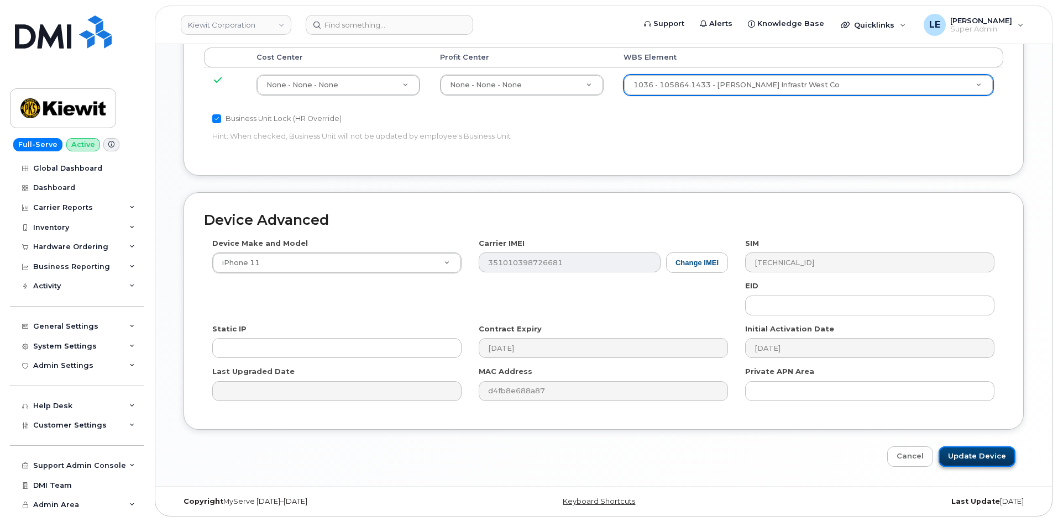
click at [973, 461] on input "Update Device" at bounding box center [976, 457] width 77 height 20
type input "Saving..."
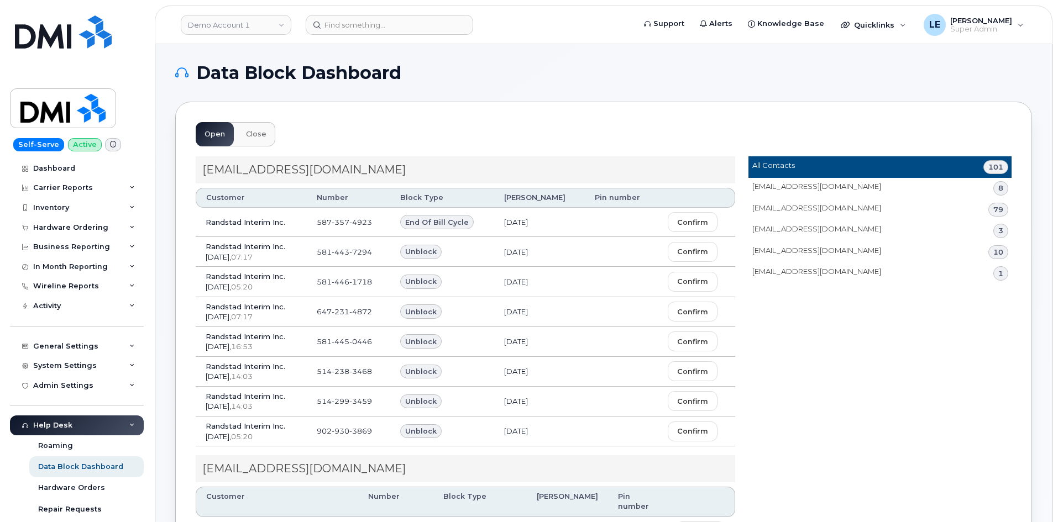
drag, startPoint x: 257, startPoint y: 139, endPoint x: 225, endPoint y: 142, distance: 32.2
click at [257, 139] on button "Close" at bounding box center [256, 134] width 38 height 24
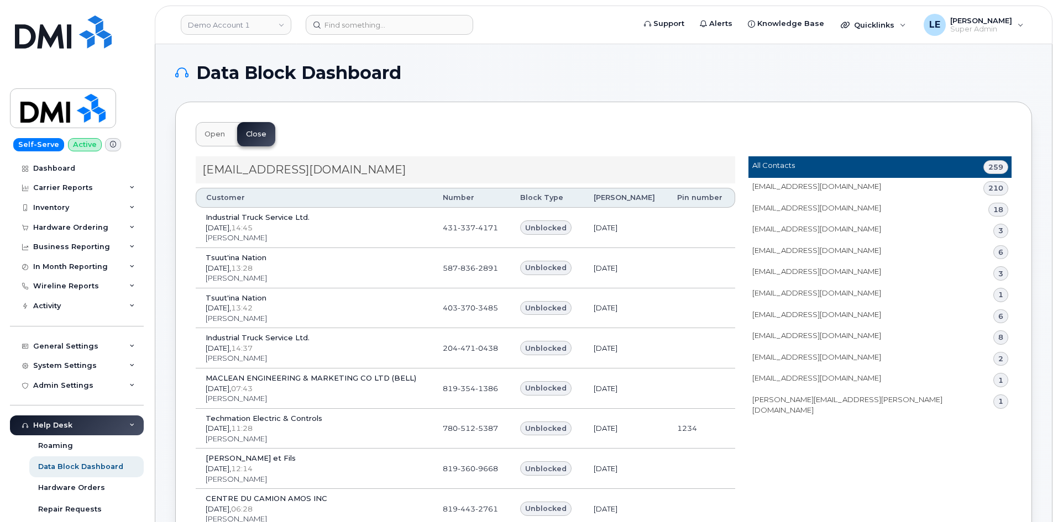
click at [216, 139] on button "Open" at bounding box center [215, 134] width 38 height 24
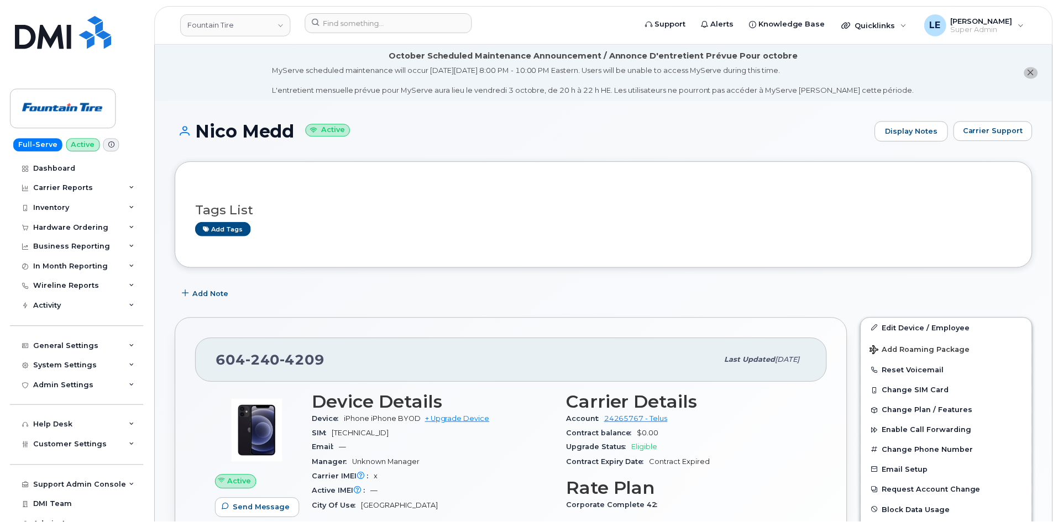
scroll to position [55, 0]
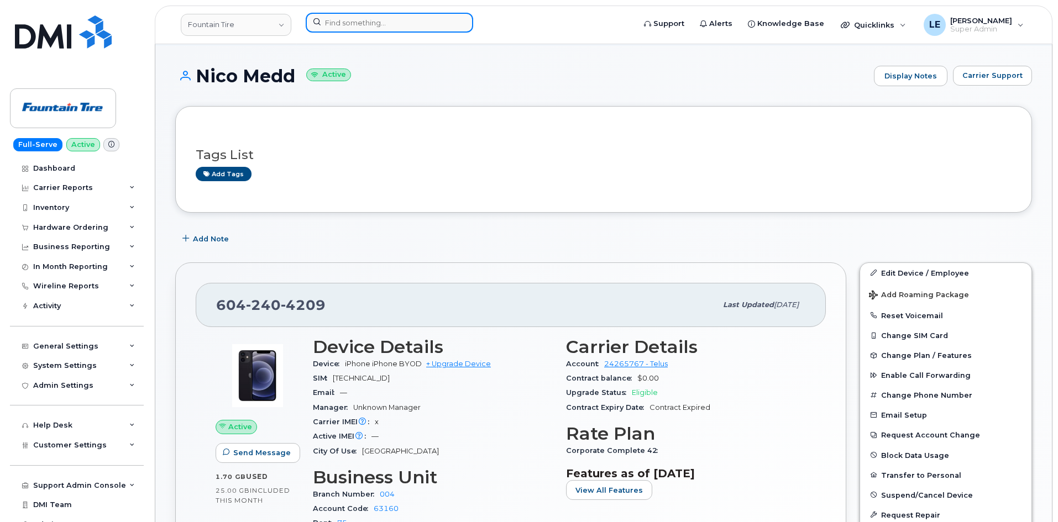
click at [398, 27] on input at bounding box center [389, 23] width 167 height 20
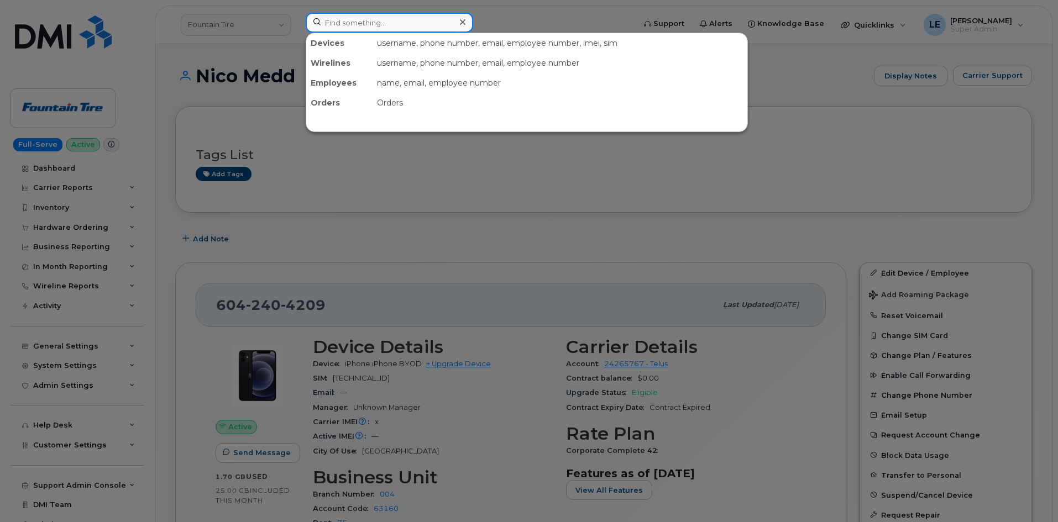
paste input "[PERSON_NAME][EMAIL_ADDRESS][PERSON_NAME][PERSON_NAME][DOMAIN_NAME]"
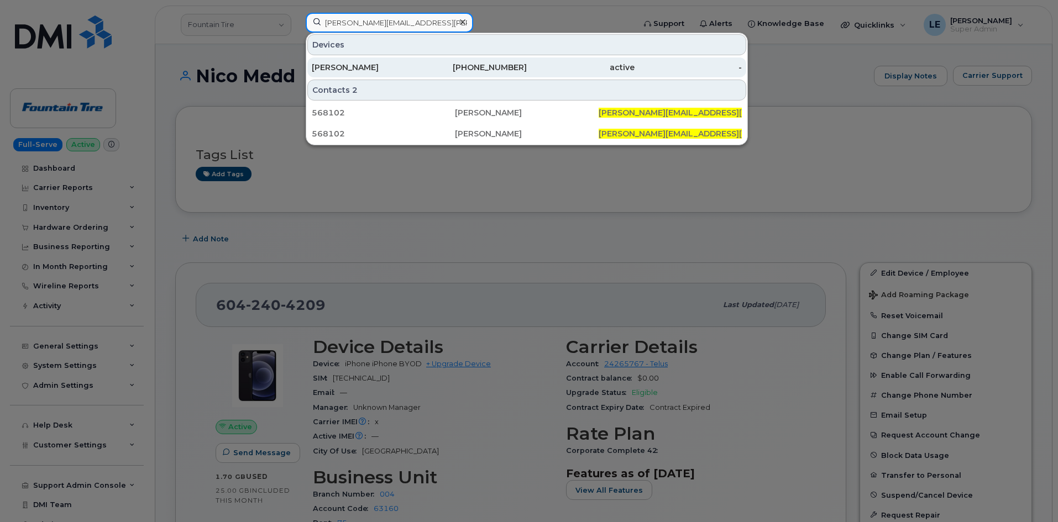
type input "[PERSON_NAME][EMAIL_ADDRESS][PERSON_NAME][PERSON_NAME][DOMAIN_NAME]"
click at [391, 59] on div "[PERSON_NAME]" at bounding box center [366, 67] width 108 height 20
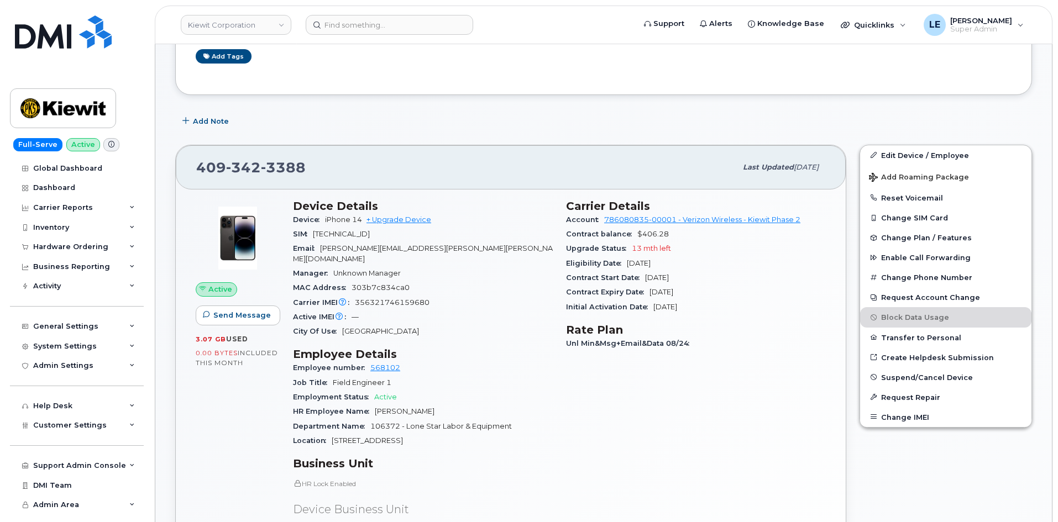
scroll to position [166, 0]
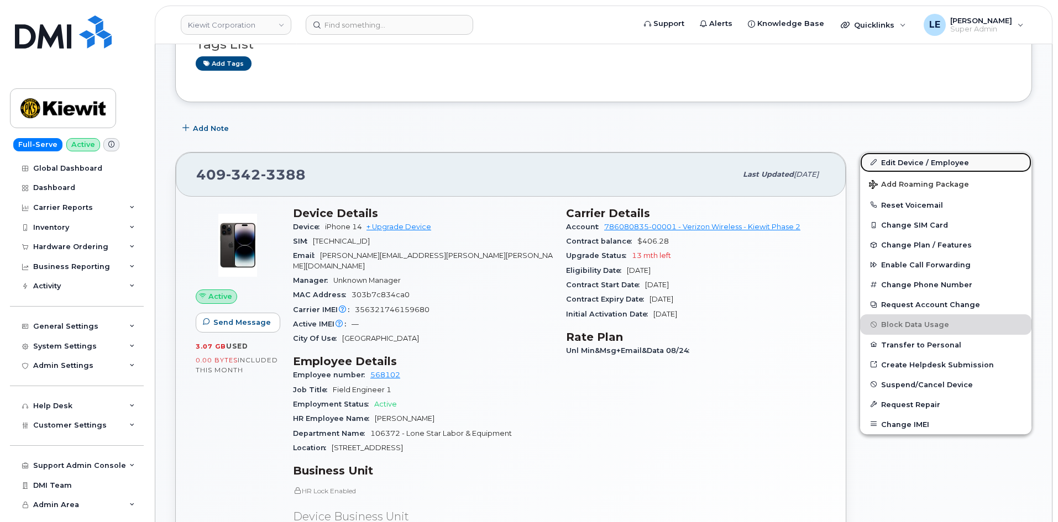
click at [889, 165] on link "Edit Device / Employee" at bounding box center [945, 163] width 171 height 20
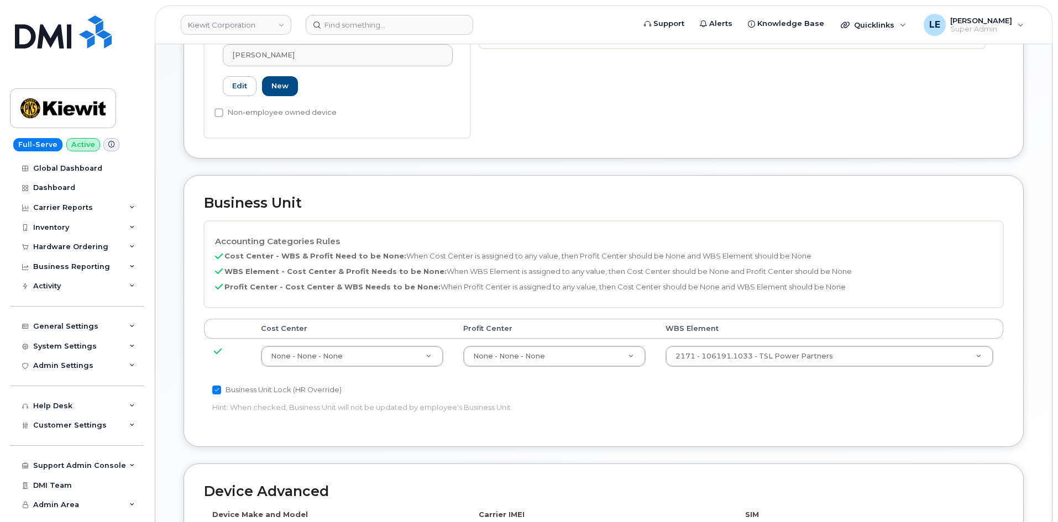
scroll to position [442, 0]
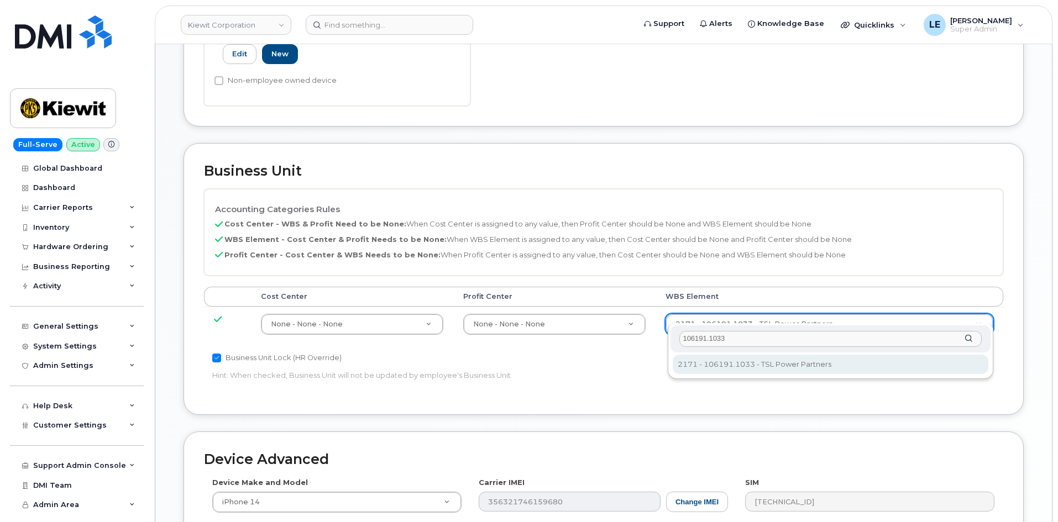
type input "106191.1033"
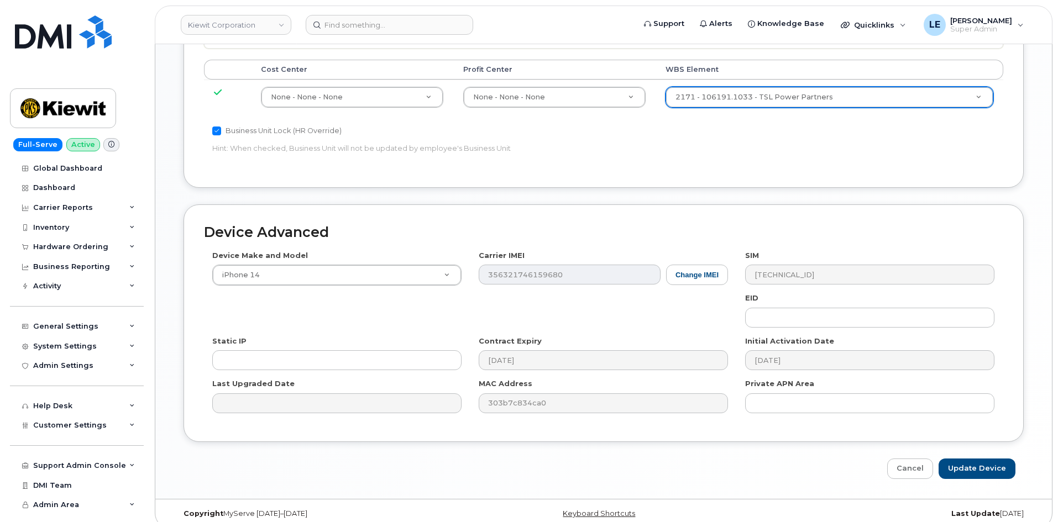
scroll to position [670, 0]
click at [985, 458] on input "Update Device" at bounding box center [976, 468] width 77 height 20
type input "Saving..."
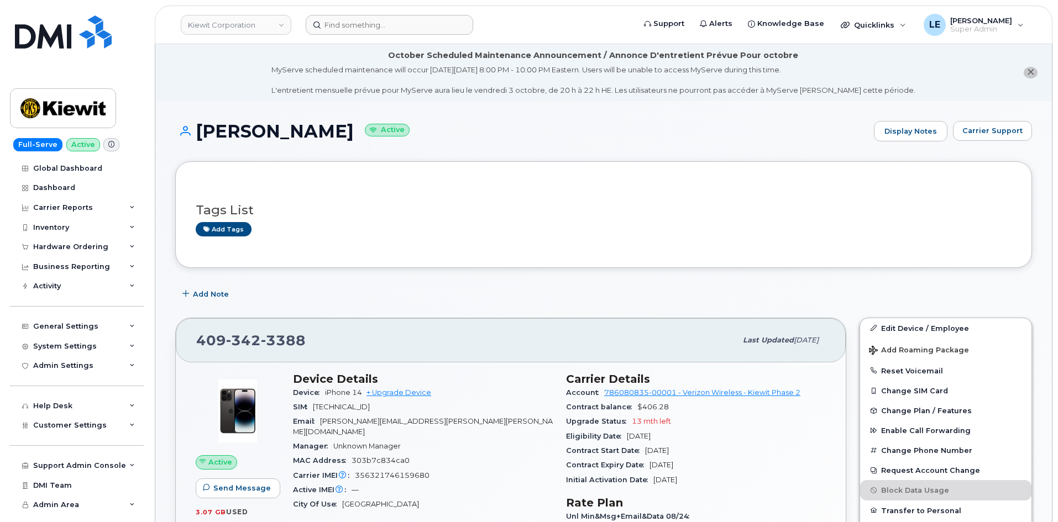
drag, startPoint x: 340, startPoint y: 38, endPoint x: 343, endPoint y: 32, distance: 7.2
click at [340, 38] on header "Kiewit Corporation Support Alerts Knowledge Base Quicklinks Suspend / Cancel De…" at bounding box center [604, 25] width 898 height 39
click at [342, 32] on input at bounding box center [389, 25] width 167 height 20
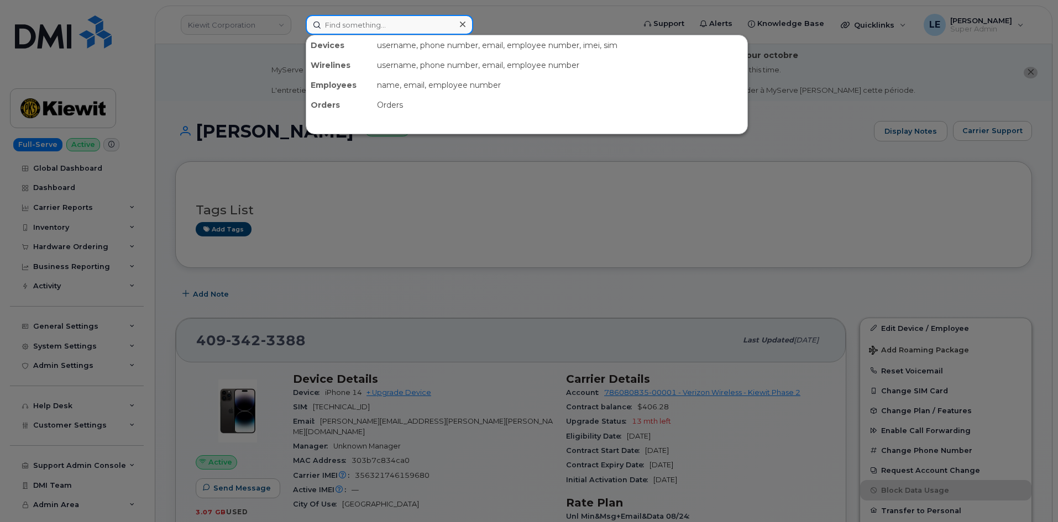
paste input "302243"
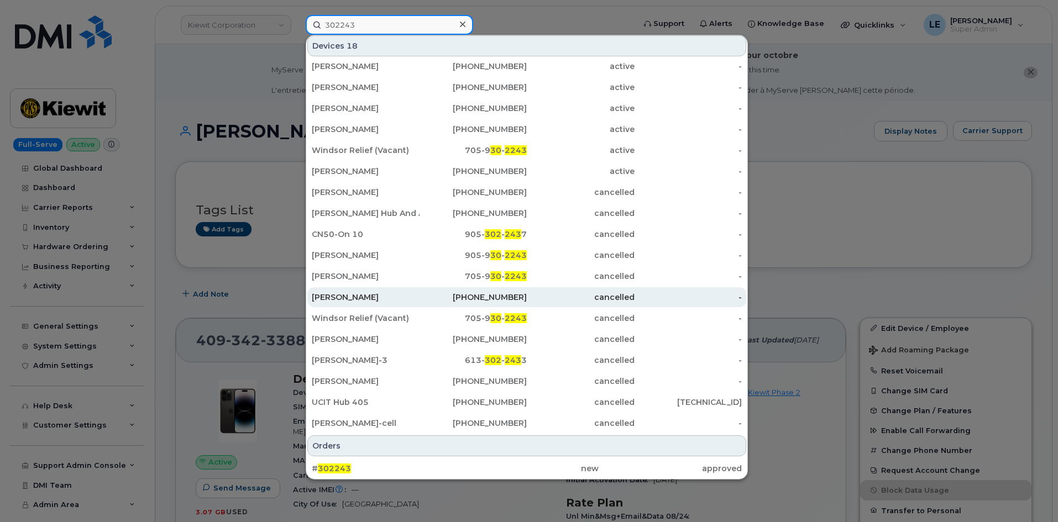
scroll to position [4, 0]
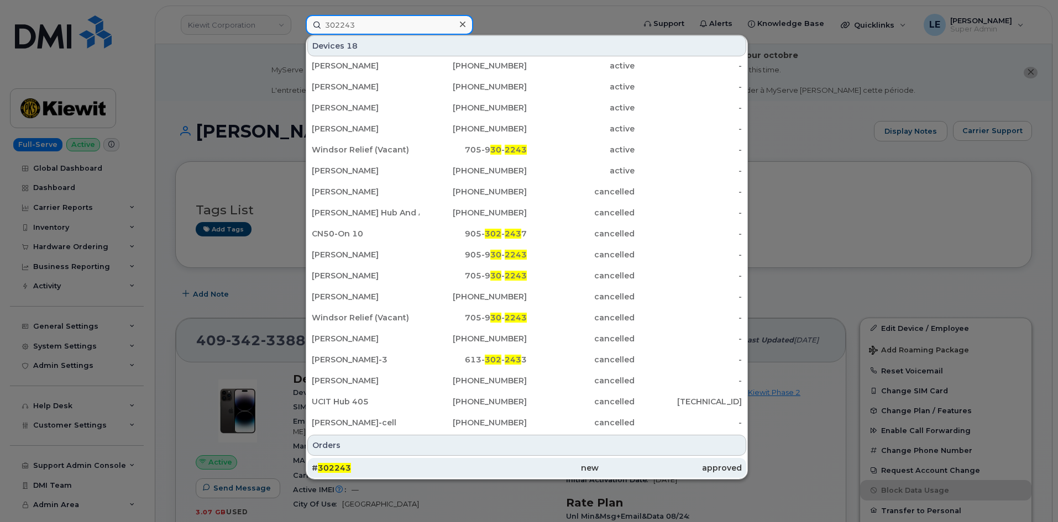
type input "302243"
click at [345, 465] on span "302243" at bounding box center [334, 468] width 33 height 10
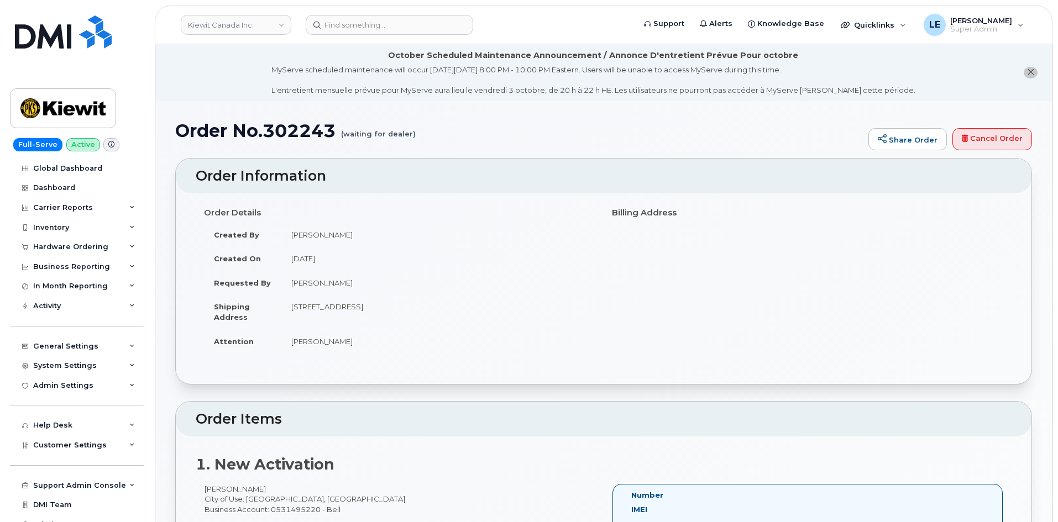
click at [744, 374] on div at bounding box center [604, 374] width 816 height 1
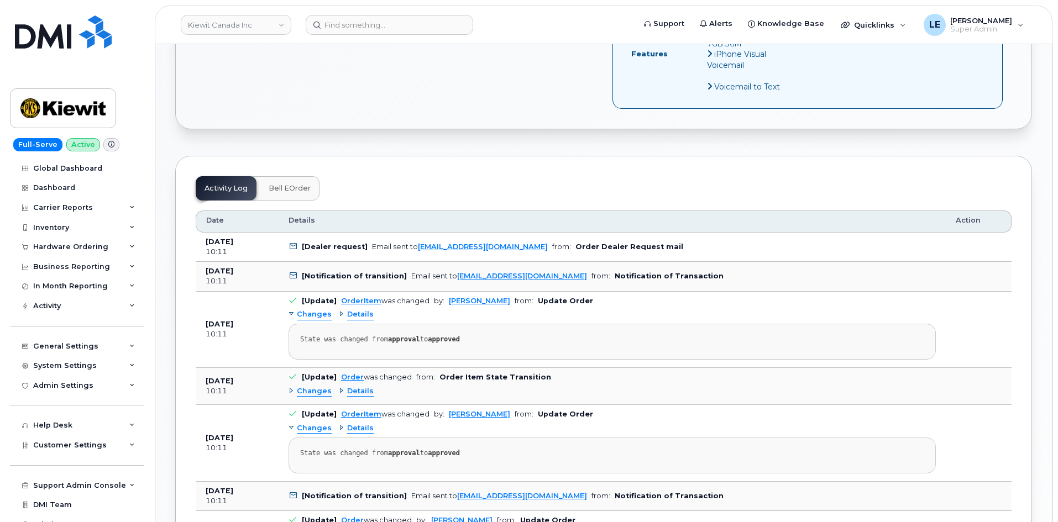
scroll to position [531, 0]
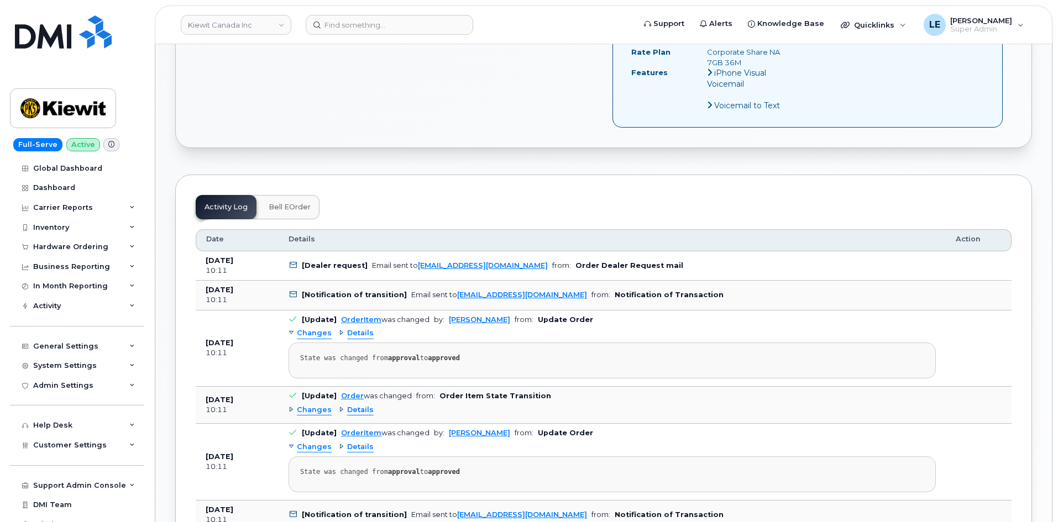
click at [305, 206] on span "Bell eOrder" at bounding box center [290, 207] width 42 height 9
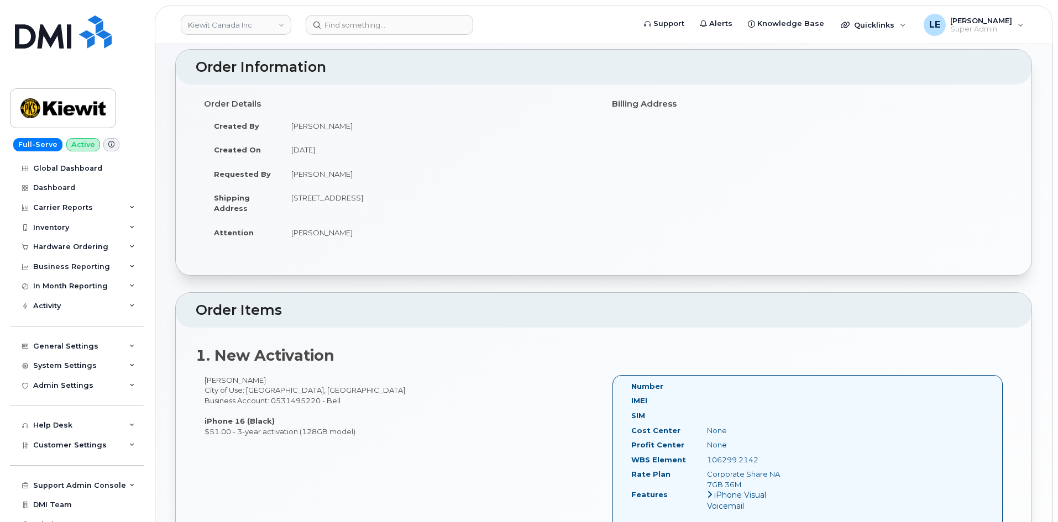
scroll to position [89, 0]
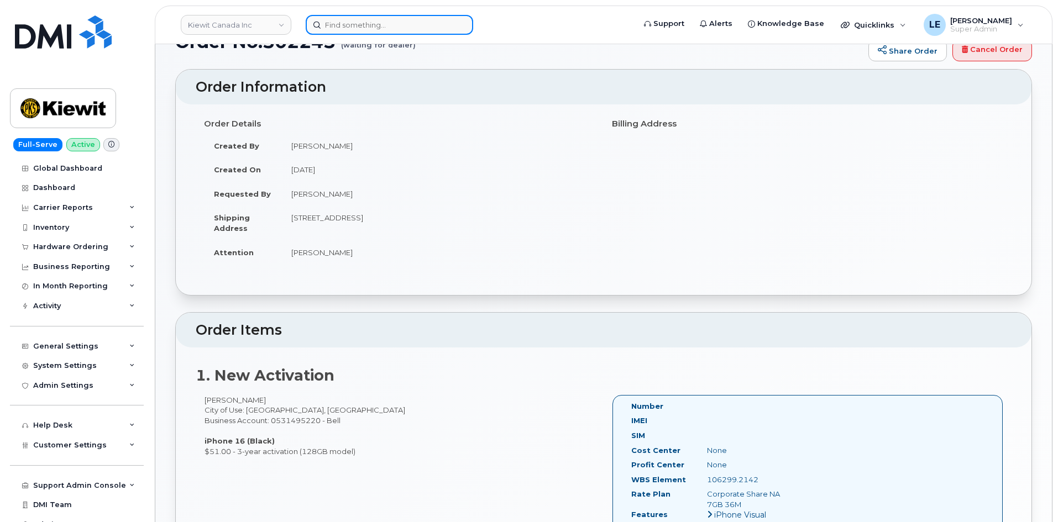
click at [348, 28] on input at bounding box center [389, 25] width 167 height 20
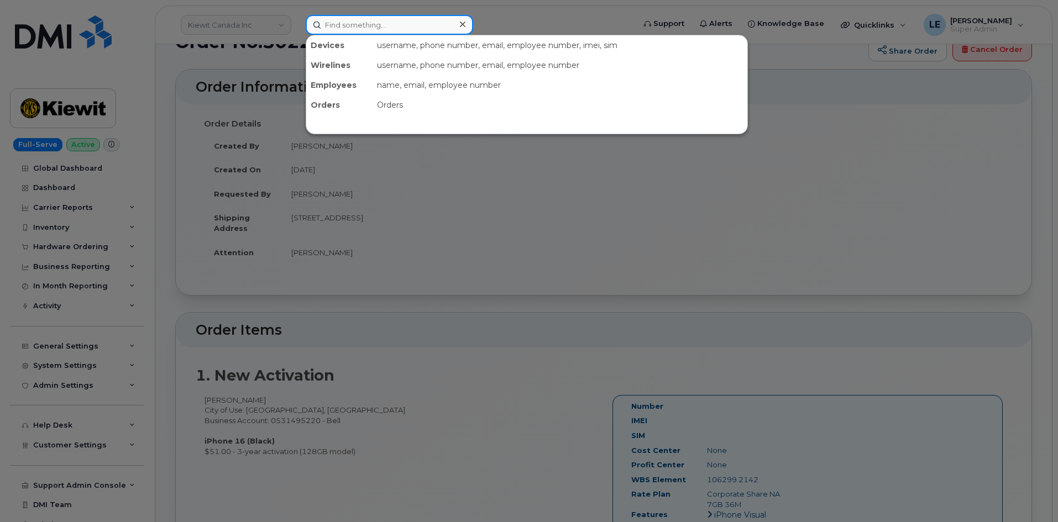
paste input "[PERSON_NAME]"
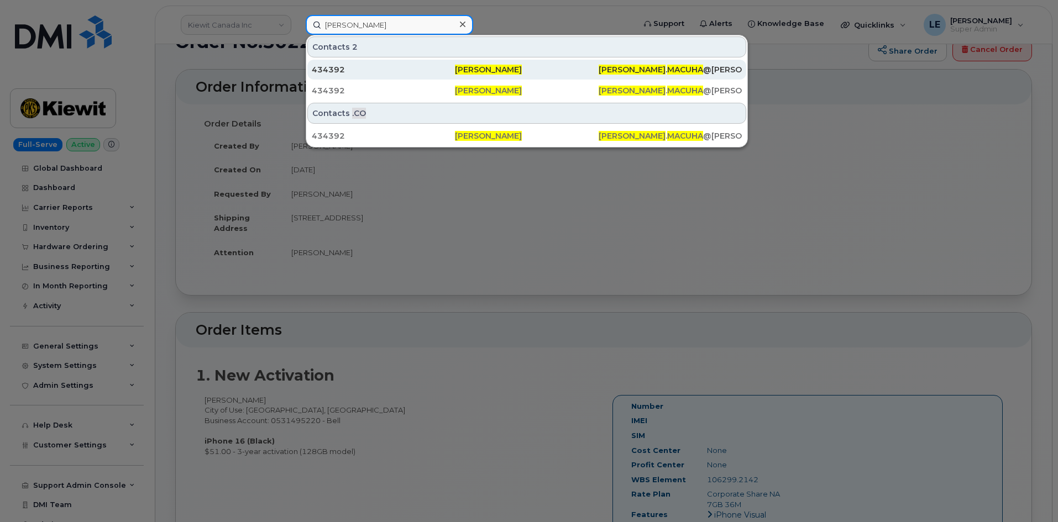
type input "[PERSON_NAME]"
click at [359, 70] on div "434392" at bounding box center [383, 69] width 143 height 11
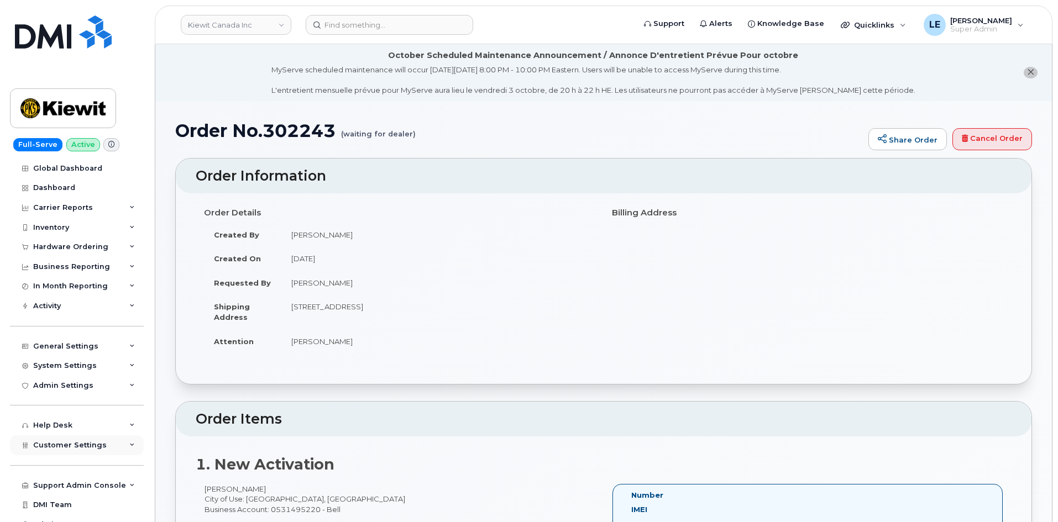
click at [67, 439] on div "Customer Settings" at bounding box center [77, 446] width 134 height 20
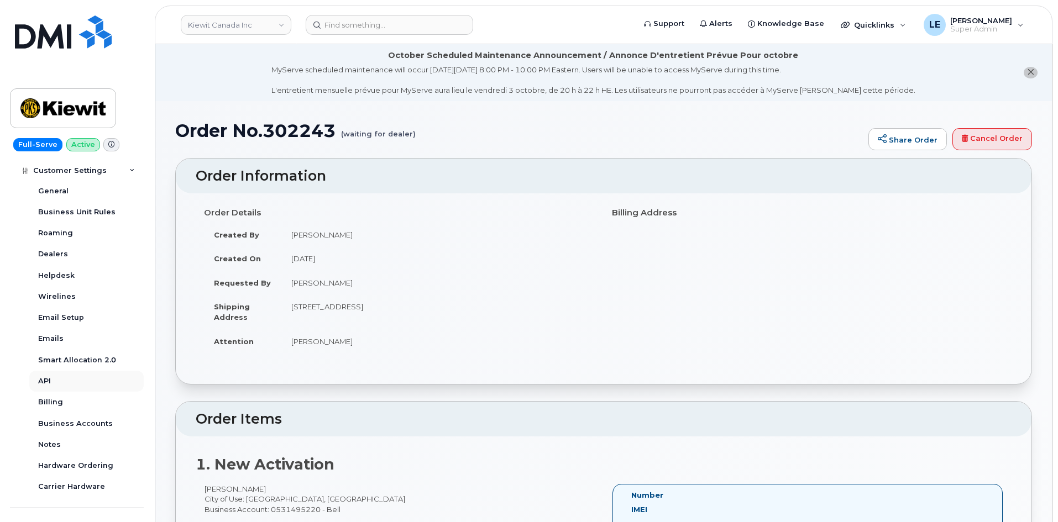
scroll to position [276, 0]
click at [71, 423] on div "Business Accounts" at bounding box center [75, 422] width 75 height 10
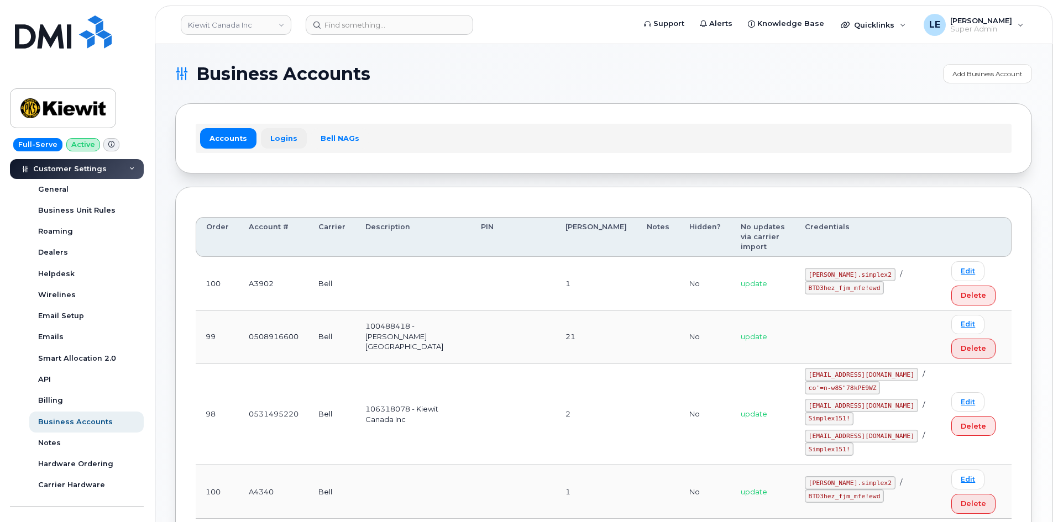
click at [278, 139] on link "Logins" at bounding box center [284, 138] width 46 height 20
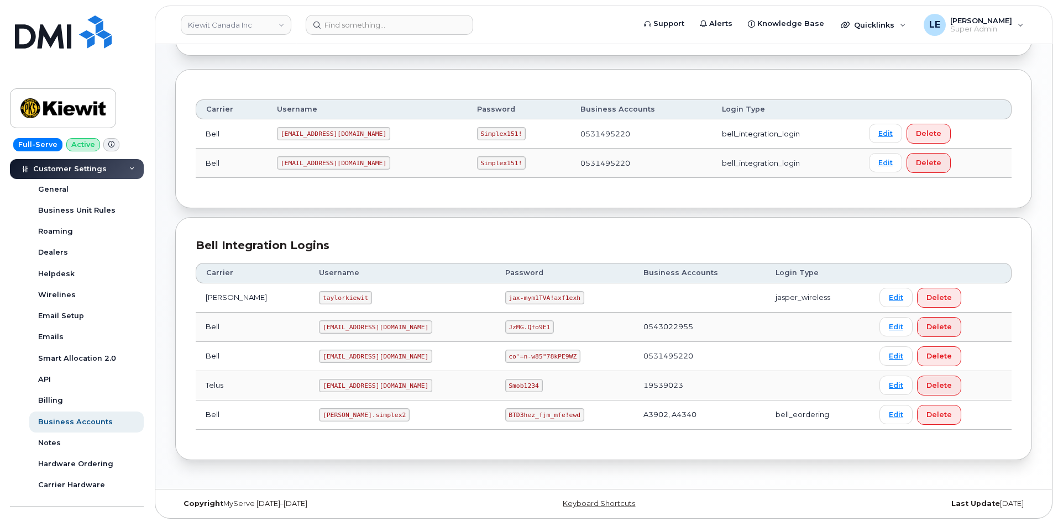
scroll to position [120, 0]
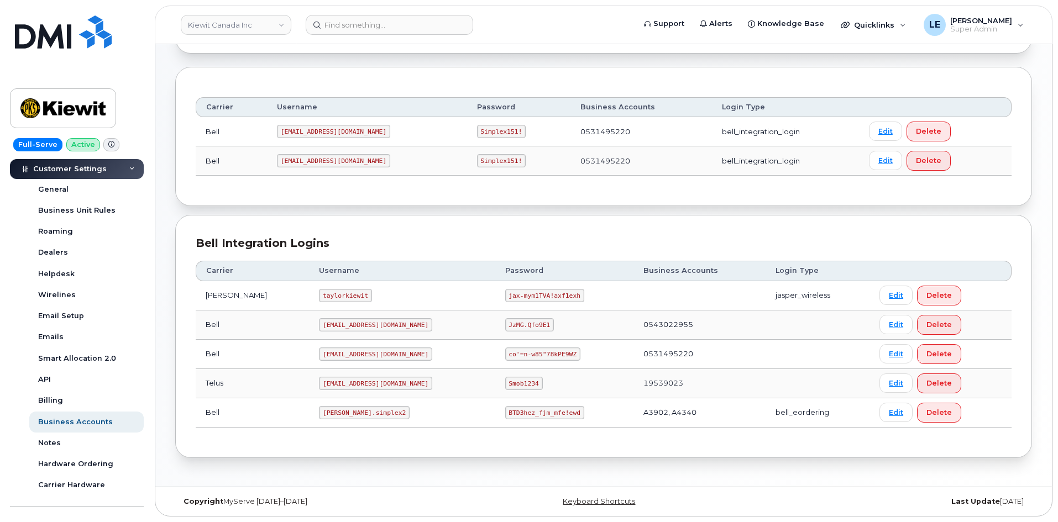
click at [324, 412] on code "[PERSON_NAME].simplex2" at bounding box center [364, 412] width 91 height 13
copy code "[PERSON_NAME].simplex2"
click at [505, 415] on code "BTD3hez_fjm_mfe!ewd" at bounding box center [544, 412] width 79 height 13
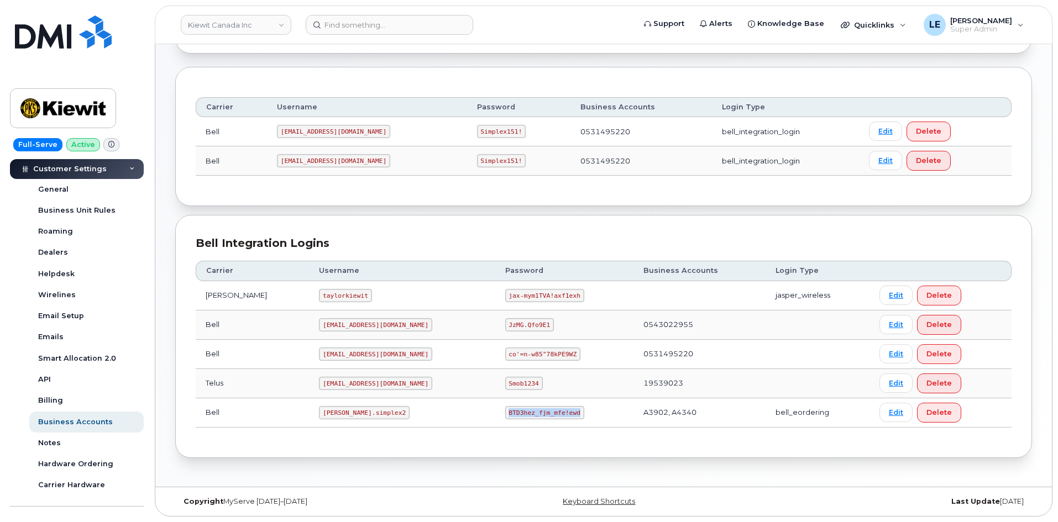
copy code "BTD3hez_fjm_mfe!ewd"
drag, startPoint x: 470, startPoint y: 413, endPoint x: 533, endPoint y: 415, distance: 63.0
click at [533, 415] on code "BTD3hez_fjm_mfe!ewd" at bounding box center [544, 412] width 79 height 13
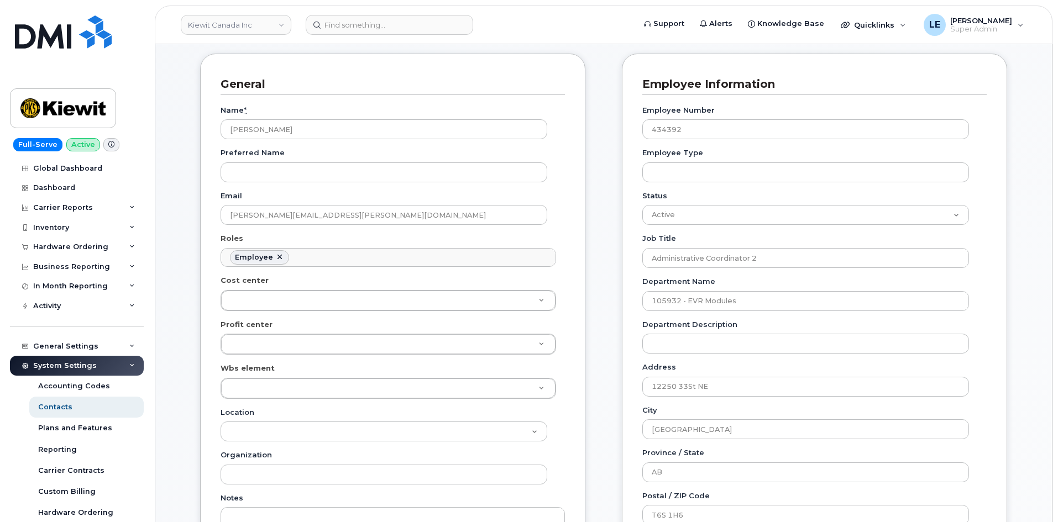
scroll to position [111, 0]
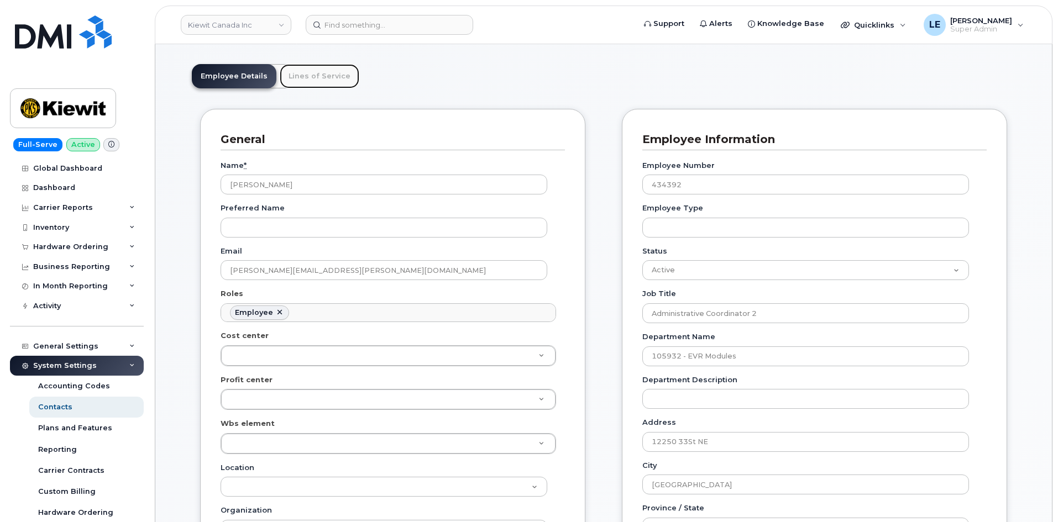
click at [297, 75] on link "Lines of Service" at bounding box center [320, 76] width 80 height 24
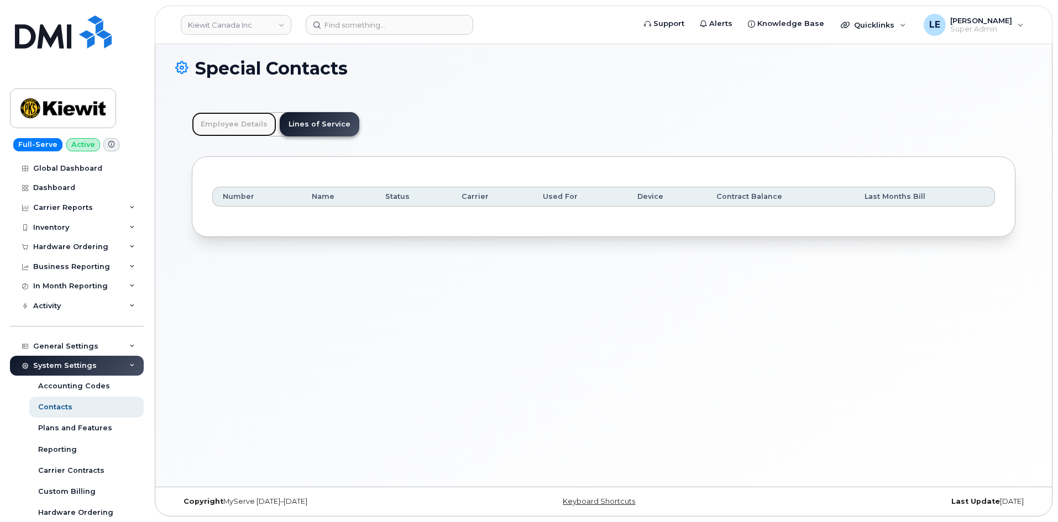
click at [243, 124] on link "Employee Details" at bounding box center [234, 124] width 85 height 24
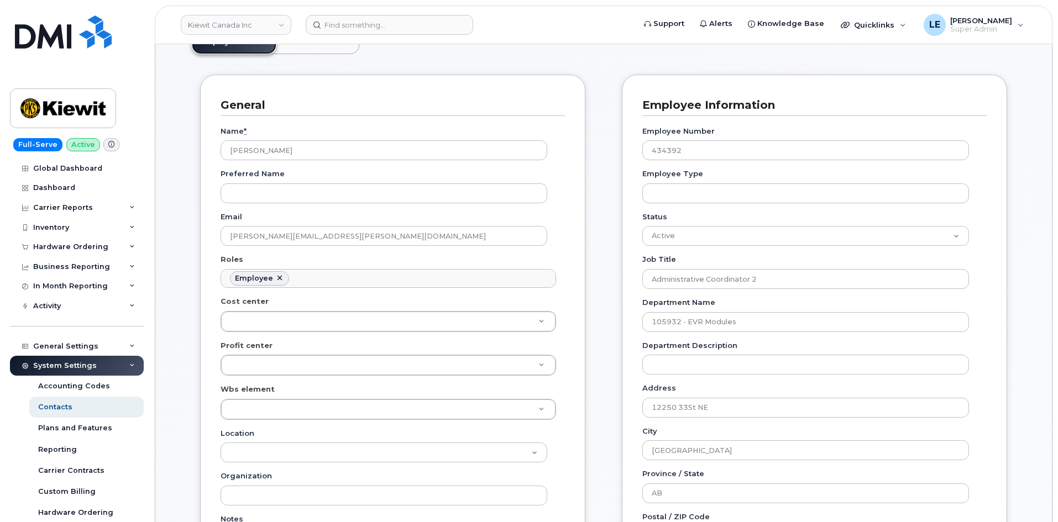
scroll to position [118, 0]
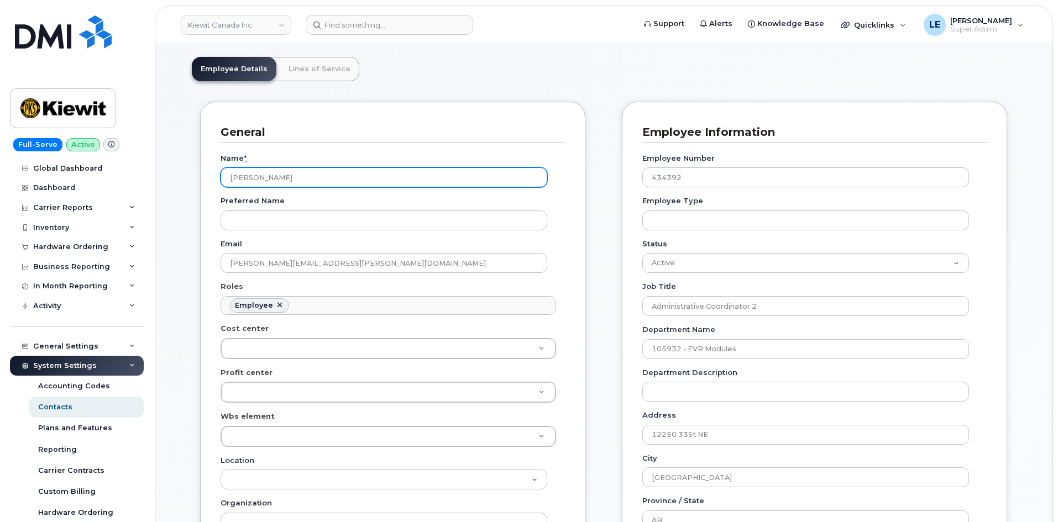
drag, startPoint x: 310, startPoint y: 182, endPoint x: 193, endPoint y: 187, distance: 116.7
click at [193, 187] on div "General Name * [PERSON_NAME] Preferred Name Email [PERSON_NAME][EMAIL_ADDRESS][…" at bounding box center [393, 504] width 402 height 804
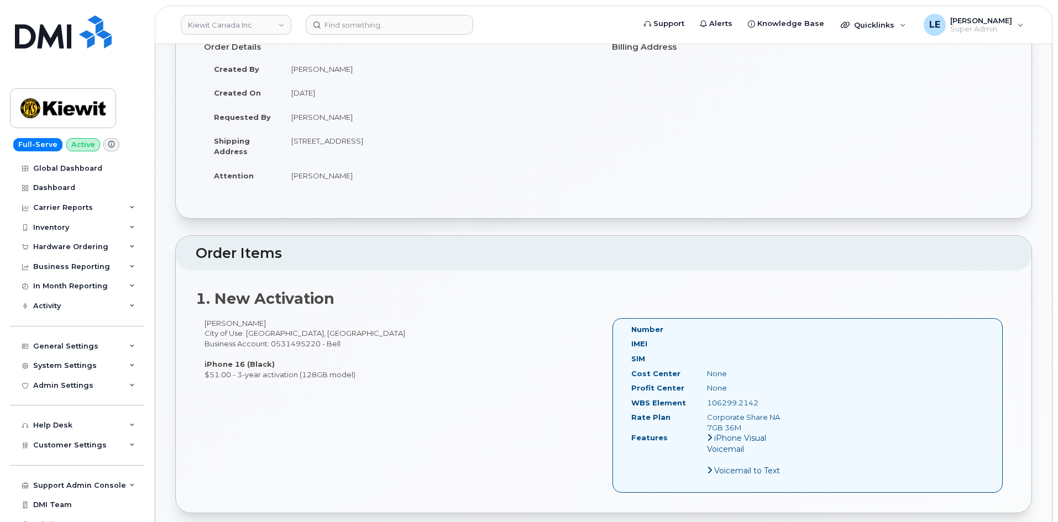
scroll to position [111, 0]
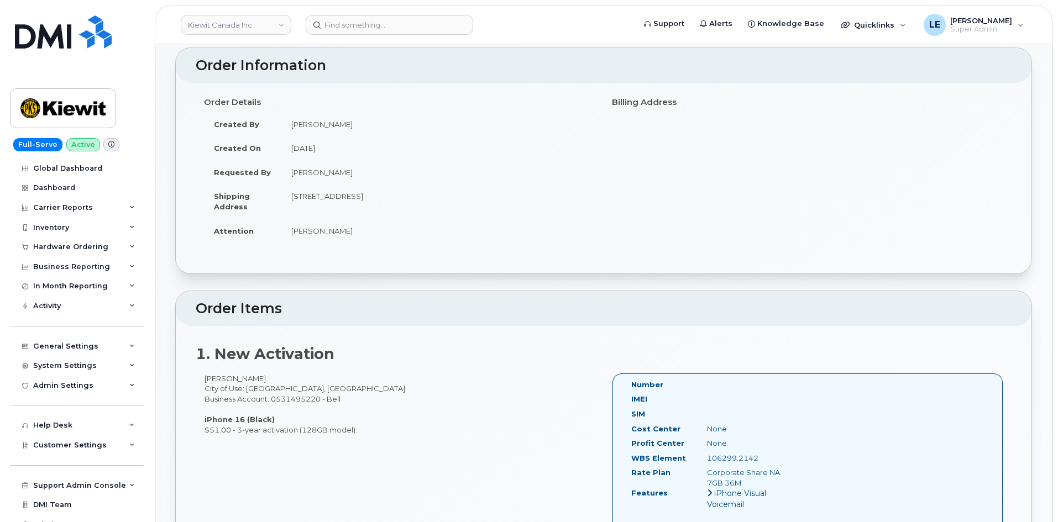
drag, startPoint x: 295, startPoint y: 196, endPoint x: 439, endPoint y: 188, distance: 145.0
click at [439, 188] on td "[STREET_ADDRESS]" at bounding box center [438, 201] width 314 height 34
click at [414, 207] on td "[STREET_ADDRESS]" at bounding box center [438, 201] width 314 height 34
drag, startPoint x: 405, startPoint y: 197, endPoint x: 438, endPoint y: 197, distance: 33.2
click at [438, 197] on td "[STREET_ADDRESS]" at bounding box center [438, 201] width 314 height 34
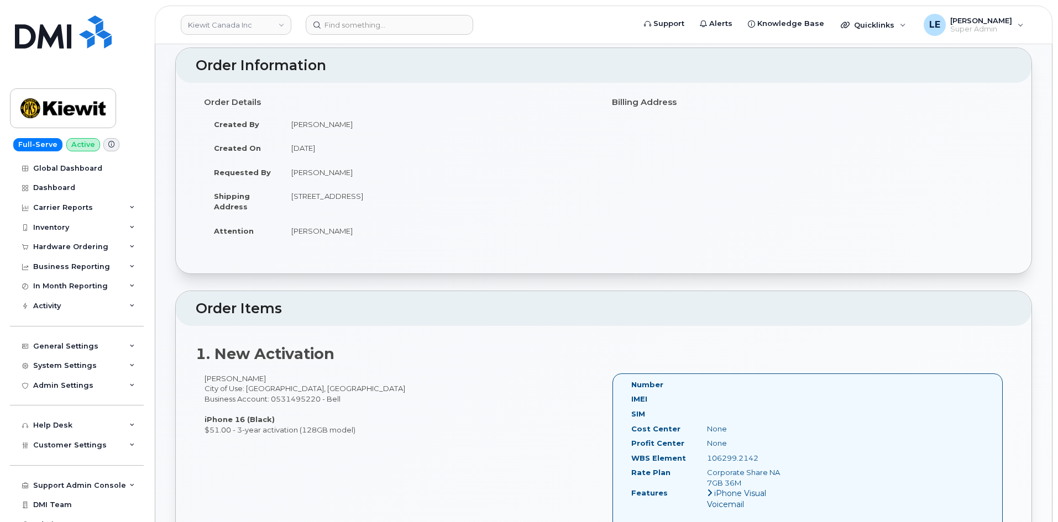
copy td "T6S1H6"
drag, startPoint x: 293, startPoint y: 196, endPoint x: 440, endPoint y: 197, distance: 147.6
click at [440, 197] on td "[STREET_ADDRESS]" at bounding box center [438, 201] width 314 height 34
copy td "[STREET_ADDRESS]"
drag, startPoint x: 355, startPoint y: 230, endPoint x: 292, endPoint y: 234, distance: 63.1
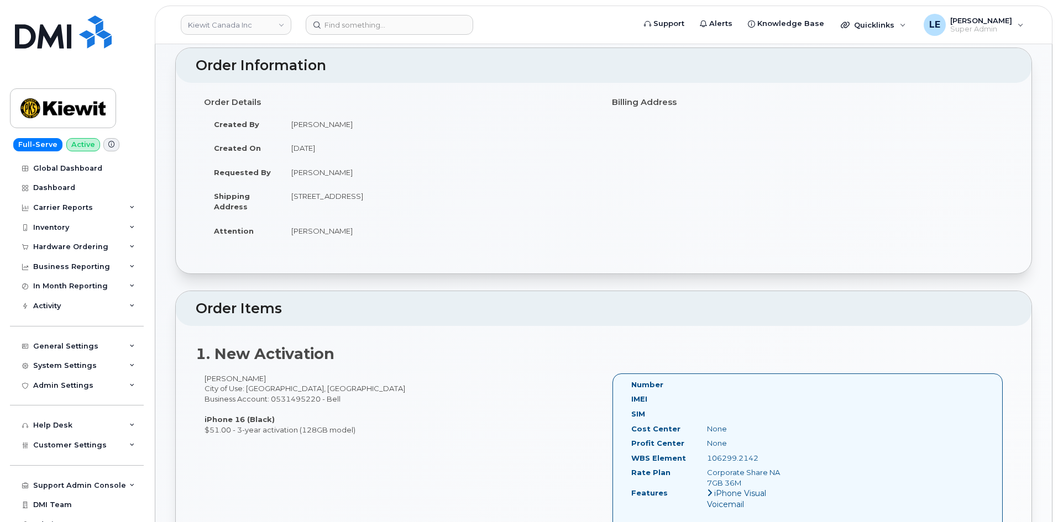
click at [292, 234] on td "[PERSON_NAME]" at bounding box center [438, 231] width 314 height 24
copy td "[PERSON_NAME]"
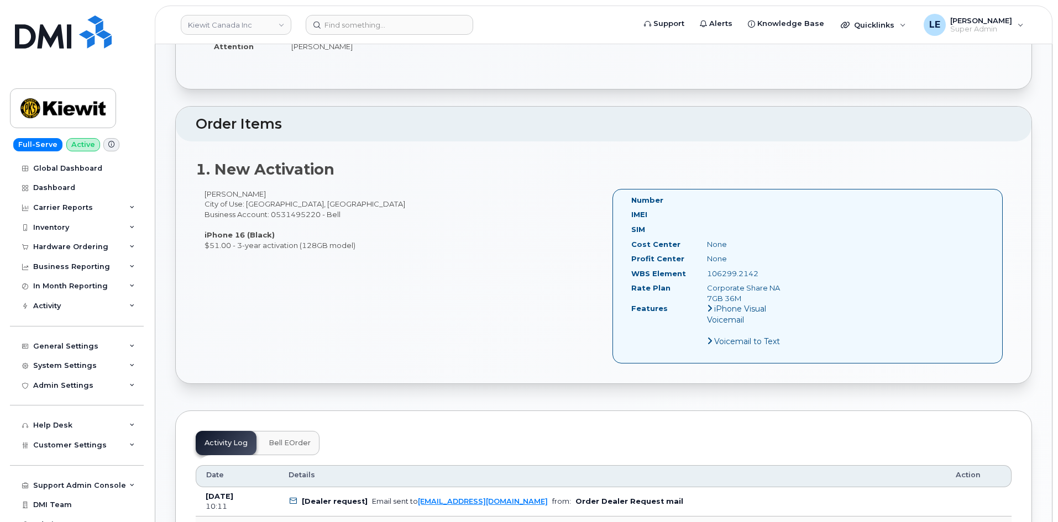
scroll to position [221, 0]
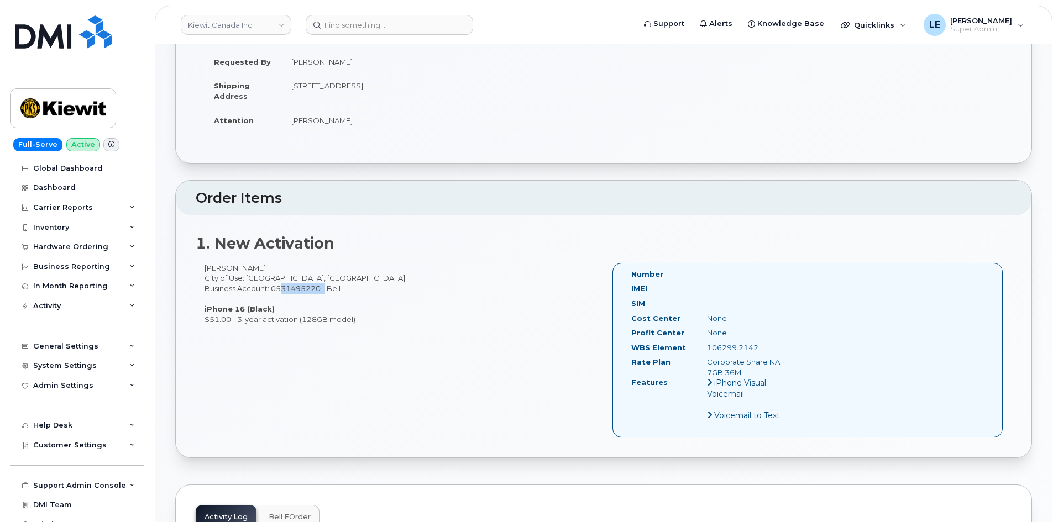
drag, startPoint x: 272, startPoint y: 290, endPoint x: 321, endPoint y: 290, distance: 49.2
click at [321, 290] on div "[PERSON_NAME] City of Use: [GEOGRAPHIC_DATA], [GEOGRAPHIC_DATA] Business Accoun…" at bounding box center [400, 293] width 408 height 61
drag, startPoint x: 282, startPoint y: 269, endPoint x: 202, endPoint y: 270, distance: 80.7
click at [202, 270] on div "[PERSON_NAME] City of Use: [GEOGRAPHIC_DATA], [GEOGRAPHIC_DATA] Business Accoun…" at bounding box center [400, 293] width 408 height 61
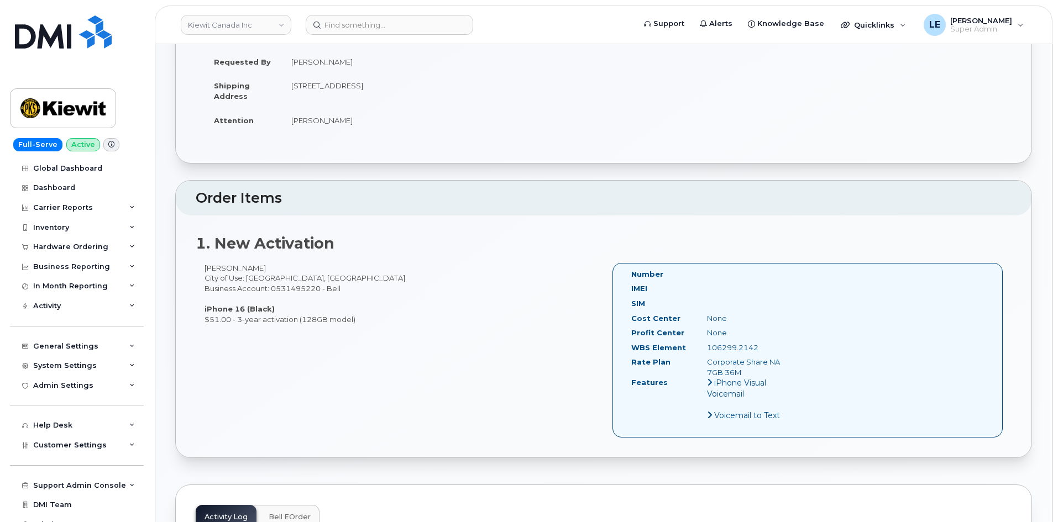
copy div "[PERSON_NAME]"
click at [371, 25] on input at bounding box center [389, 25] width 167 height 20
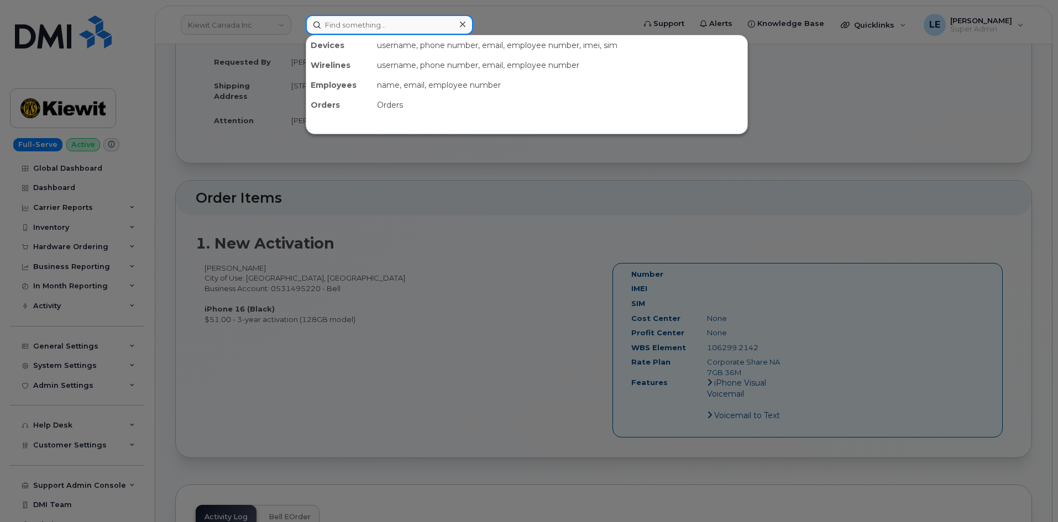
paste input "[PERSON_NAME]"
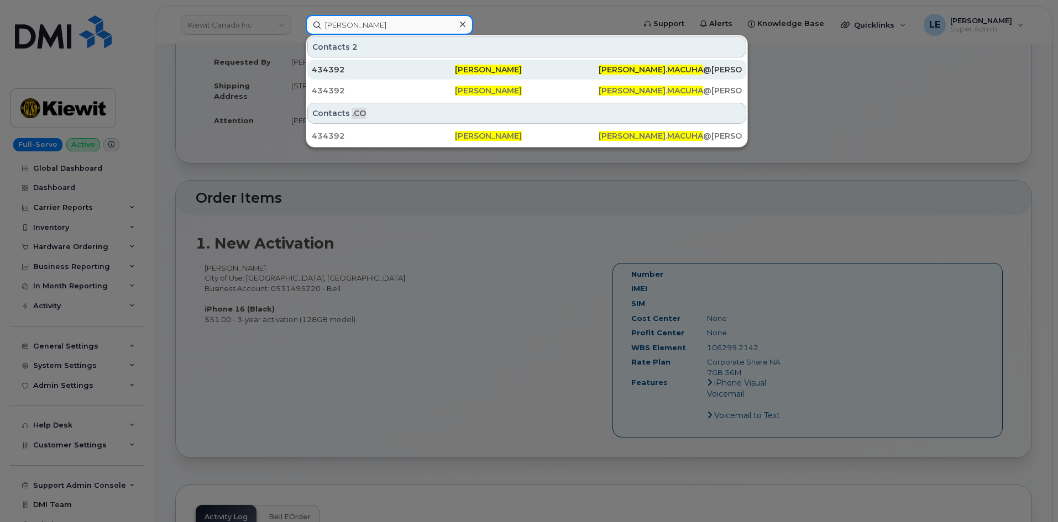
type input "[PERSON_NAME]"
click at [371, 66] on div "434392" at bounding box center [383, 69] width 143 height 11
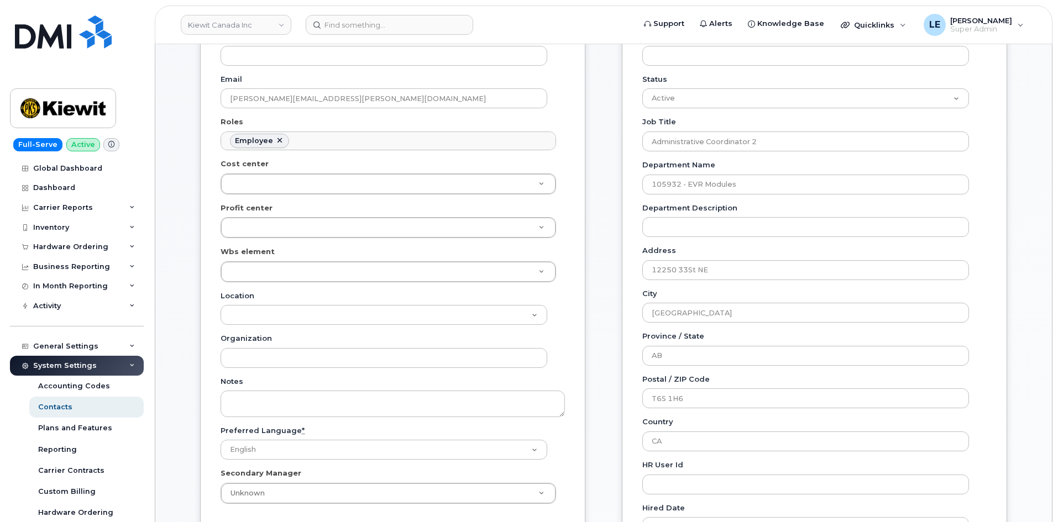
scroll to position [221, 0]
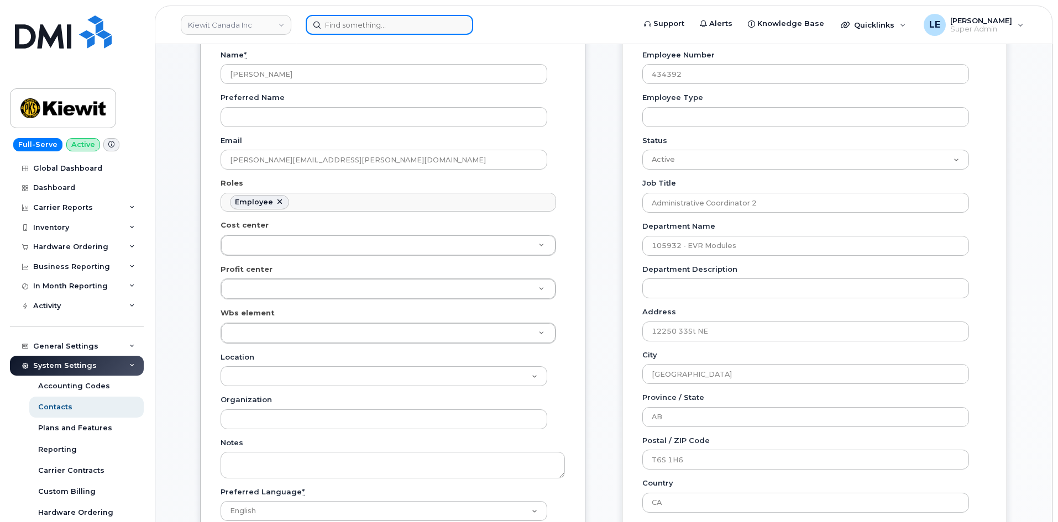
click at [333, 27] on input at bounding box center [389, 25] width 167 height 20
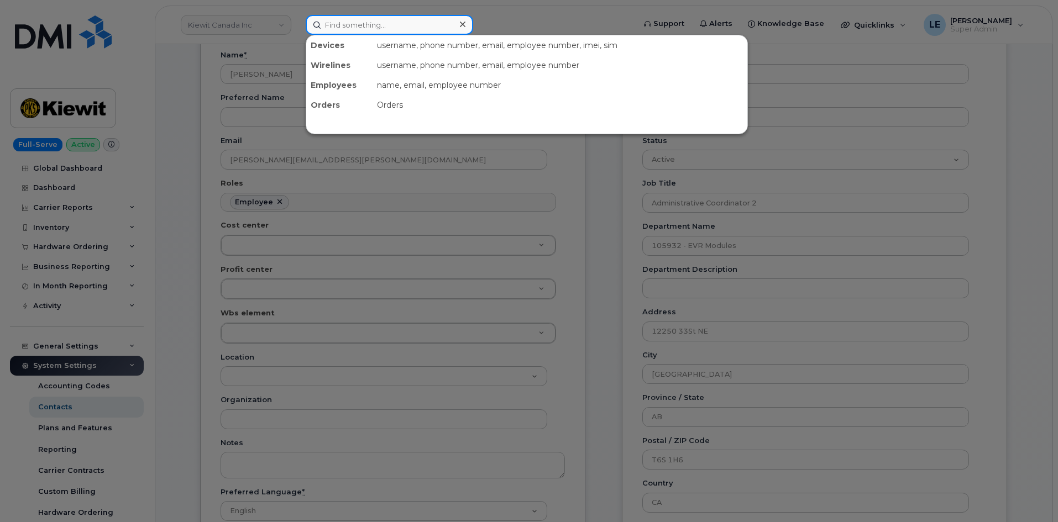
paste input "[PERSON_NAME]"
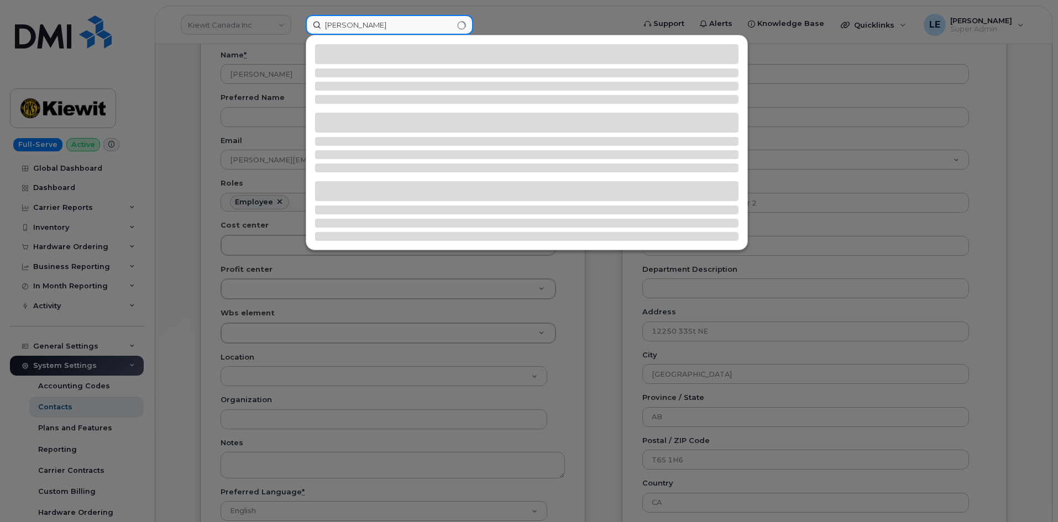
type input "[PERSON_NAME]"
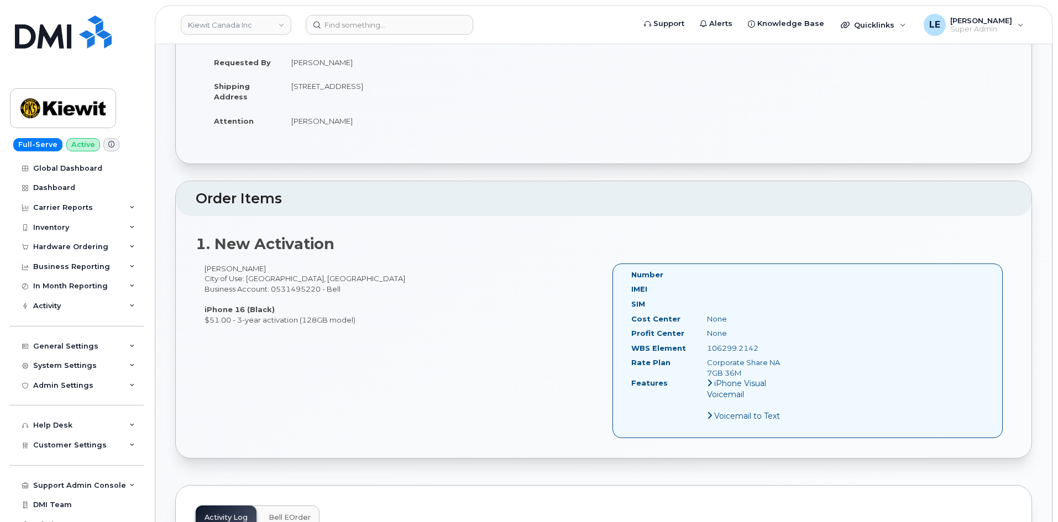
scroll to position [221, 0]
click at [715, 348] on div "106299.2142" at bounding box center [752, 348] width 106 height 11
drag, startPoint x: 706, startPoint y: 348, endPoint x: 757, endPoint y: 350, distance: 51.4
click at [757, 350] on div "106299.2142" at bounding box center [752, 348] width 106 height 11
copy div "106299.2142"
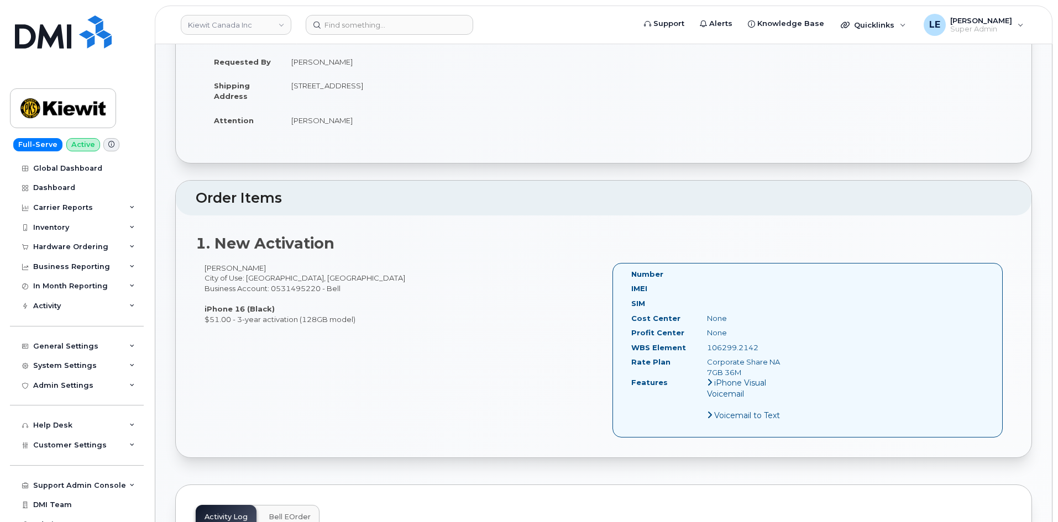
drag, startPoint x: 202, startPoint y: 267, endPoint x: 270, endPoint y: 269, distance: 67.5
click at [270, 269] on div "Christine Macuha City of Use: Edmonton, Alberta Business Account: 0531495220 - …" at bounding box center [400, 293] width 408 height 61
copy div "[PERSON_NAME]"
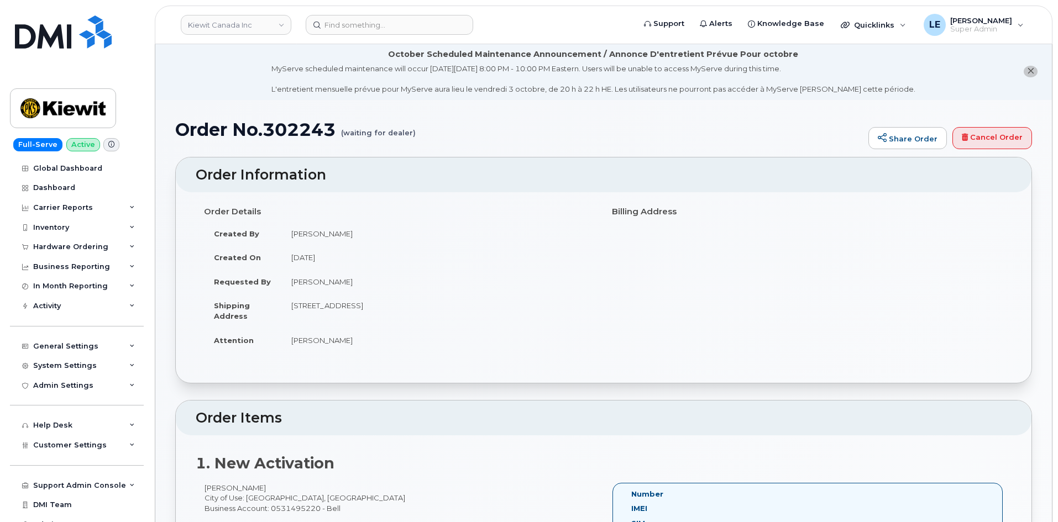
scroll to position [0, 0]
drag, startPoint x: 335, startPoint y: 134, endPoint x: 269, endPoint y: 141, distance: 66.7
click at [269, 140] on h1 "Order No.302243 (waiting for dealer)" at bounding box center [519, 130] width 688 height 19
copy h1 "302243"
click at [107, 252] on div "Hardware Ordering" at bounding box center [77, 247] width 134 height 20
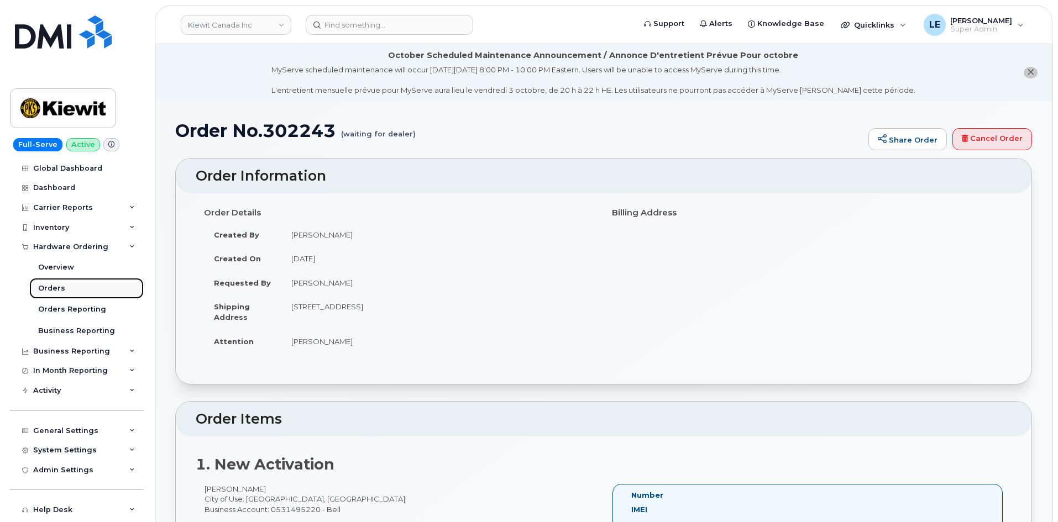
click at [91, 291] on link "Orders" at bounding box center [86, 288] width 114 height 21
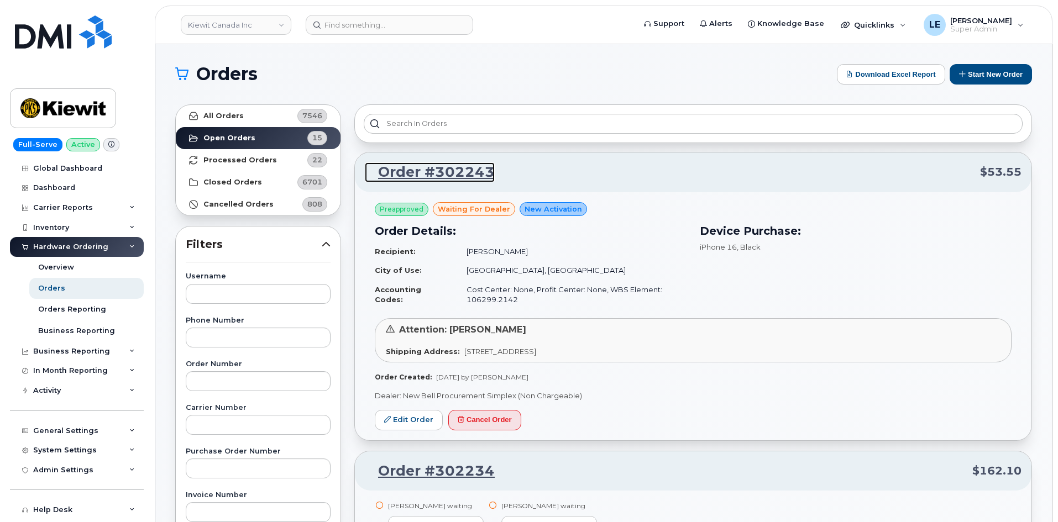
click at [436, 172] on link "Order #302243" at bounding box center [430, 172] width 130 height 20
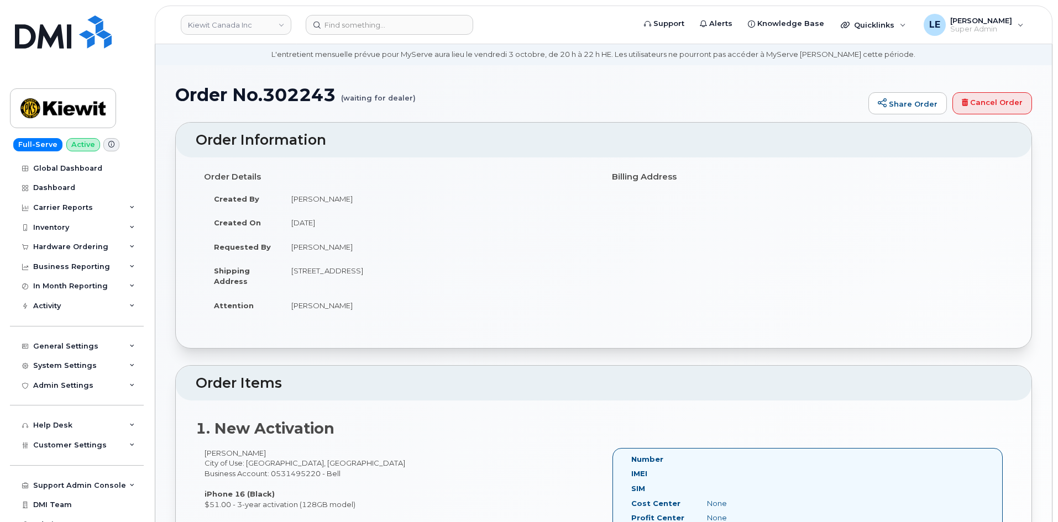
scroll to position [55, 0]
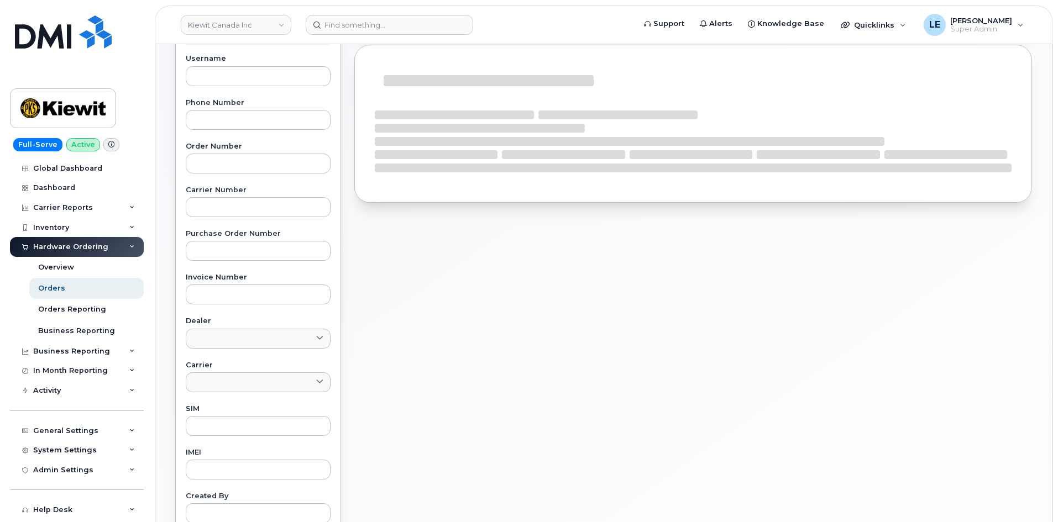
scroll to position [111, 0]
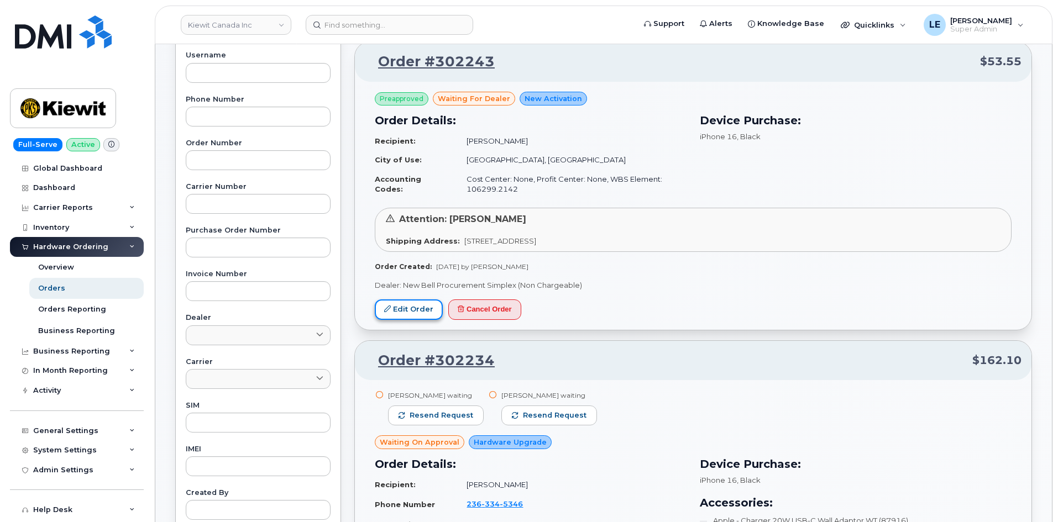
click at [410, 305] on link "Edit Order" at bounding box center [409, 310] width 68 height 20
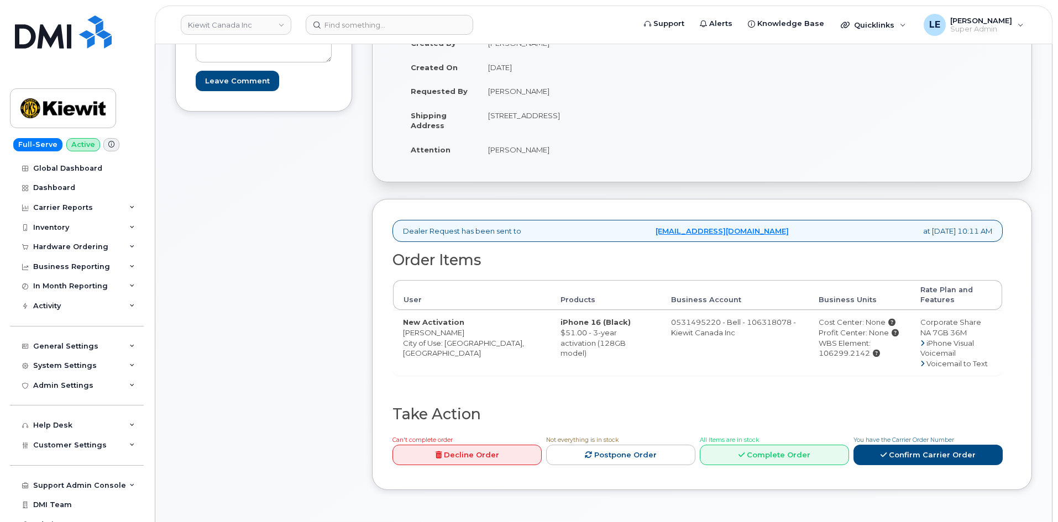
scroll to position [221, 0]
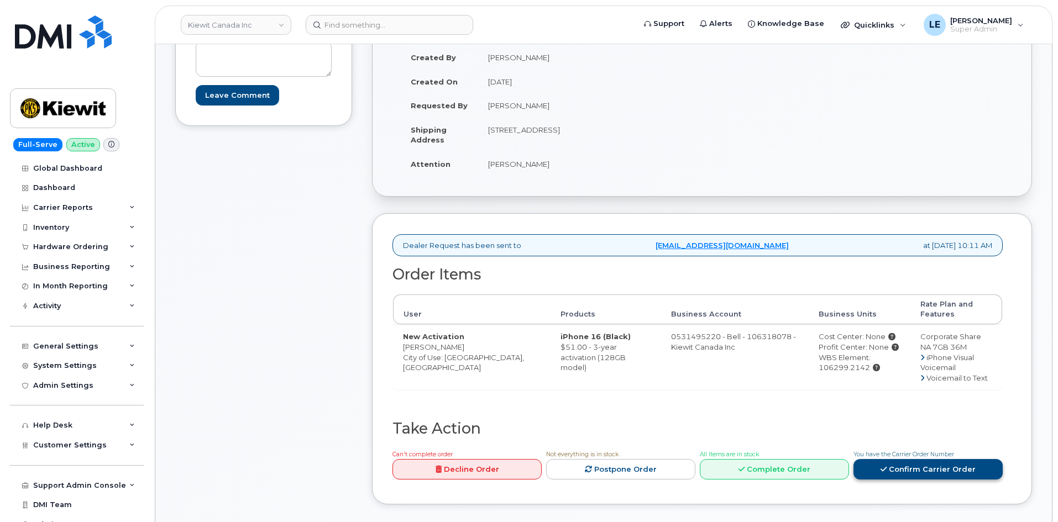
click at [916, 470] on link "Confirm Carrier Order" at bounding box center [927, 469] width 149 height 20
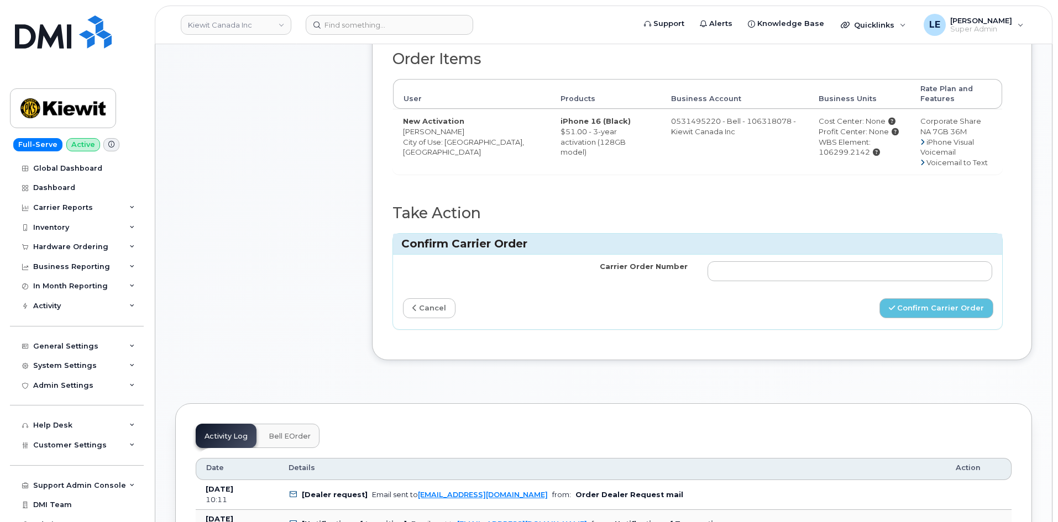
scroll to position [442, 0]
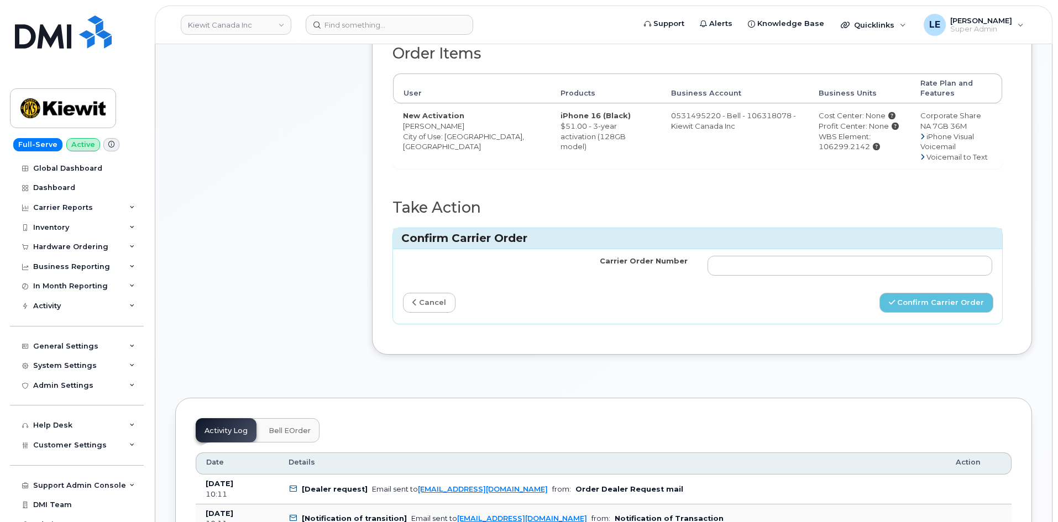
click at [932, 282] on td at bounding box center [849, 265] width 305 height 33
click at [929, 275] on input "Carrier Order Number" at bounding box center [849, 266] width 285 height 20
paste input "3023879"
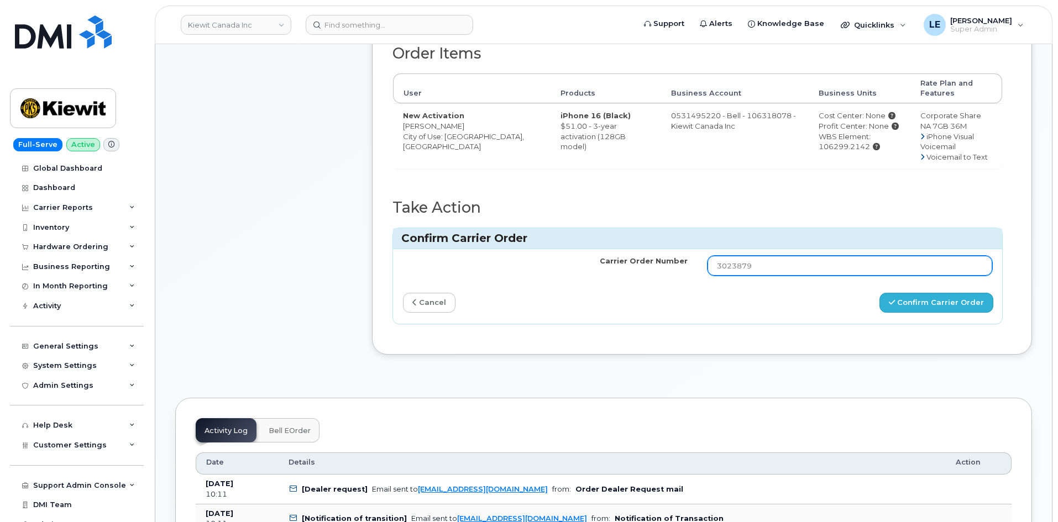
type input "3023879"
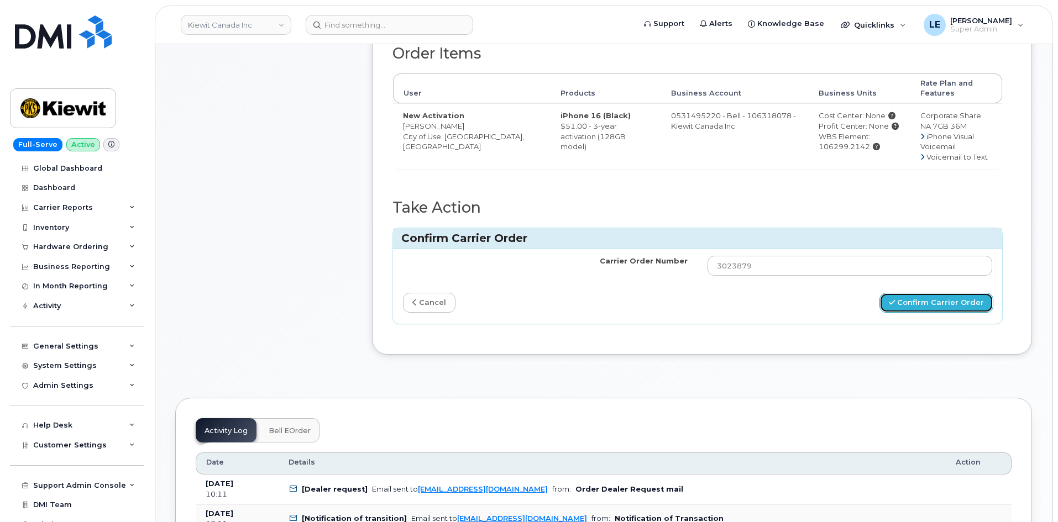
click at [919, 306] on button "Confirm Carrier Order" at bounding box center [936, 303] width 114 height 20
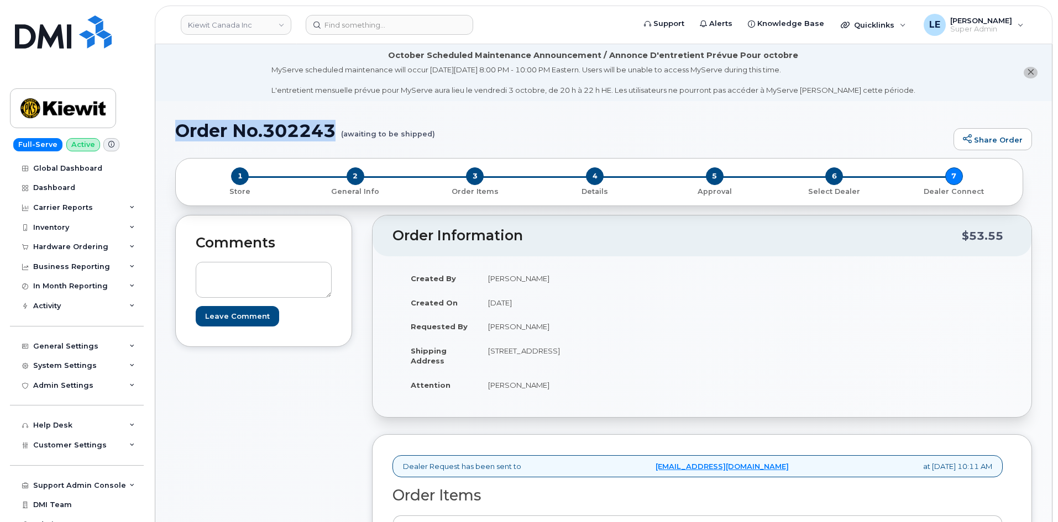
drag, startPoint x: 340, startPoint y: 133, endPoint x: 181, endPoint y: 134, distance: 158.6
click at [181, 134] on h1 "Order No.302243 (awaiting to be shipped)" at bounding box center [561, 130] width 773 height 19
copy h1 "Order No.302243"
